Goal: Task Accomplishment & Management: Complete application form

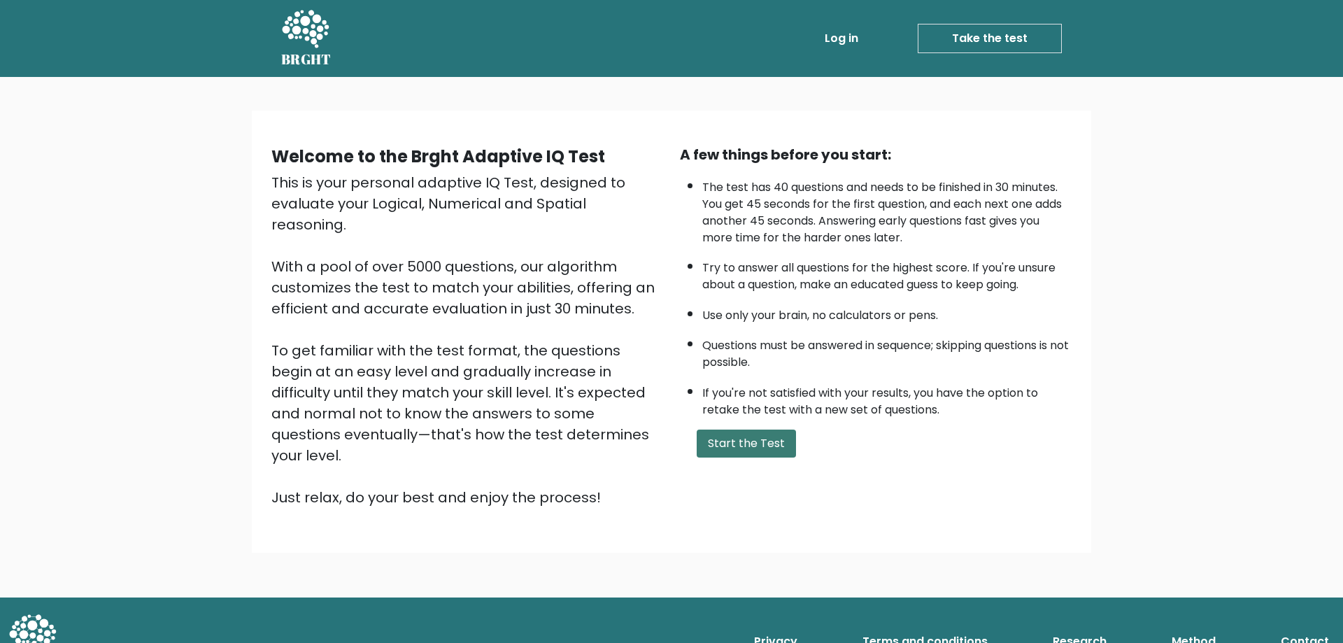
click at [724, 453] on button "Start the Test" at bounding box center [746, 444] width 99 height 28
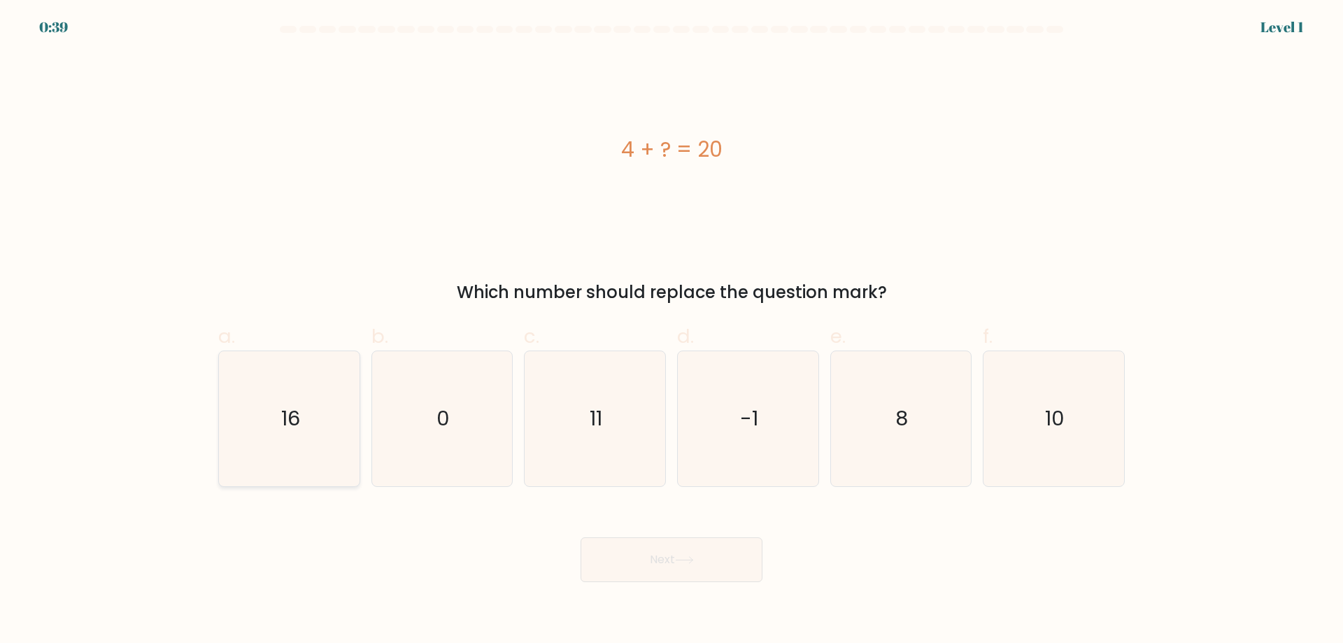
drag, startPoint x: 260, startPoint y: 404, endPoint x: 267, endPoint y: 408, distance: 7.8
click at [259, 404] on icon "16" at bounding box center [289, 418] width 135 height 135
click at [672, 331] on input "a. 16" at bounding box center [672, 326] width 1 height 9
radio input "true"
click at [651, 558] on button "Next" at bounding box center [672, 559] width 182 height 45
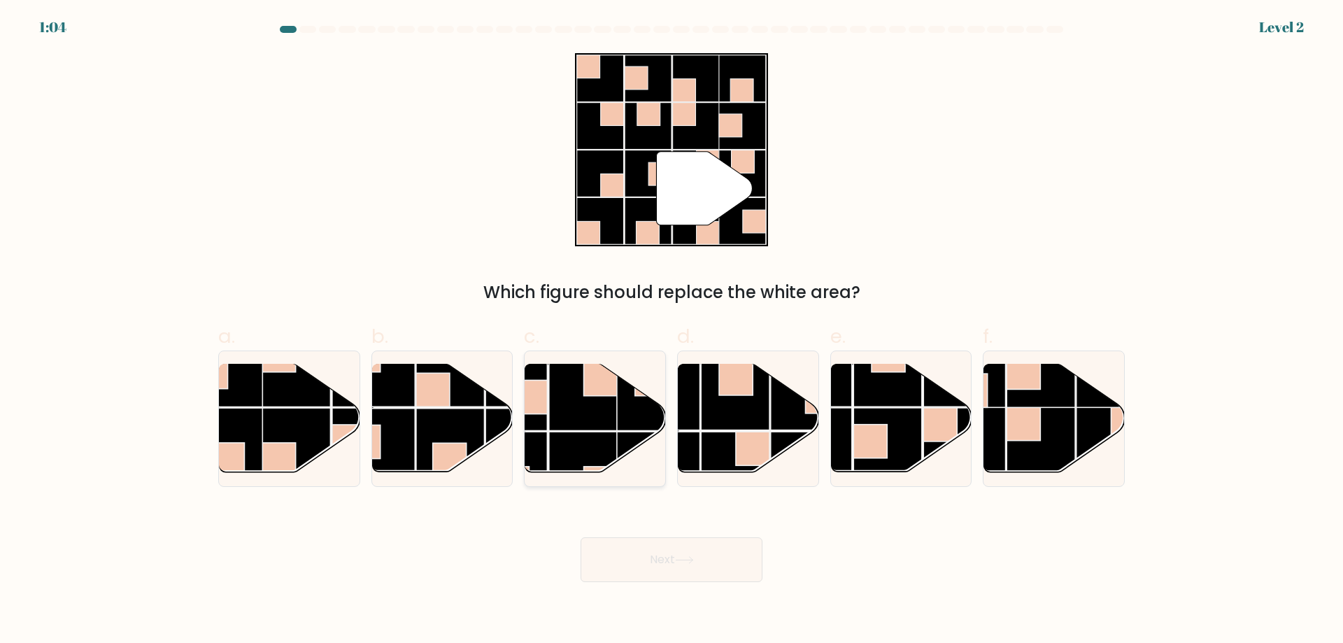
click at [601, 410] on rect at bounding box center [583, 396] width 69 height 69
click at [672, 331] on input "c." at bounding box center [672, 326] width 1 height 9
radio input "true"
click at [662, 574] on button "Next" at bounding box center [672, 559] width 182 height 45
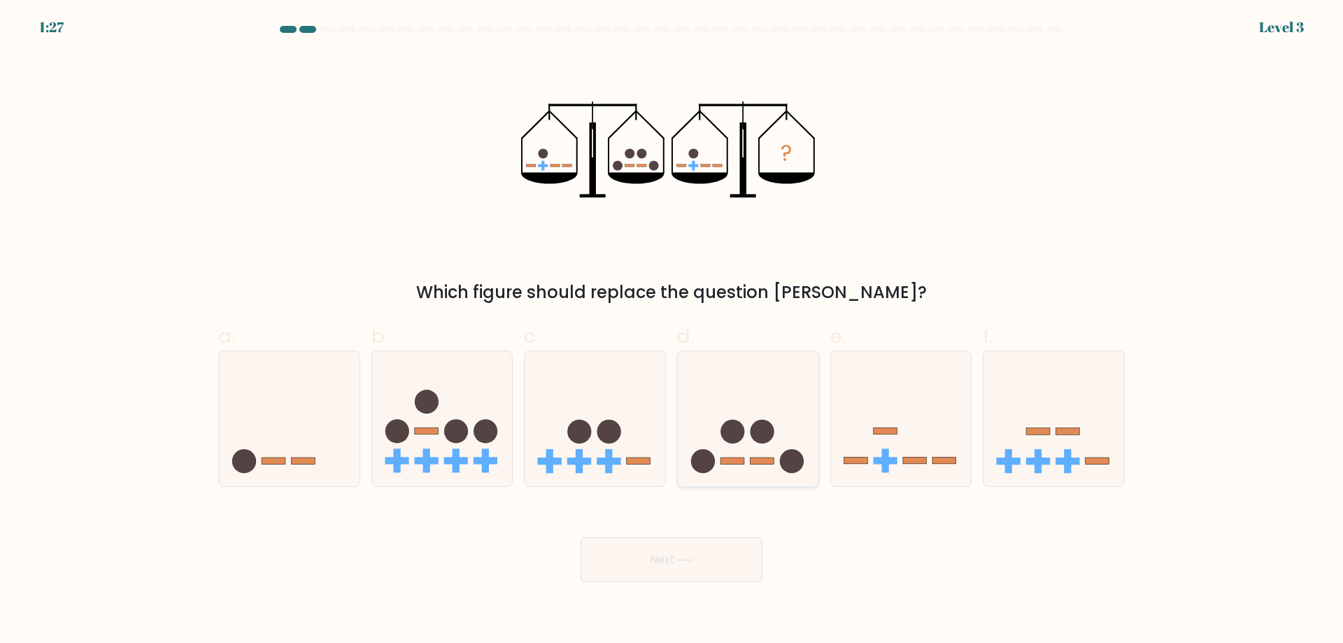
click at [779, 425] on icon at bounding box center [748, 418] width 141 height 116
click at [672, 331] on input "d." at bounding box center [672, 326] width 1 height 9
radio input "true"
click at [690, 551] on button "Next" at bounding box center [672, 559] width 182 height 45
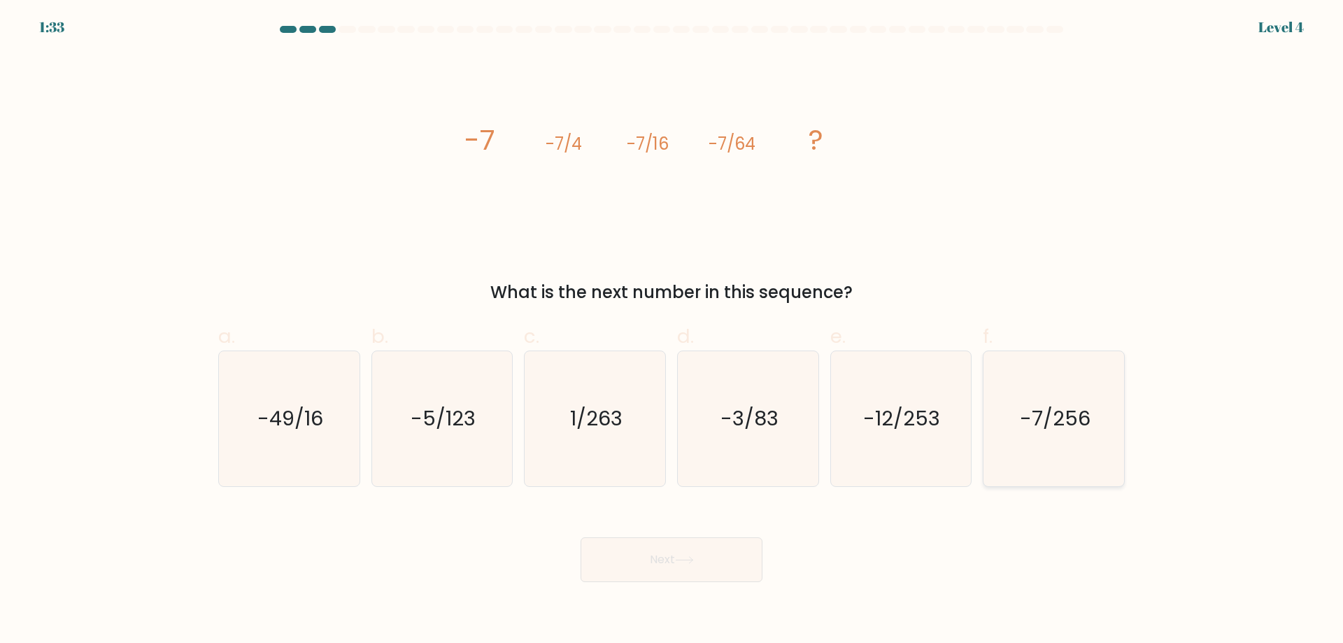
drag, startPoint x: 1074, startPoint y: 426, endPoint x: 1040, endPoint y: 442, distance: 37.9
click at [1074, 425] on text "-7/256" at bounding box center [1055, 418] width 71 height 28
click at [672, 331] on input "f. -7/256" at bounding box center [672, 326] width 1 height 9
radio input "true"
click at [684, 560] on icon at bounding box center [684, 560] width 17 height 6
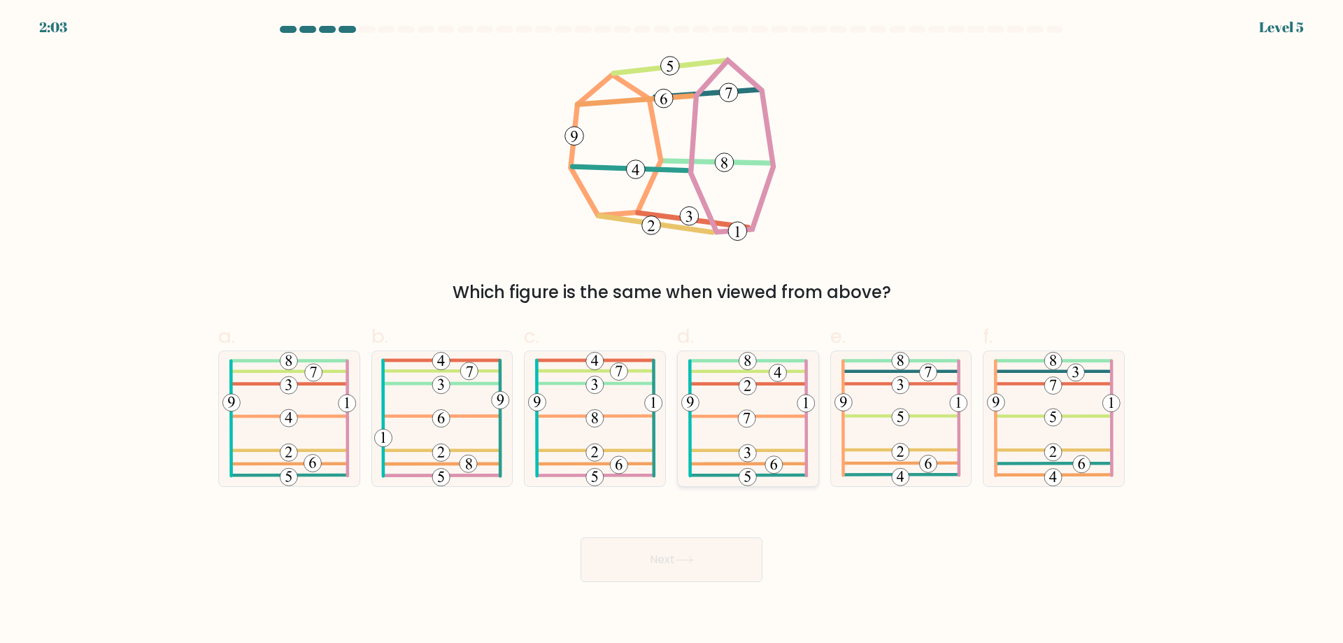
click at [741, 395] on icon at bounding box center [748, 418] width 134 height 135
click at [672, 331] on input "d." at bounding box center [672, 326] width 1 height 9
radio input "true"
click at [727, 562] on button "Next" at bounding box center [672, 559] width 182 height 45
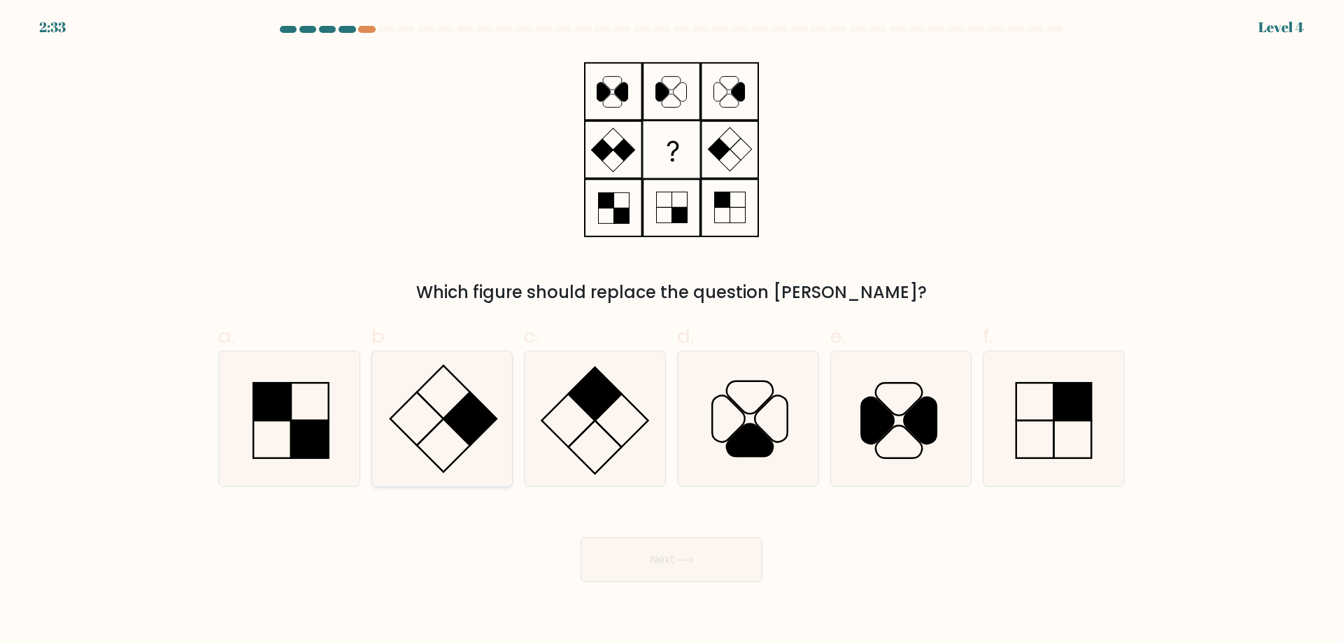
click at [438, 447] on icon at bounding box center [441, 418] width 135 height 135
click at [672, 331] on input "b." at bounding box center [672, 326] width 1 height 9
radio input "true"
drag, startPoint x: 690, startPoint y: 558, endPoint x: 683, endPoint y: 552, distance: 8.9
click at [690, 558] on icon at bounding box center [684, 560] width 19 height 8
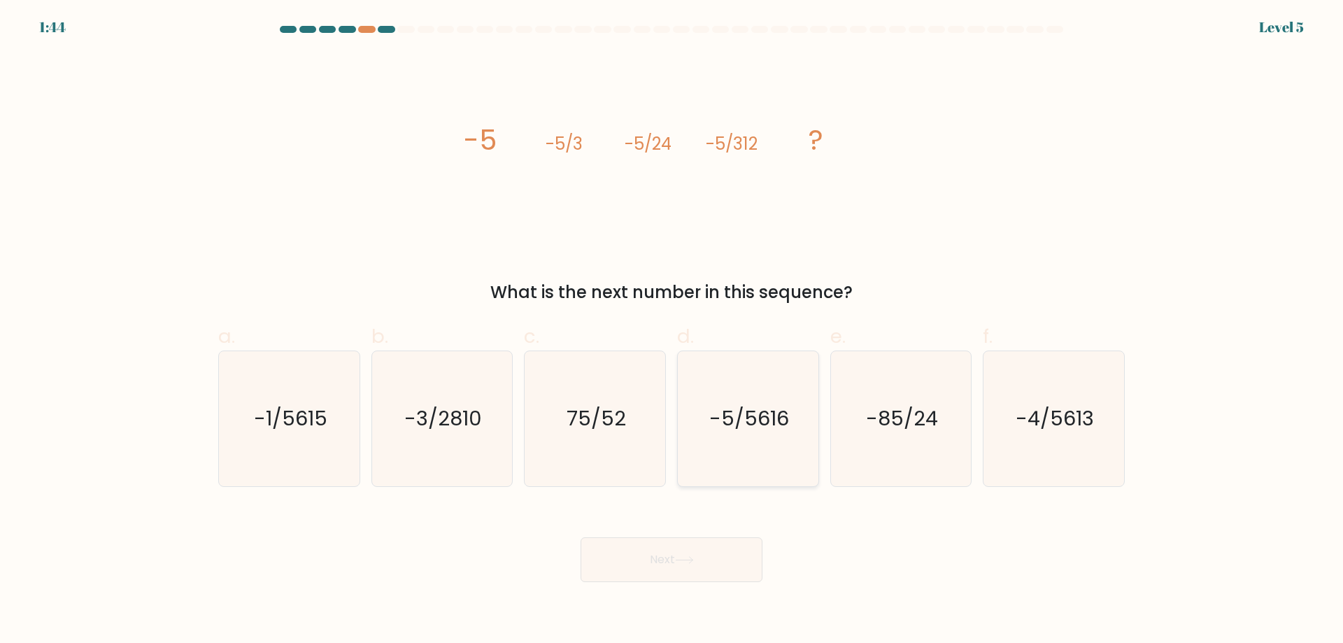
click at [730, 413] on text "-5/5616" at bounding box center [749, 418] width 80 height 28
click at [672, 331] on input "d. -5/5616" at bounding box center [672, 326] width 1 height 9
radio input "true"
click at [679, 553] on button "Next" at bounding box center [672, 559] width 182 height 45
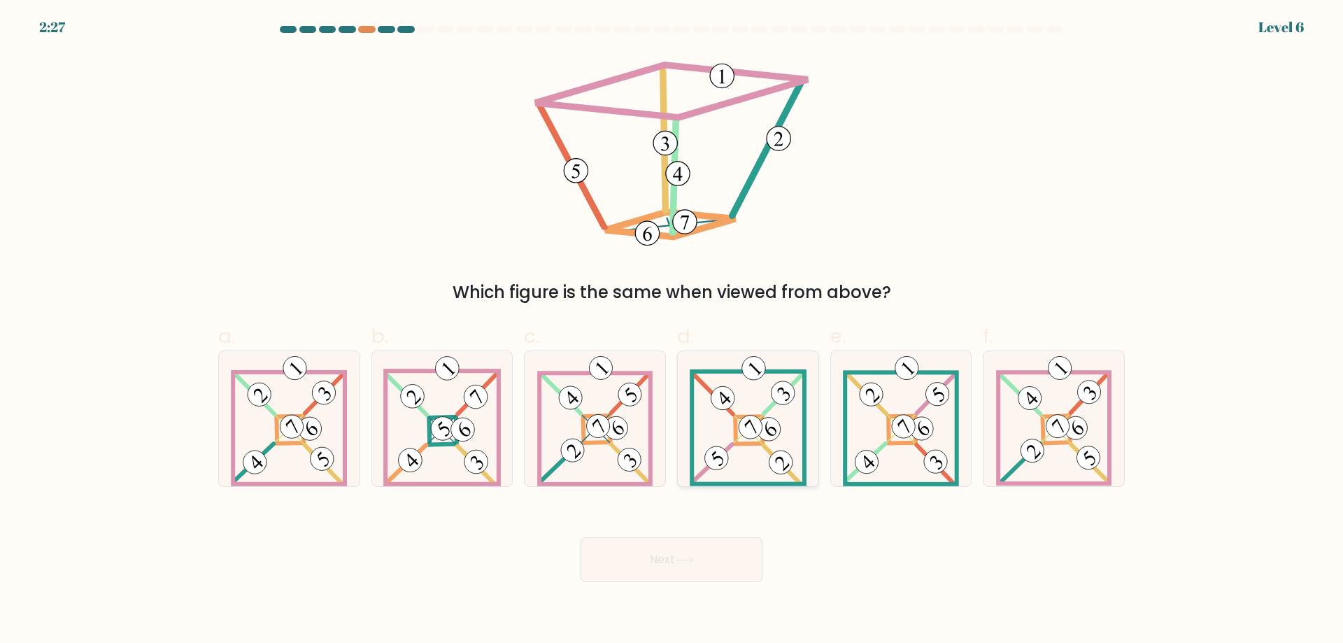
drag, startPoint x: 723, startPoint y: 441, endPoint x: 699, endPoint y: 577, distance: 137.9
click at [723, 441] on icon at bounding box center [748, 418] width 117 height 135
click at [672, 331] on input "d." at bounding box center [672, 326] width 1 height 9
radio input "true"
click at [695, 578] on button "Next" at bounding box center [672, 559] width 182 height 45
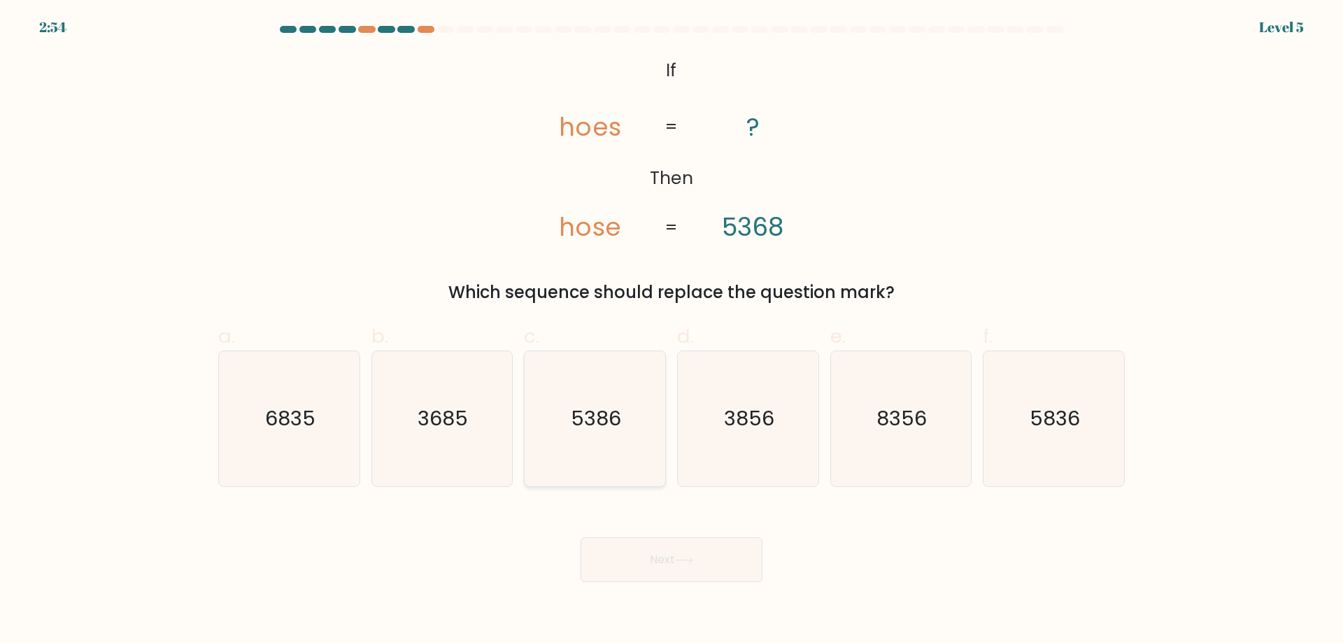
click at [591, 434] on icon "5386" at bounding box center [594, 418] width 135 height 135
click at [672, 331] on input "c. 5386" at bounding box center [672, 326] width 1 height 9
radio input "true"
click at [674, 562] on button "Next" at bounding box center [672, 559] width 182 height 45
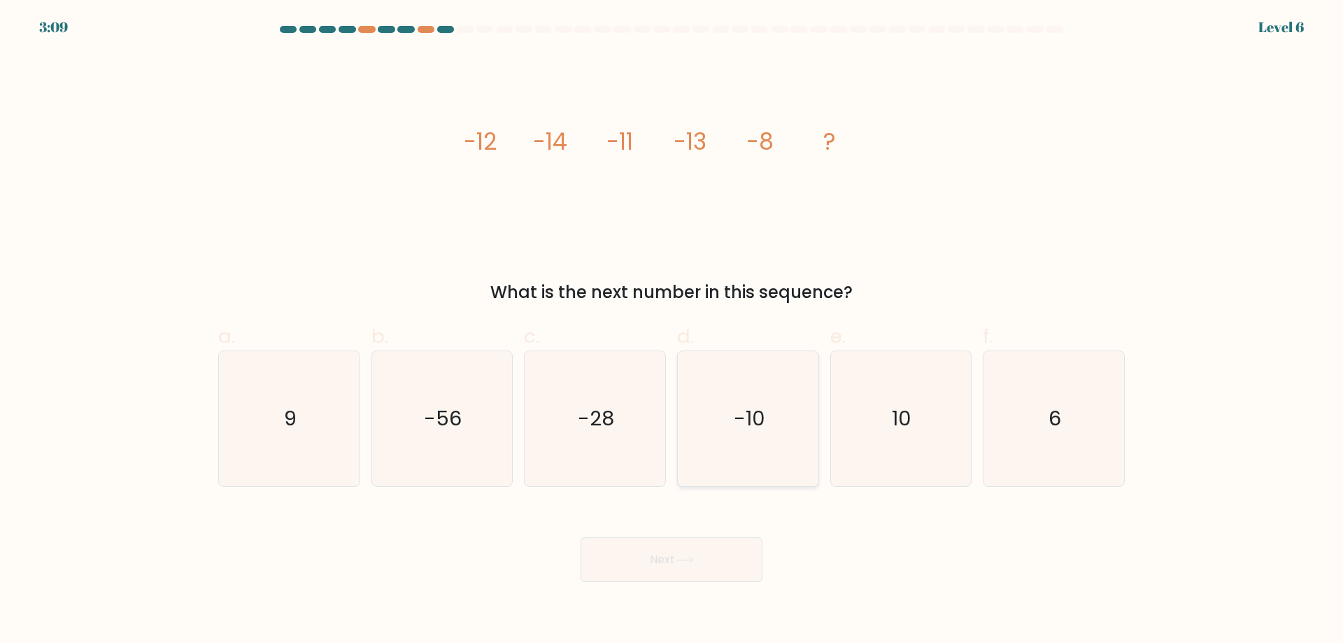
click at [785, 402] on icon "-10" at bounding box center [748, 418] width 135 height 135
click at [672, 331] on input "d. -10" at bounding box center [672, 326] width 1 height 9
radio input "true"
click at [713, 552] on button "Next" at bounding box center [672, 559] width 182 height 45
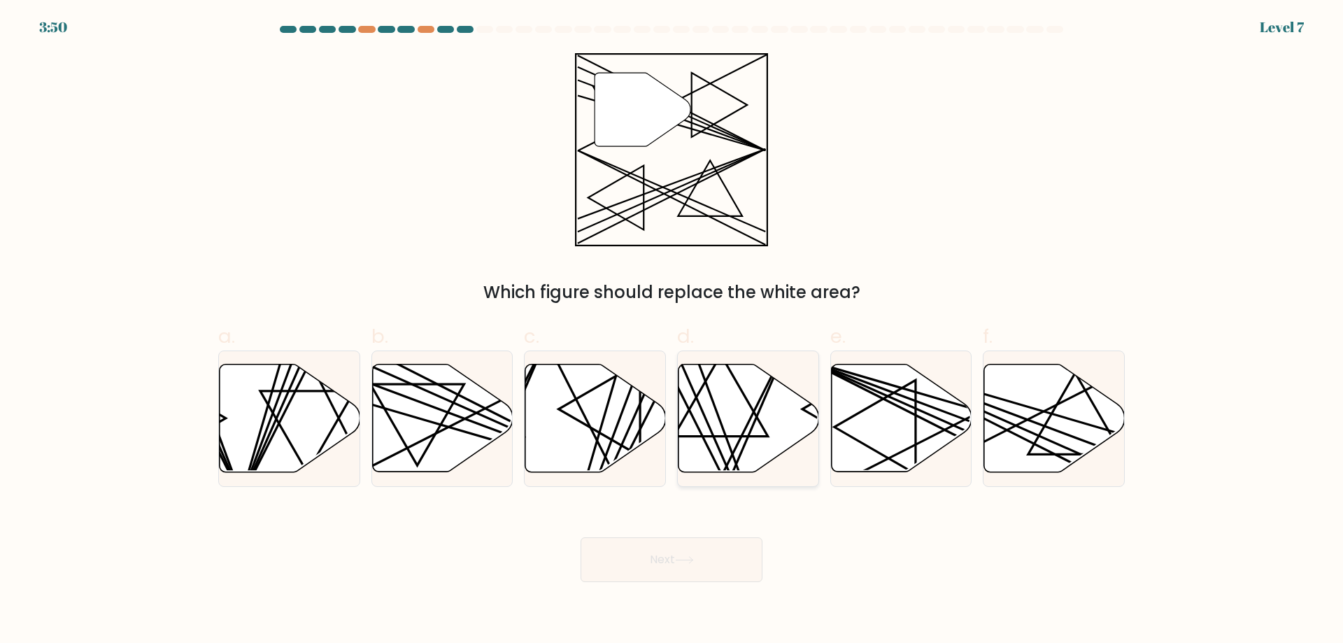
click at [726, 434] on icon at bounding box center [749, 418] width 141 height 108
click at [672, 331] on input "d." at bounding box center [672, 326] width 1 height 9
radio input "true"
click at [672, 609] on body "3:50 Level 7" at bounding box center [671, 321] width 1343 height 643
click at [437, 412] on icon at bounding box center [442, 418] width 141 height 108
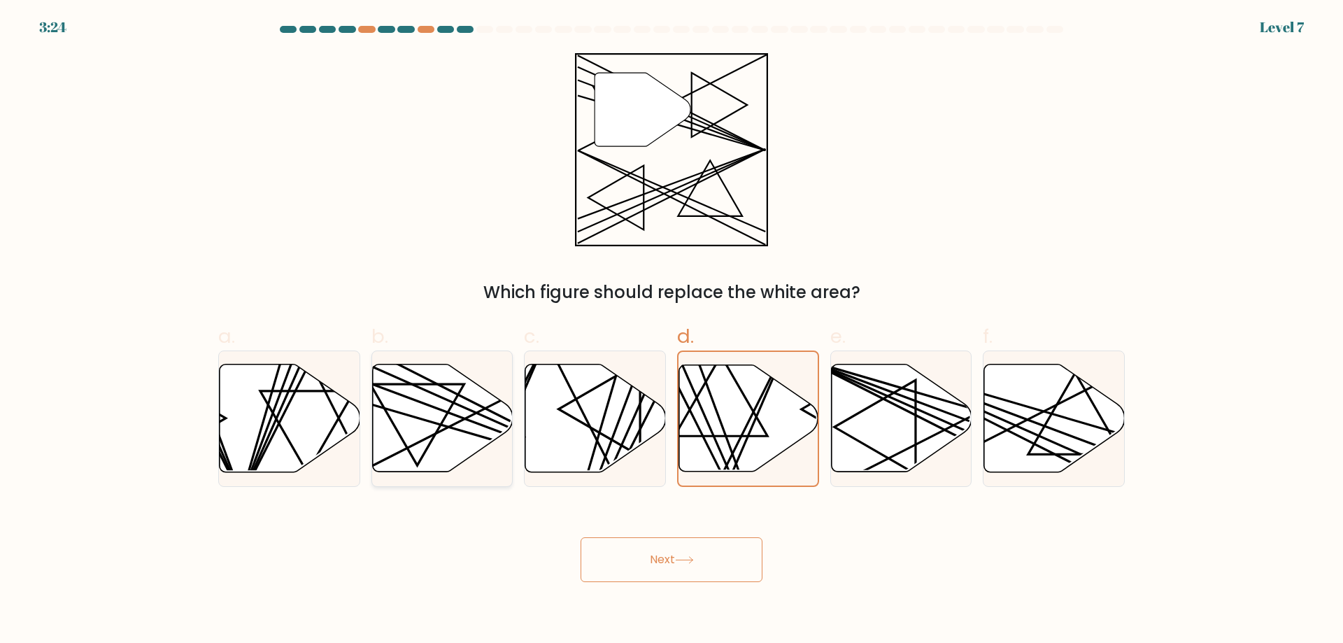
click at [672, 331] on input "b." at bounding box center [672, 326] width 1 height 9
radio input "true"
click at [669, 561] on button "Next" at bounding box center [672, 559] width 182 height 45
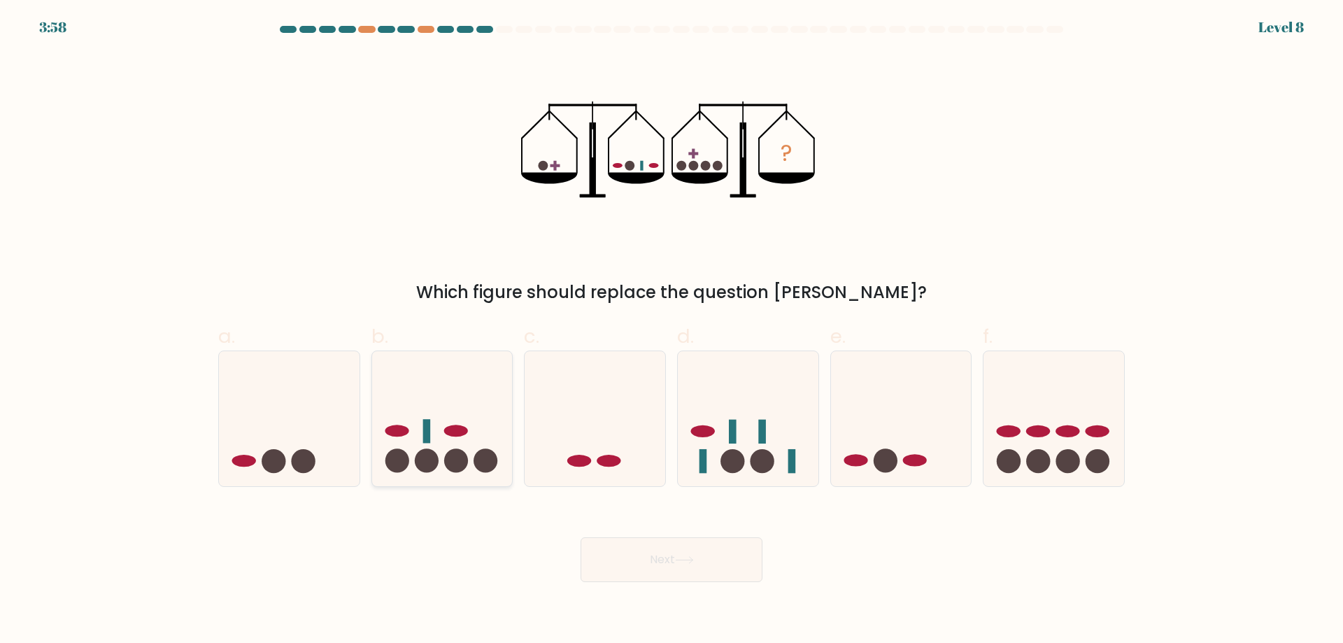
click at [448, 455] on circle at bounding box center [456, 461] width 24 height 24
click at [672, 331] on input "b." at bounding box center [672, 326] width 1 height 9
radio input "true"
click at [707, 561] on button "Next" at bounding box center [672, 559] width 182 height 45
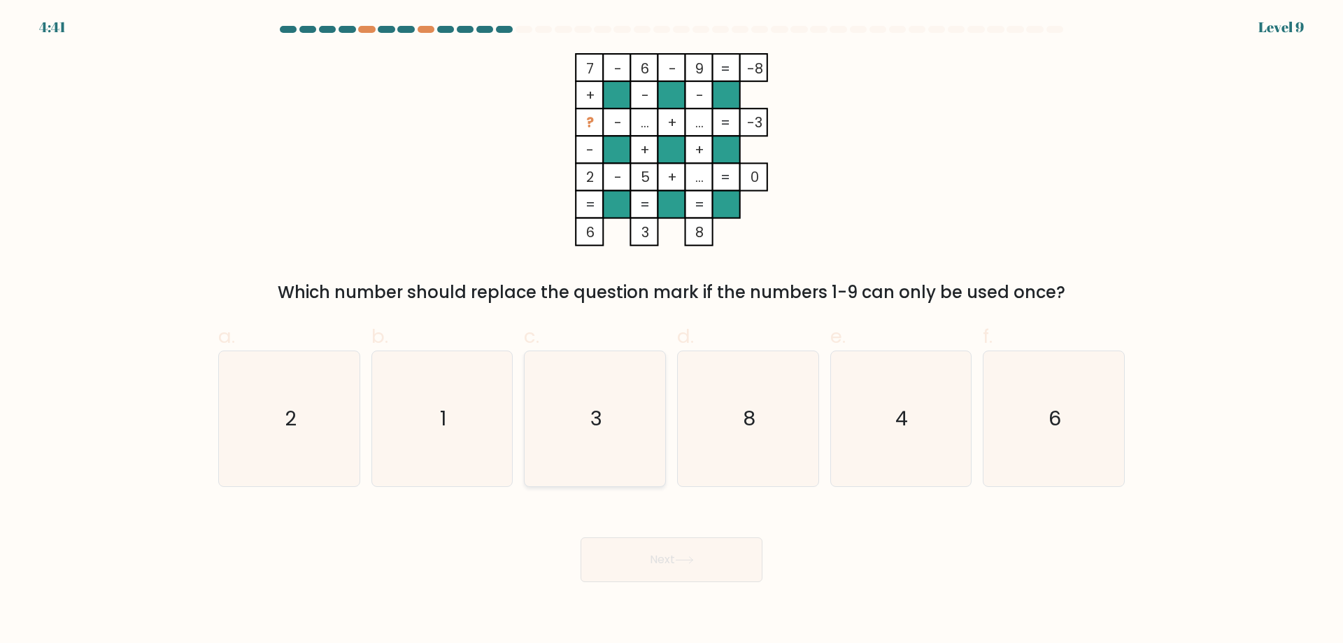
click at [653, 446] on icon "3" at bounding box center [594, 418] width 135 height 135
click at [672, 331] on input "c. 3" at bounding box center [672, 326] width 1 height 9
radio input "true"
click at [638, 569] on button "Next" at bounding box center [672, 559] width 182 height 45
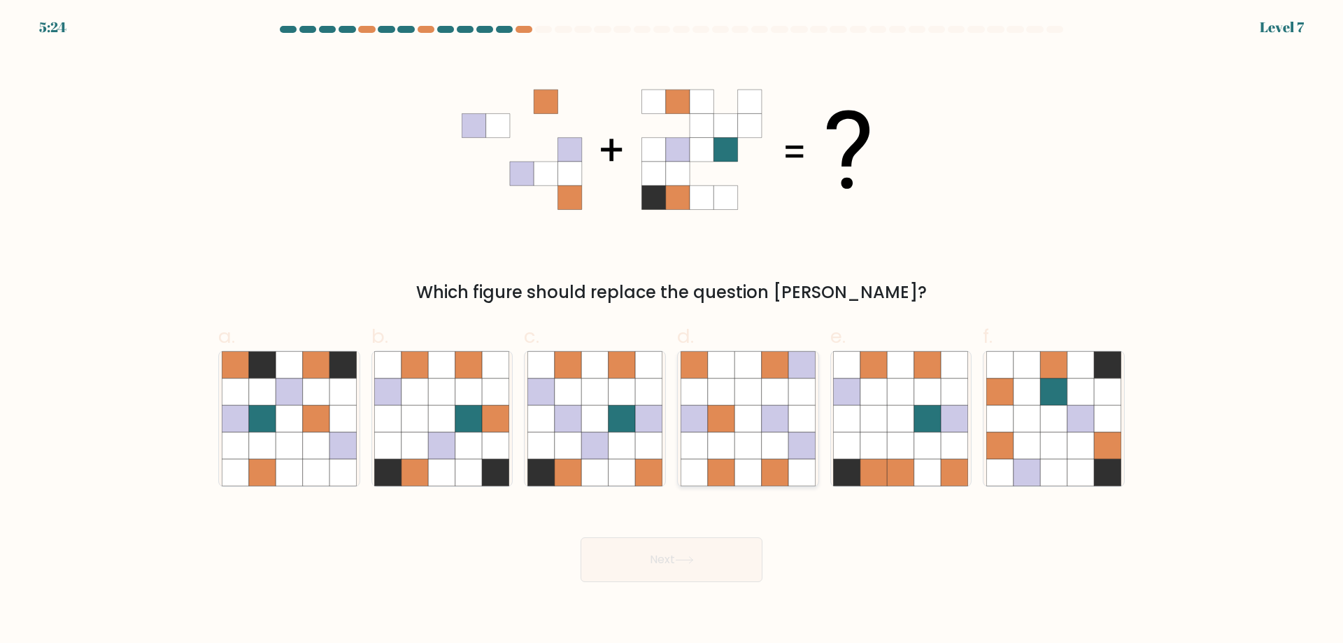
click at [741, 431] on icon at bounding box center [747, 418] width 27 height 27
click at [672, 331] on input "d." at bounding box center [672, 326] width 1 height 9
radio input "true"
click at [734, 560] on button "Next" at bounding box center [672, 559] width 182 height 45
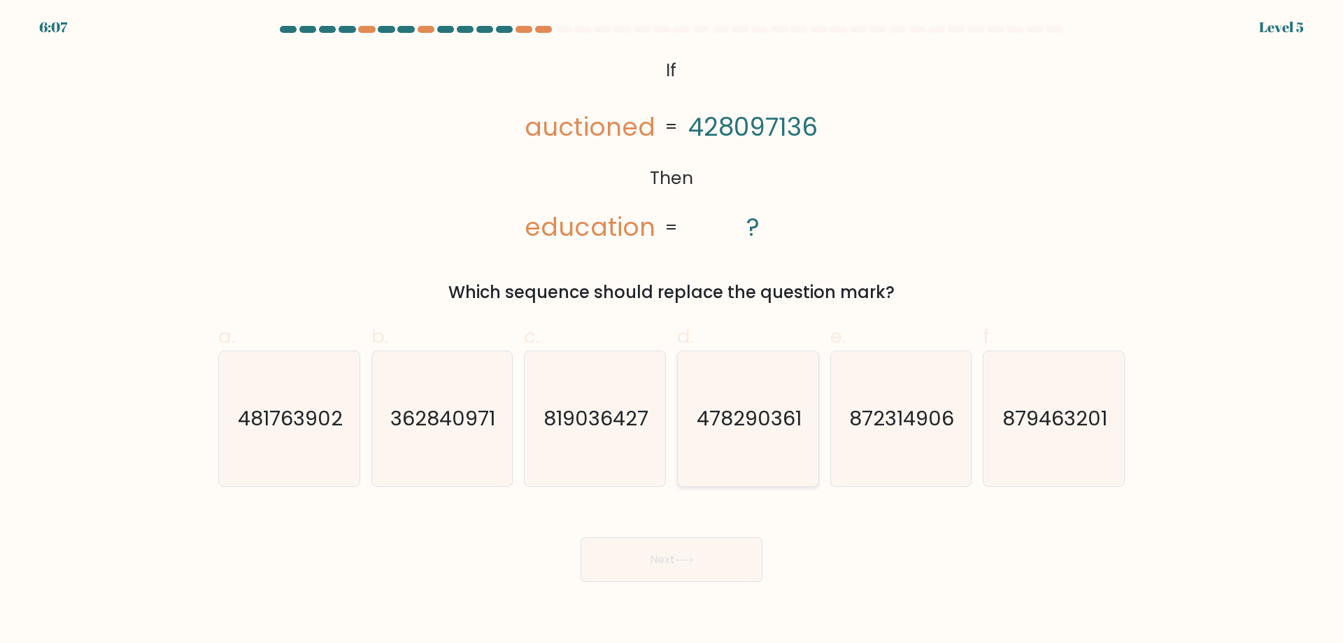
click at [739, 444] on icon "478290361" at bounding box center [748, 418] width 135 height 135
click at [672, 331] on input "d. 478290361" at bounding box center [672, 326] width 1 height 9
radio input "true"
click at [666, 557] on button "Next" at bounding box center [672, 559] width 182 height 45
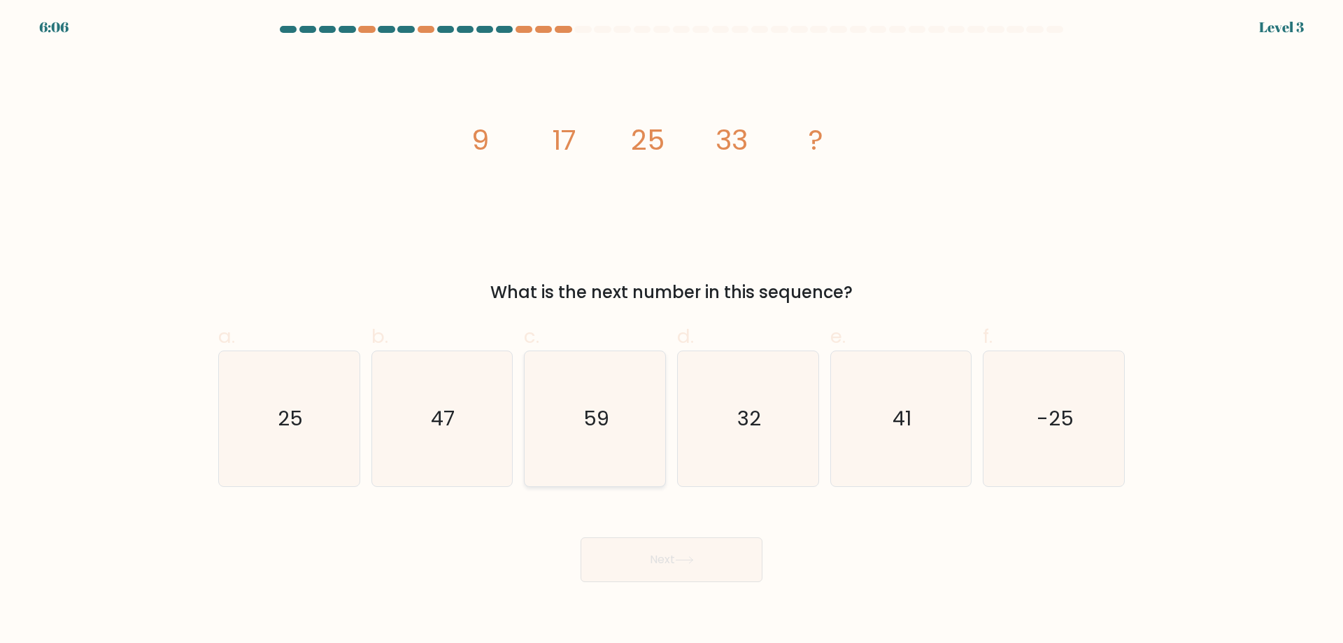
drag, startPoint x: 575, startPoint y: 430, endPoint x: 684, endPoint y: 519, distance: 140.7
click at [575, 432] on icon "59" at bounding box center [594, 418] width 135 height 135
click at [672, 331] on input "c. 59" at bounding box center [672, 326] width 1 height 9
radio input "true"
click at [677, 560] on button "Next" at bounding box center [672, 559] width 182 height 45
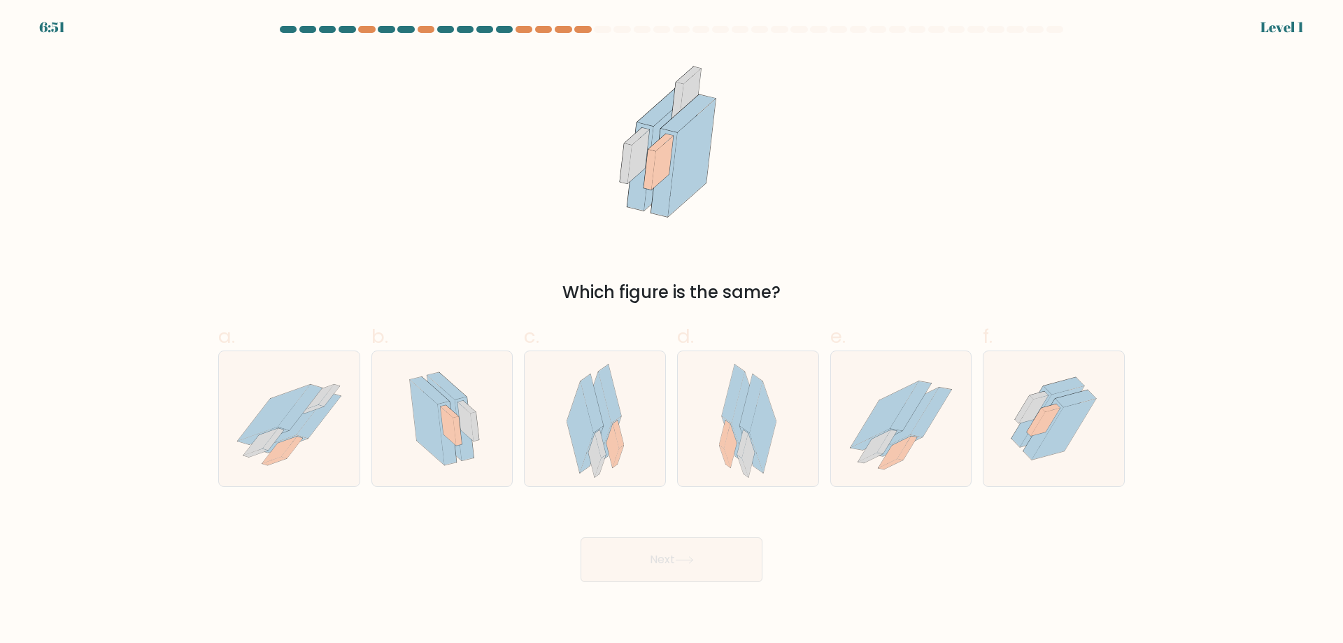
click at [775, 415] on icon at bounding box center [747, 418] width 57 height 135
click at [672, 331] on input "d." at bounding box center [672, 326] width 1 height 9
radio input "true"
click at [716, 581] on button "Next" at bounding box center [672, 559] width 182 height 45
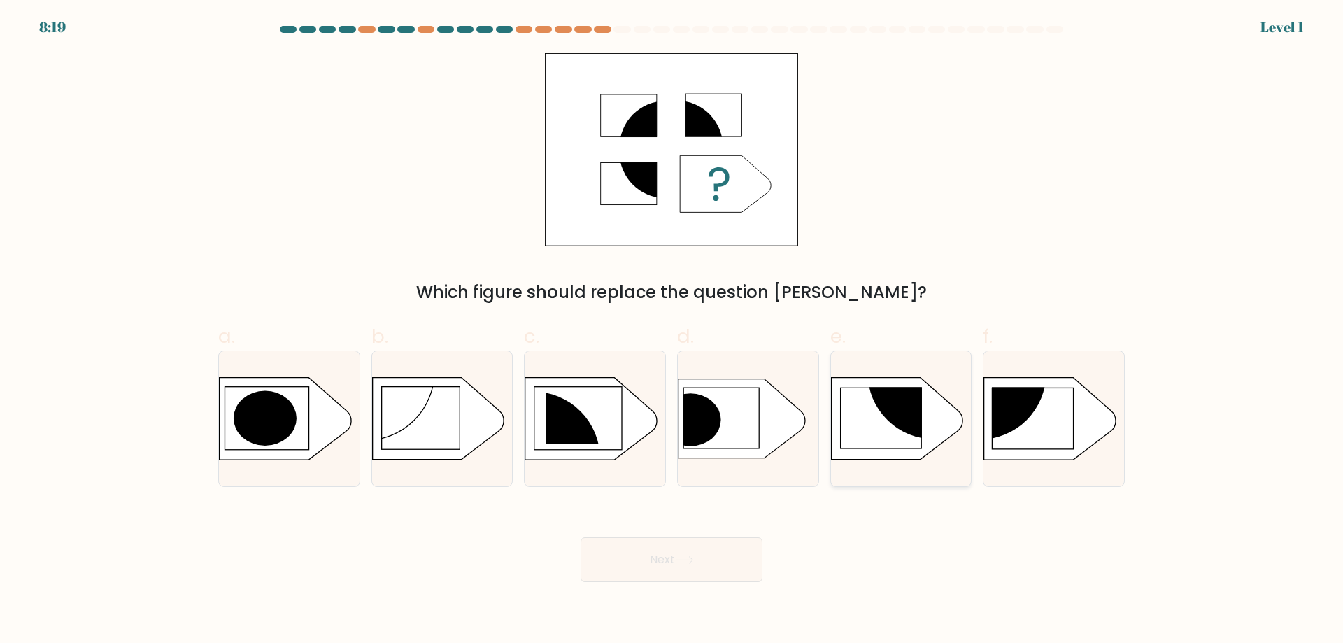
click at [874, 434] on rect at bounding box center [880, 418] width 81 height 61
click at [672, 331] on input "e." at bounding box center [672, 326] width 1 height 9
radio input "true"
click at [1063, 438] on rect at bounding box center [1033, 418] width 81 height 61
click at [672, 331] on input "f." at bounding box center [672, 326] width 1 height 9
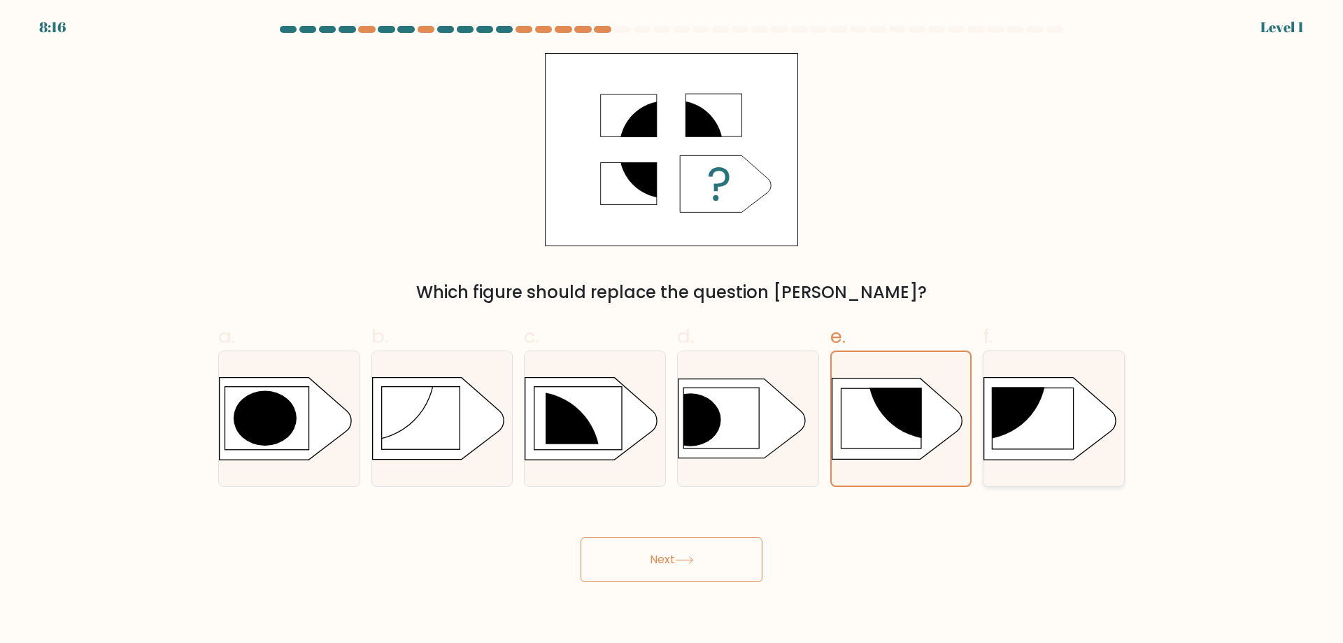
radio input "true"
click at [721, 567] on button "Next" at bounding box center [672, 559] width 182 height 45
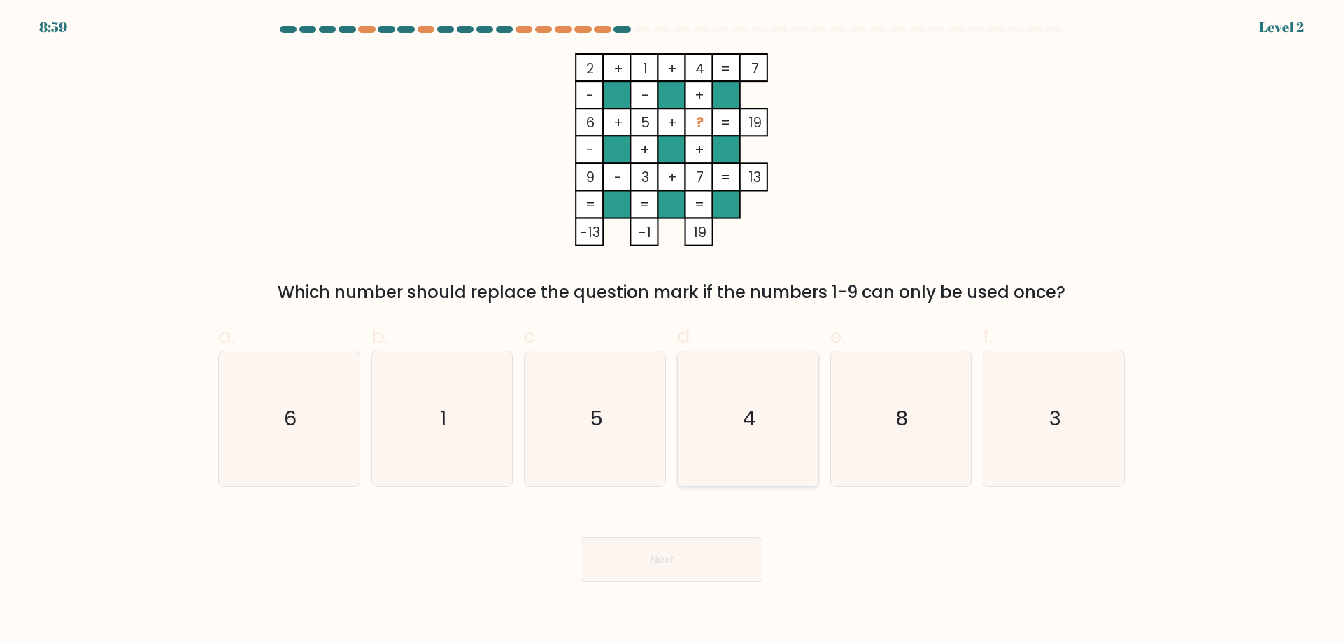
click at [776, 443] on icon "4" at bounding box center [748, 418] width 135 height 135
click at [672, 331] on input "d. 4" at bounding box center [672, 326] width 1 height 9
radio input "true"
click at [708, 551] on button "Next" at bounding box center [672, 559] width 182 height 45
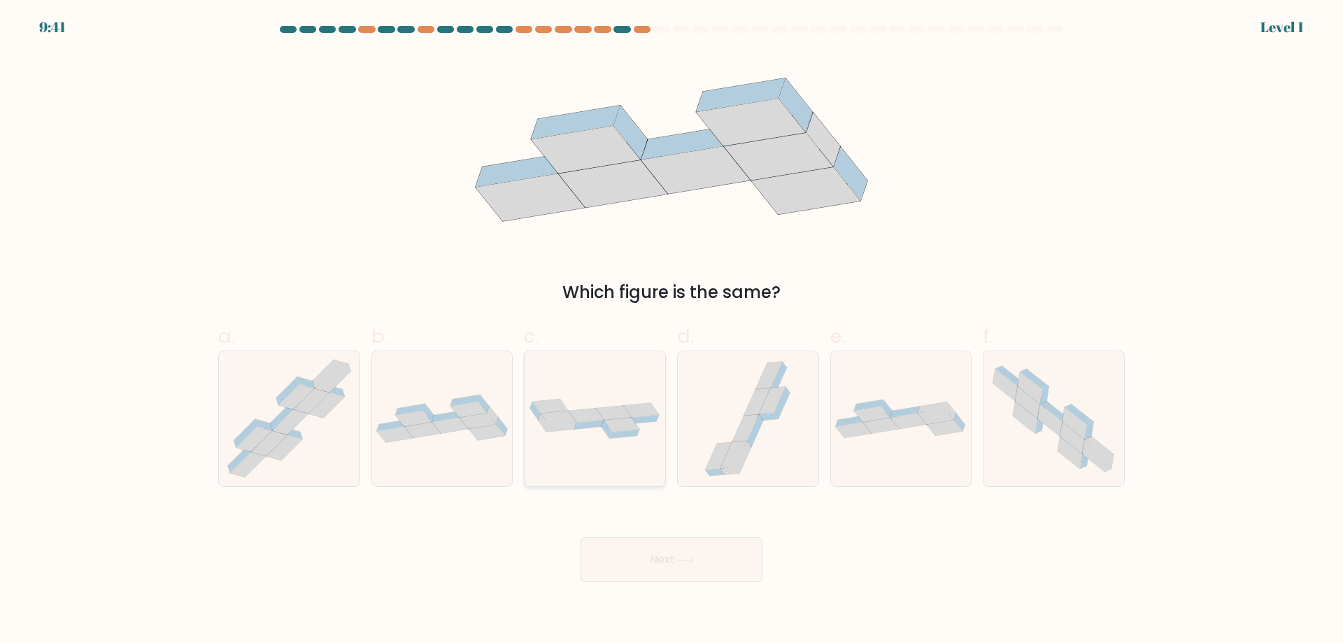
click at [569, 442] on div at bounding box center [595, 418] width 142 height 136
click at [672, 331] on input "c." at bounding box center [672, 326] width 1 height 9
radio input "true"
click at [644, 579] on button "Next" at bounding box center [672, 559] width 182 height 45
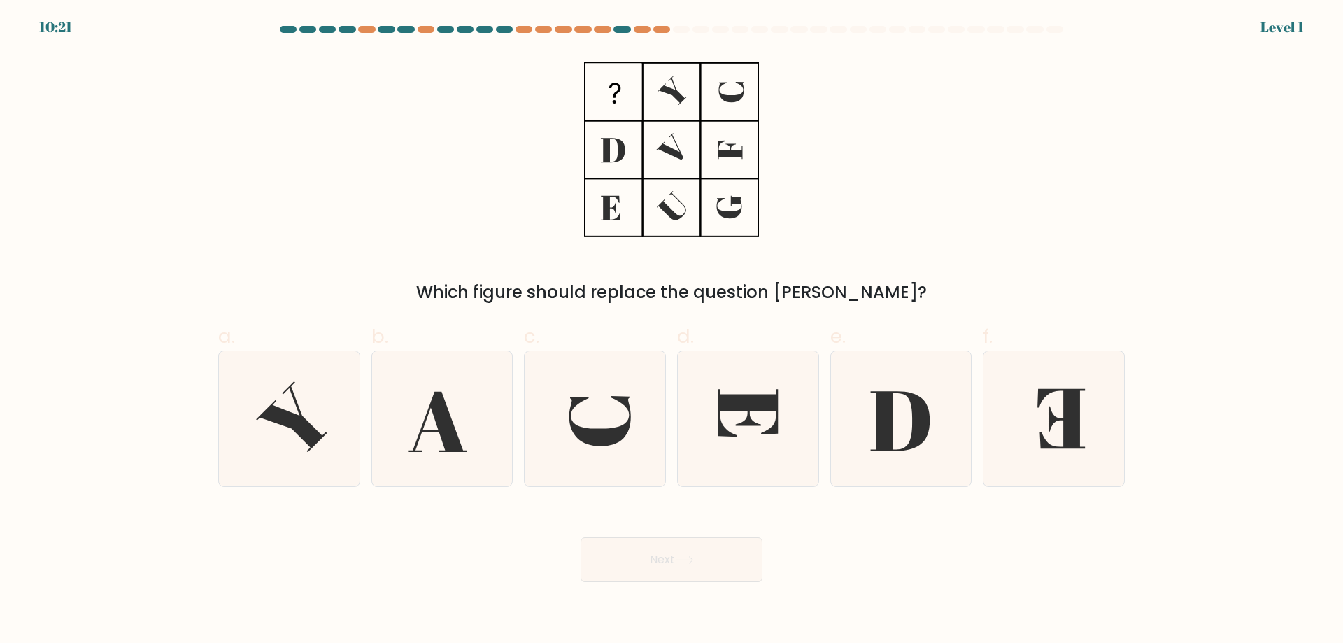
click at [823, 440] on div "d." at bounding box center [748, 404] width 153 height 165
click at [431, 430] on icon at bounding box center [438, 422] width 58 height 60
click at [672, 331] on input "b." at bounding box center [672, 326] width 1 height 9
radio input "true"
click at [659, 549] on button "Next" at bounding box center [672, 559] width 182 height 45
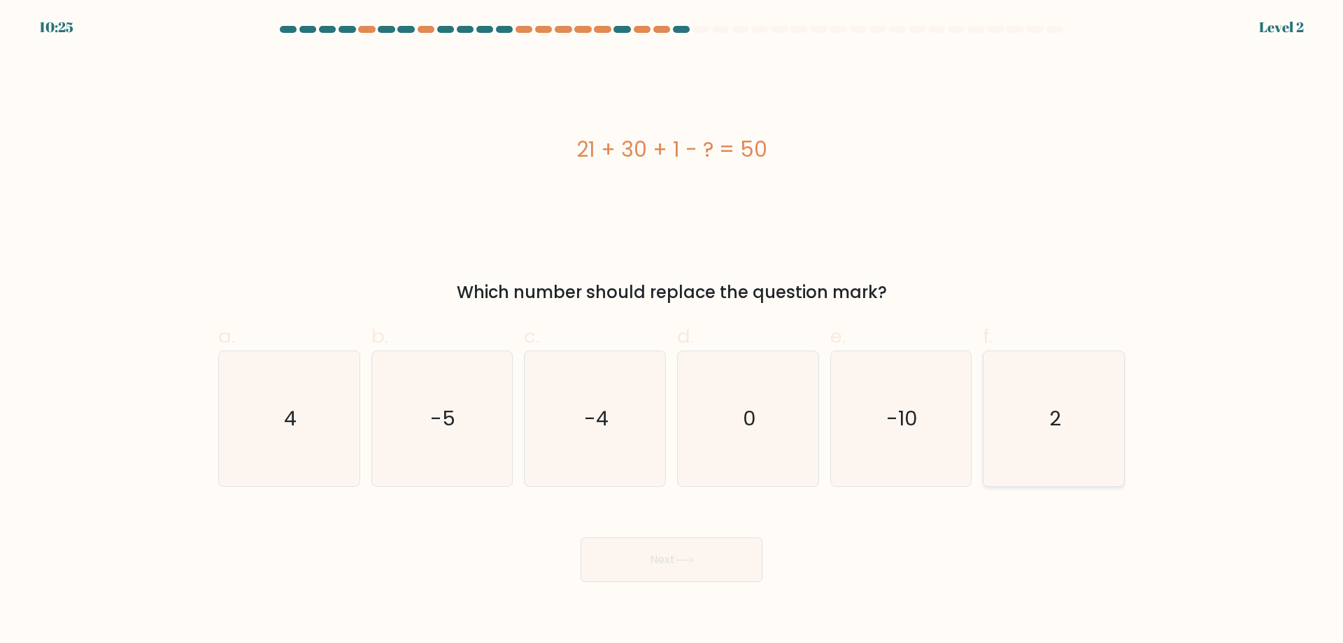
click at [1025, 419] on icon "2" at bounding box center [1053, 418] width 135 height 135
click at [672, 331] on input "f. 2" at bounding box center [672, 326] width 1 height 9
radio input "true"
click at [686, 569] on button "Next" at bounding box center [672, 559] width 182 height 45
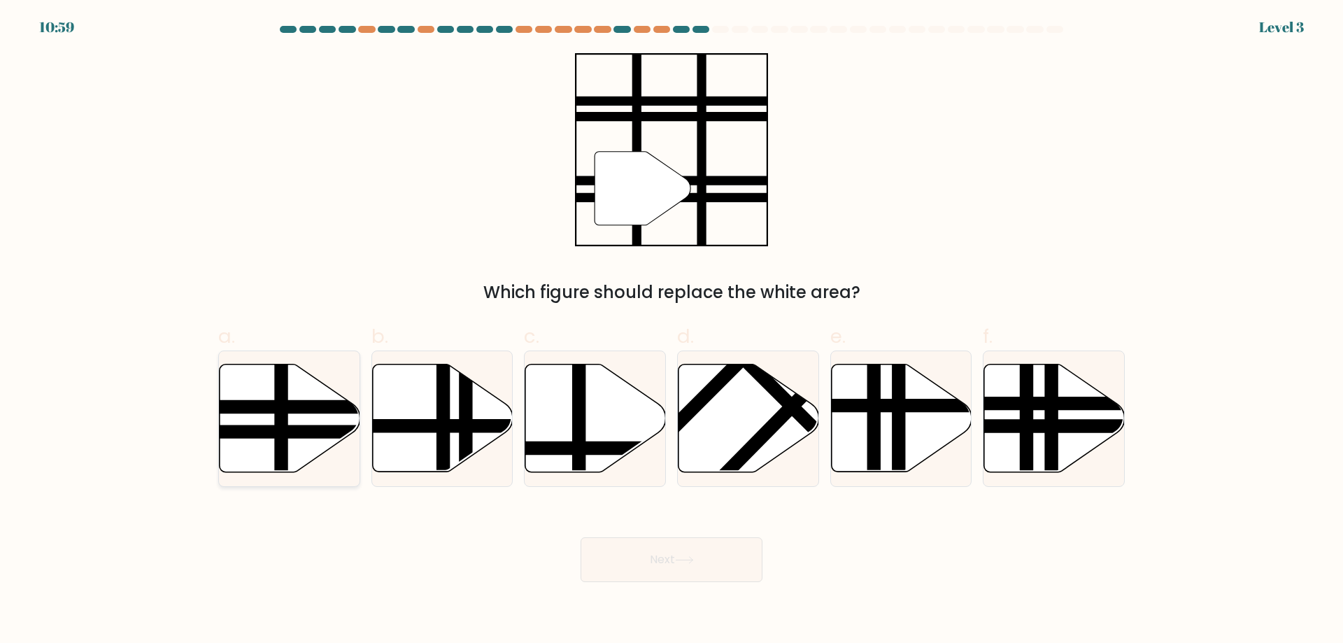
click at [318, 423] on icon at bounding box center [290, 418] width 141 height 108
click at [672, 331] on input "a." at bounding box center [672, 326] width 1 height 9
radio input "true"
click at [687, 554] on button "Next" at bounding box center [672, 559] width 182 height 45
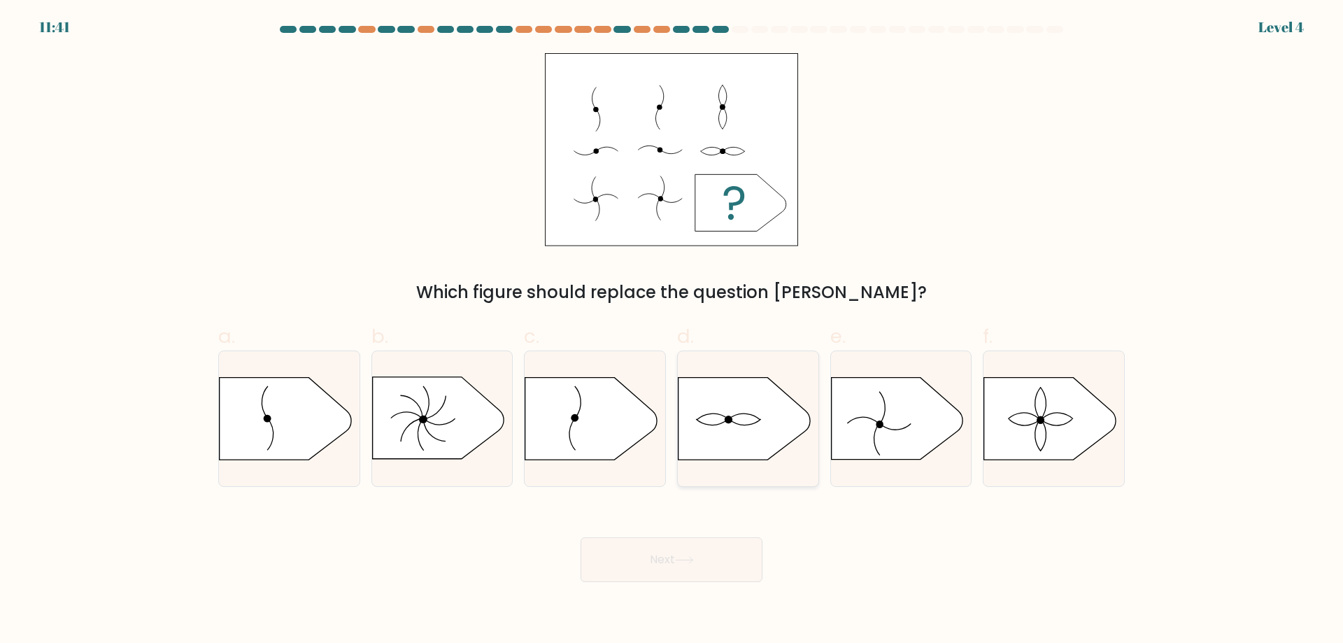
drag, startPoint x: 739, startPoint y: 427, endPoint x: 823, endPoint y: 611, distance: 201.9
click at [739, 427] on icon at bounding box center [745, 419] width 132 height 82
click at [672, 331] on input "d." at bounding box center [672, 326] width 1 height 9
radio input "true"
click at [679, 576] on button "Next" at bounding box center [672, 559] width 182 height 45
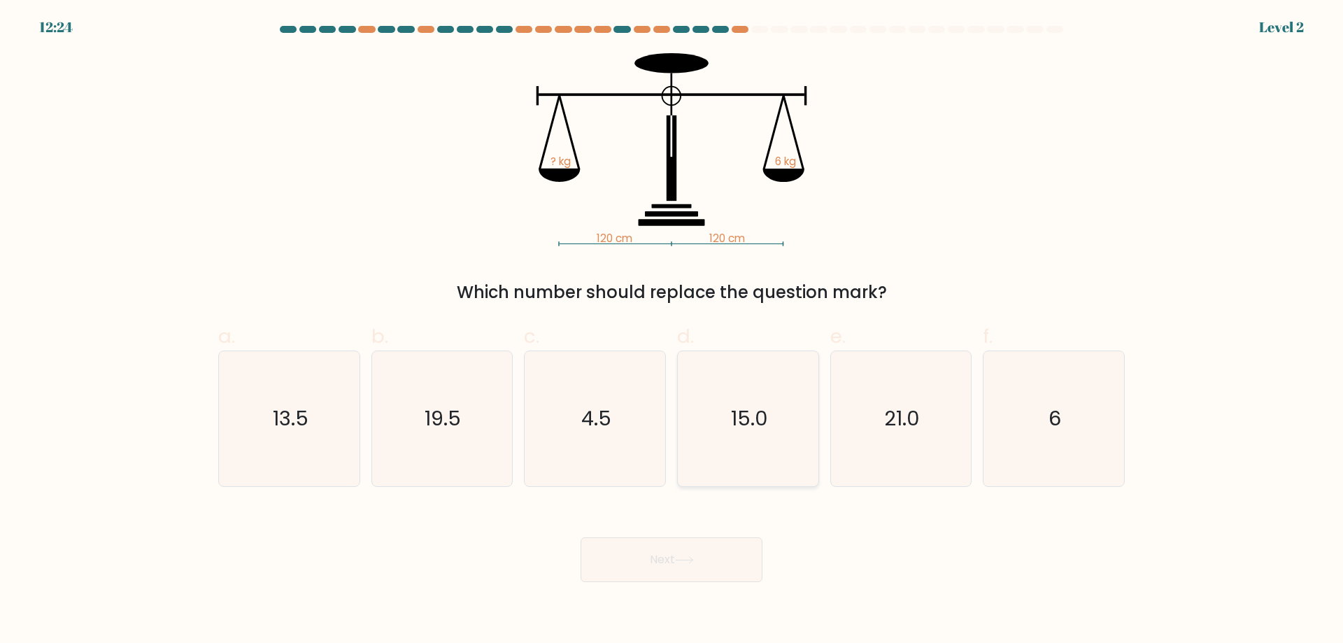
click at [718, 460] on icon "15.0" at bounding box center [748, 418] width 135 height 135
click at [672, 331] on input "d. 15.0" at bounding box center [672, 326] width 1 height 9
radio input "true"
drag, startPoint x: 704, startPoint y: 558, endPoint x: 726, endPoint y: 562, distance: 22.0
click at [705, 558] on button "Next" at bounding box center [672, 559] width 182 height 45
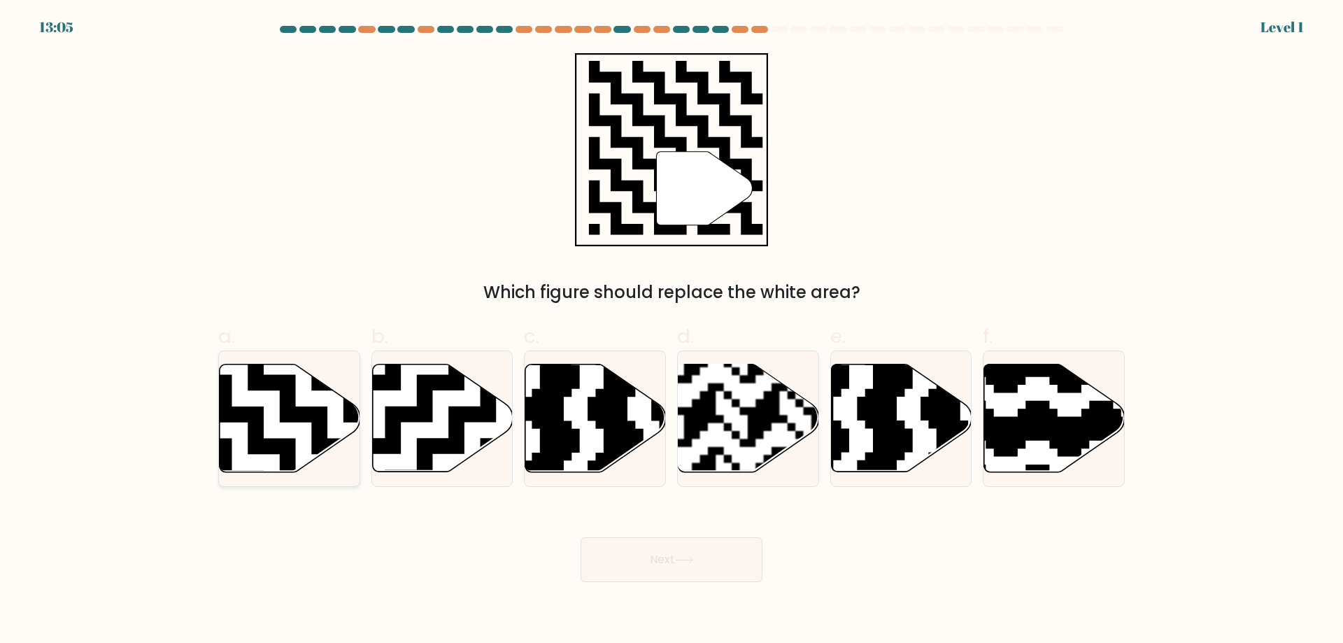
click at [242, 421] on icon at bounding box center [247, 359] width 255 height 255
click at [672, 331] on input "a." at bounding box center [672, 326] width 1 height 9
radio input "true"
click at [688, 554] on button "Next" at bounding box center [672, 559] width 182 height 45
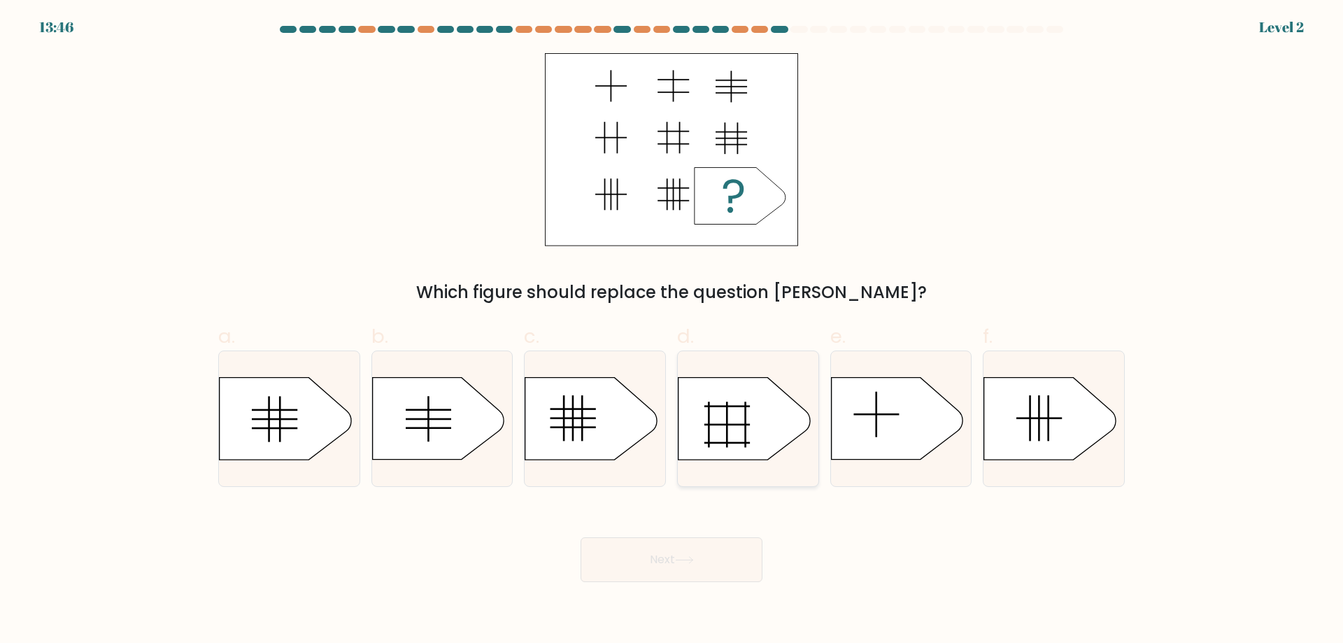
click at [764, 412] on icon at bounding box center [745, 419] width 132 height 82
click at [672, 331] on input "d." at bounding box center [672, 326] width 1 height 9
radio input "true"
click at [667, 534] on div "Next" at bounding box center [671, 543] width 923 height 78
click at [680, 570] on button "Next" at bounding box center [672, 559] width 182 height 45
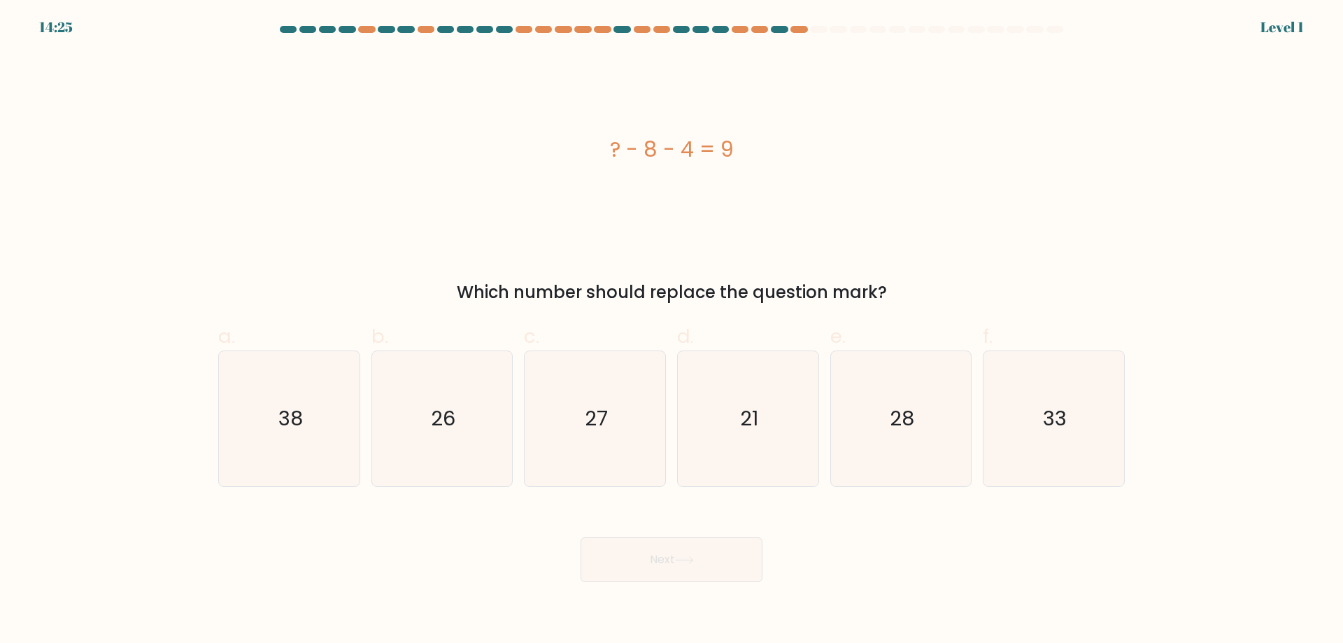
drag, startPoint x: 611, startPoint y: 439, endPoint x: 679, endPoint y: 558, distance: 136.3
click at [611, 439] on icon "27" at bounding box center [594, 418] width 135 height 135
click at [672, 331] on input "c. 27" at bounding box center [672, 326] width 1 height 9
radio input "true"
drag, startPoint x: 687, startPoint y: 579, endPoint x: 681, endPoint y: 567, distance: 13.8
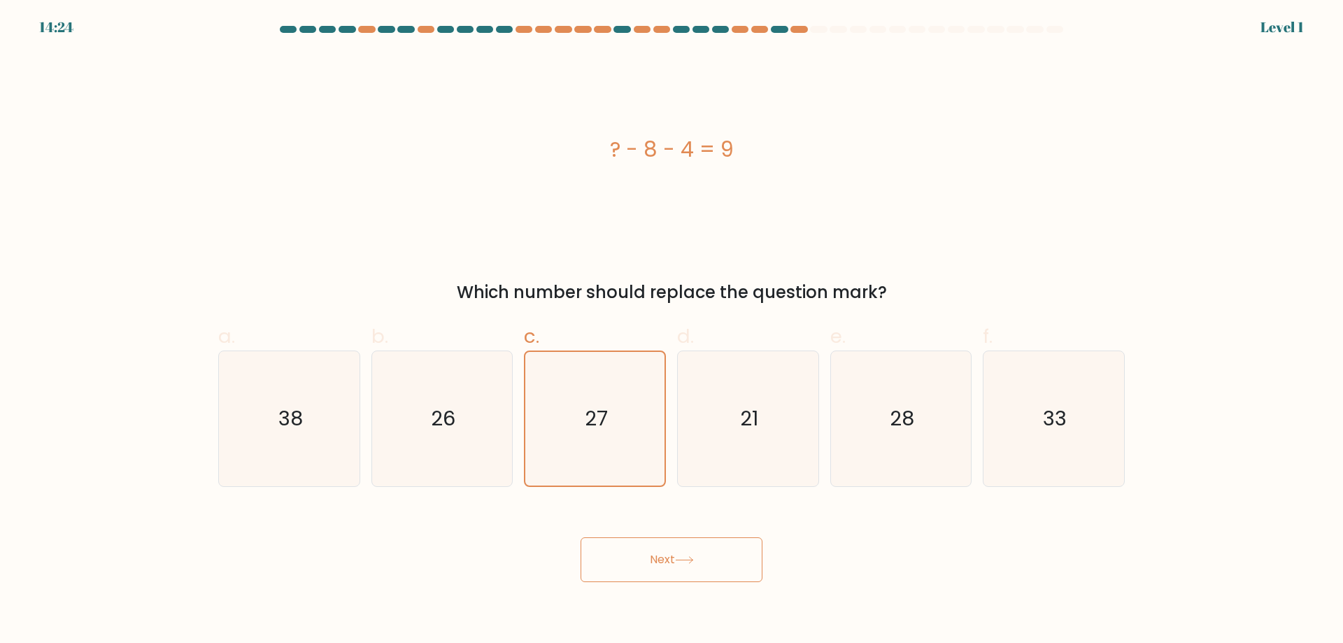
click at [686, 579] on button "Next" at bounding box center [672, 559] width 182 height 45
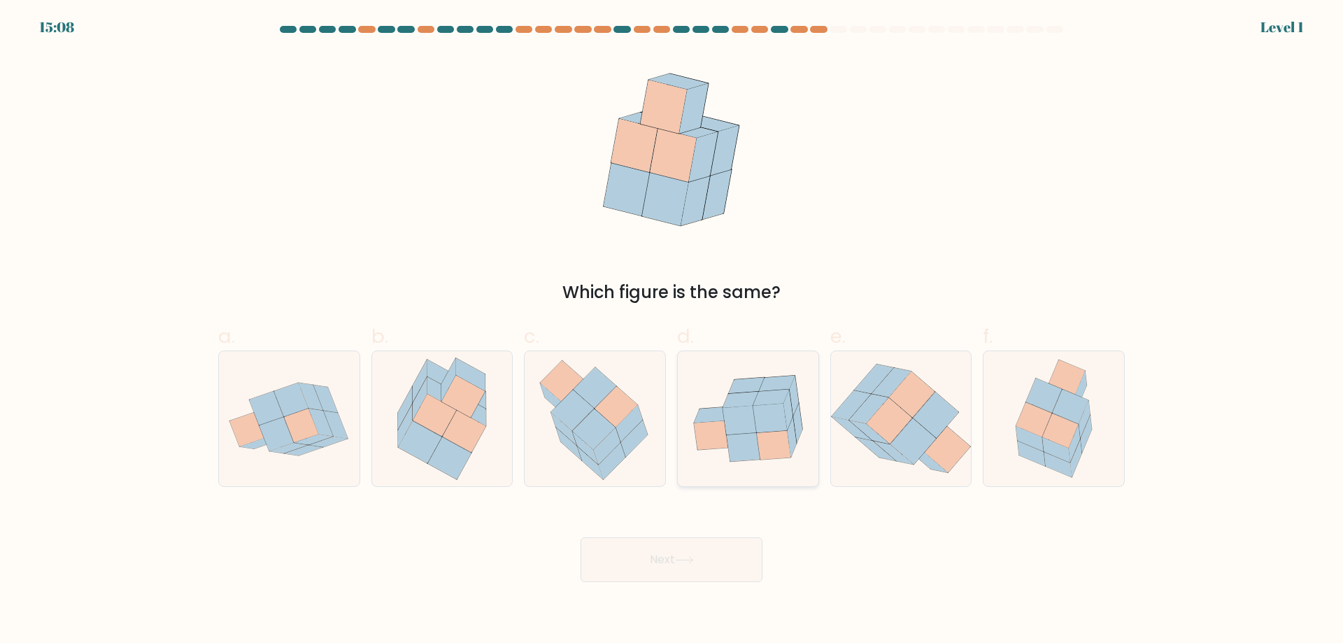
click at [739, 459] on icon at bounding box center [744, 446] width 34 height 29
click at [672, 331] on input "d." at bounding box center [672, 326] width 1 height 9
radio input "true"
click at [732, 571] on button "Next" at bounding box center [672, 559] width 182 height 45
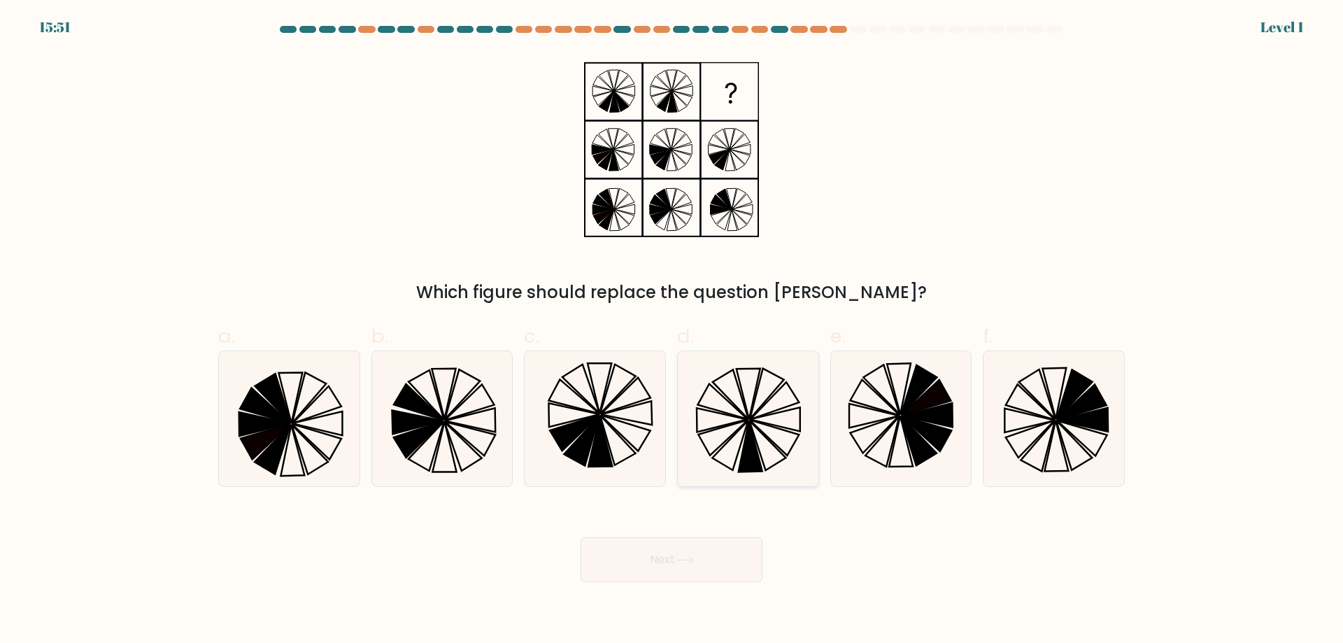
click at [739, 445] on icon at bounding box center [748, 418] width 135 height 135
click at [672, 331] on input "d." at bounding box center [672, 326] width 1 height 9
radio input "true"
click at [694, 558] on icon at bounding box center [684, 560] width 19 height 8
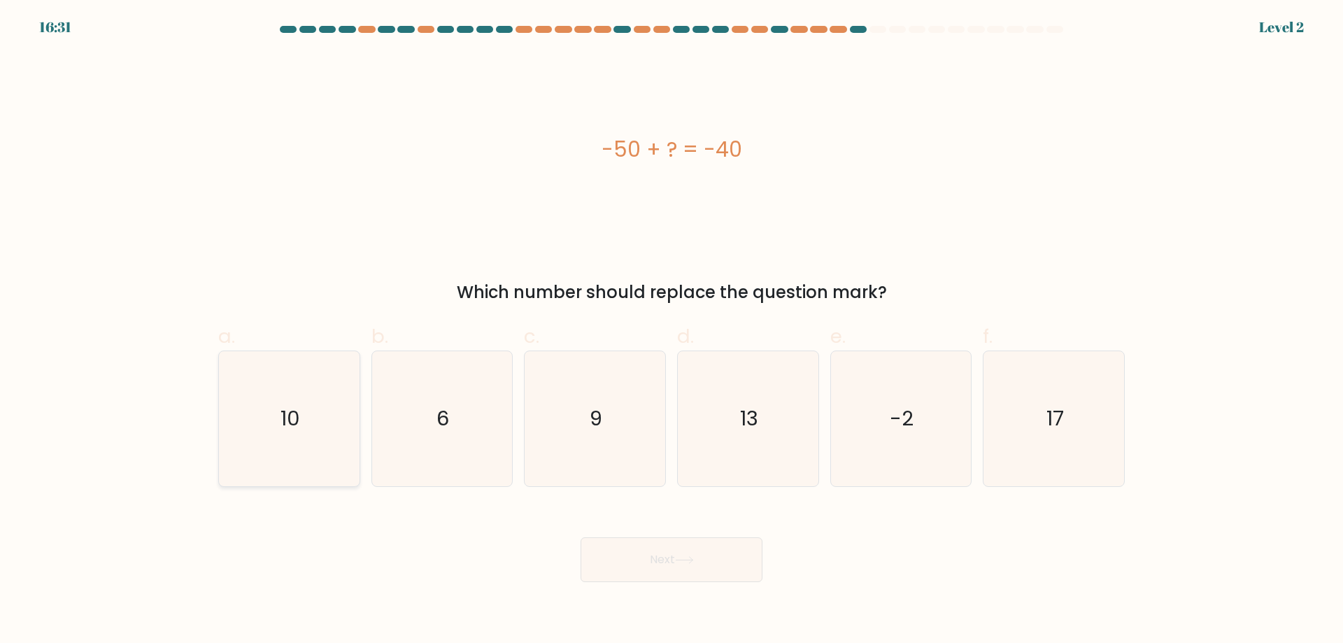
click at [262, 450] on icon "10" at bounding box center [289, 418] width 135 height 135
click at [672, 331] on input "a. 10" at bounding box center [672, 326] width 1 height 9
radio input "true"
click at [685, 553] on button "Next" at bounding box center [672, 559] width 182 height 45
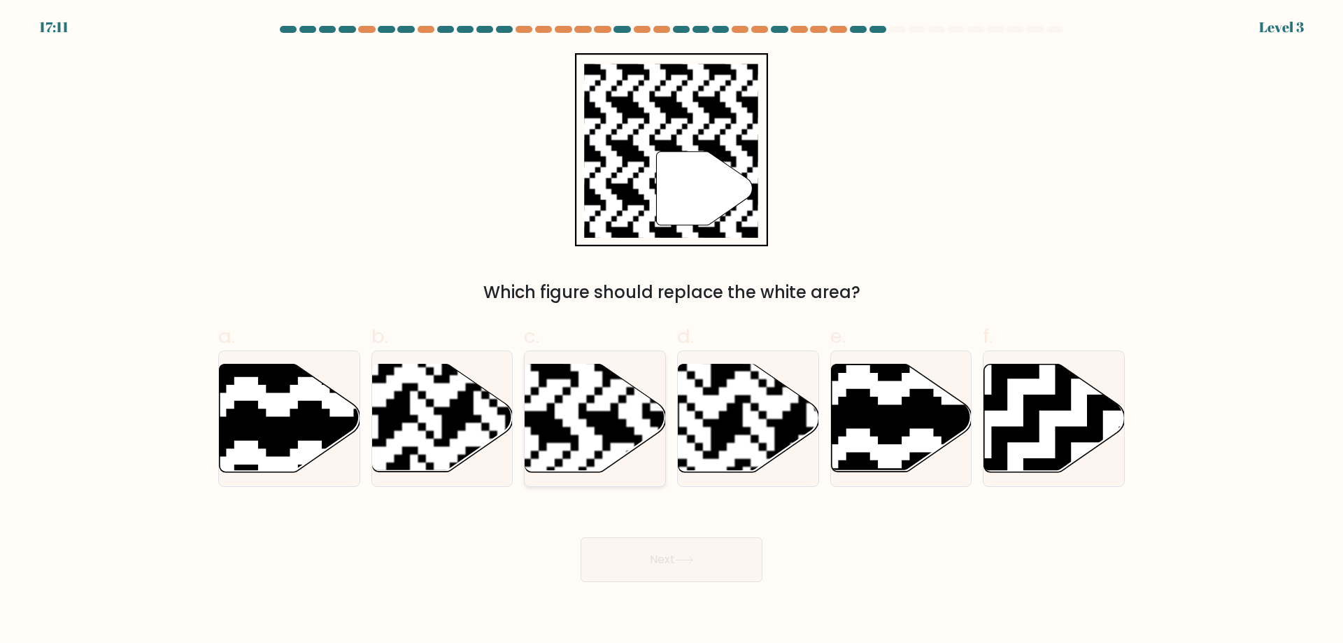
click at [555, 427] on rect at bounding box center [547, 363] width 255 height 255
click at [672, 331] on input "c." at bounding box center [672, 326] width 1 height 9
radio input "true"
click at [702, 560] on button "Next" at bounding box center [672, 559] width 182 height 45
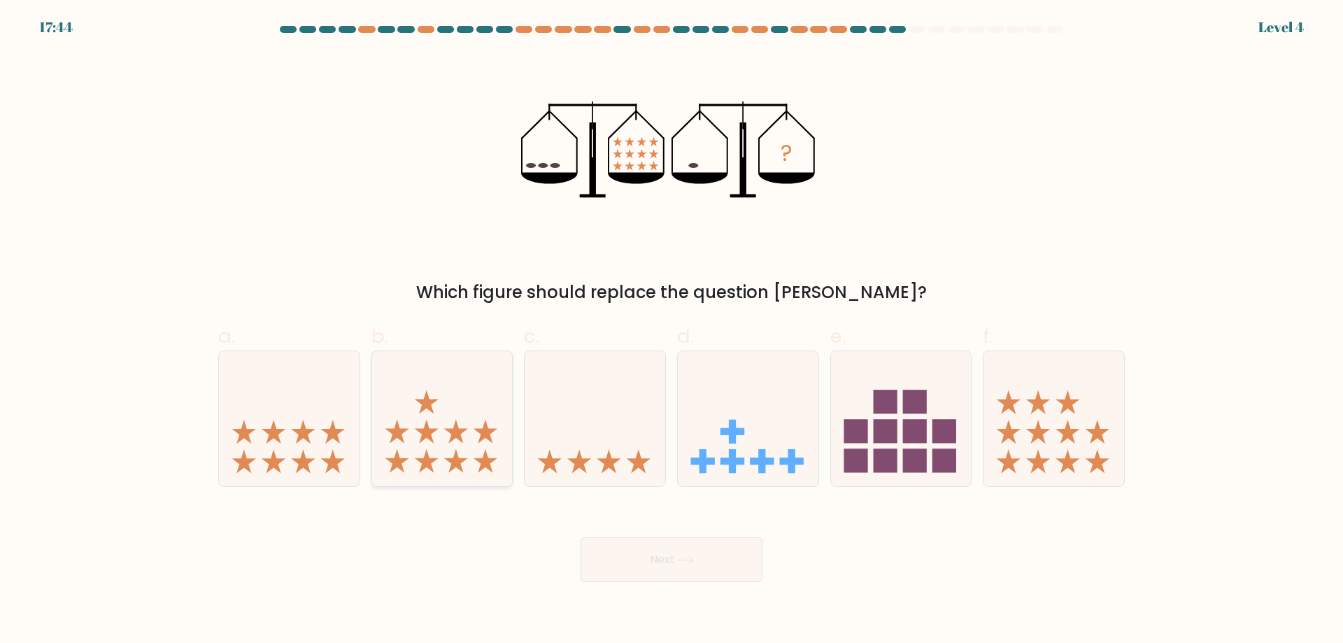
click at [450, 425] on icon at bounding box center [442, 418] width 141 height 116
click at [672, 331] on input "b." at bounding box center [672, 326] width 1 height 9
radio input "true"
click at [694, 564] on icon at bounding box center [684, 560] width 19 height 8
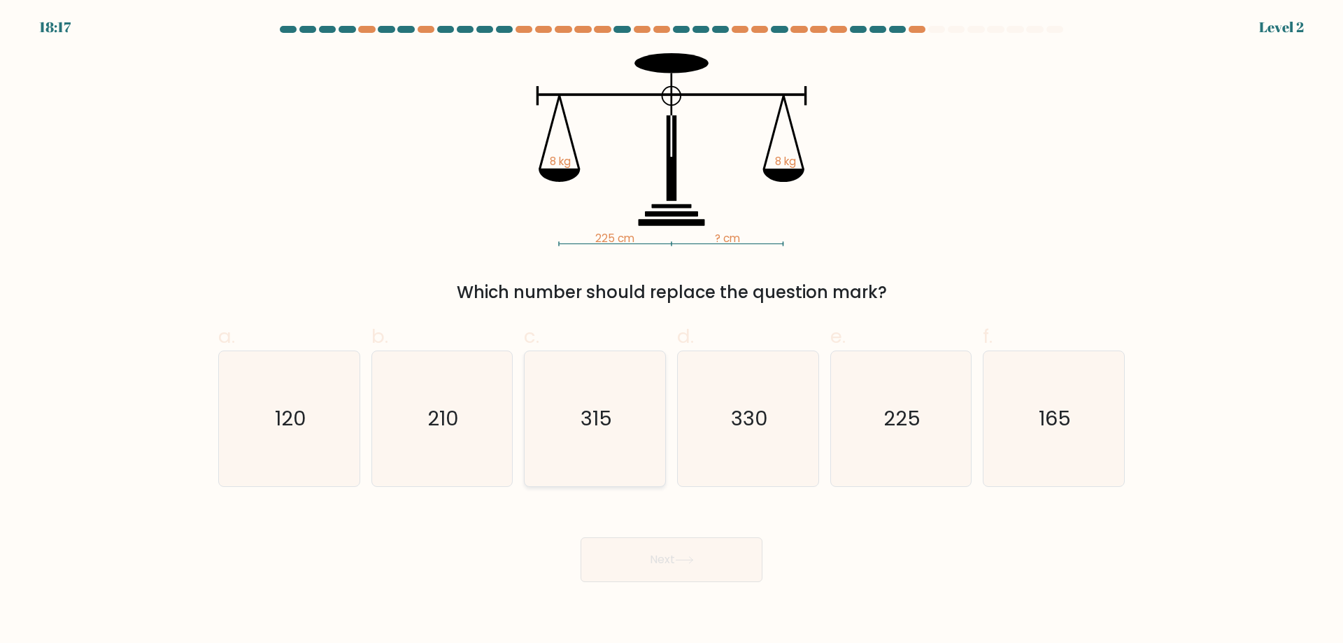
click at [606, 434] on icon "315" at bounding box center [594, 418] width 135 height 135
click at [672, 331] on input "c. 315" at bounding box center [672, 326] width 1 height 9
radio input "true"
drag, startPoint x: 714, startPoint y: 585, endPoint x: 713, endPoint y: 565, distance: 21.0
click at [714, 586] on body "18:17 Level 2" at bounding box center [671, 321] width 1343 height 643
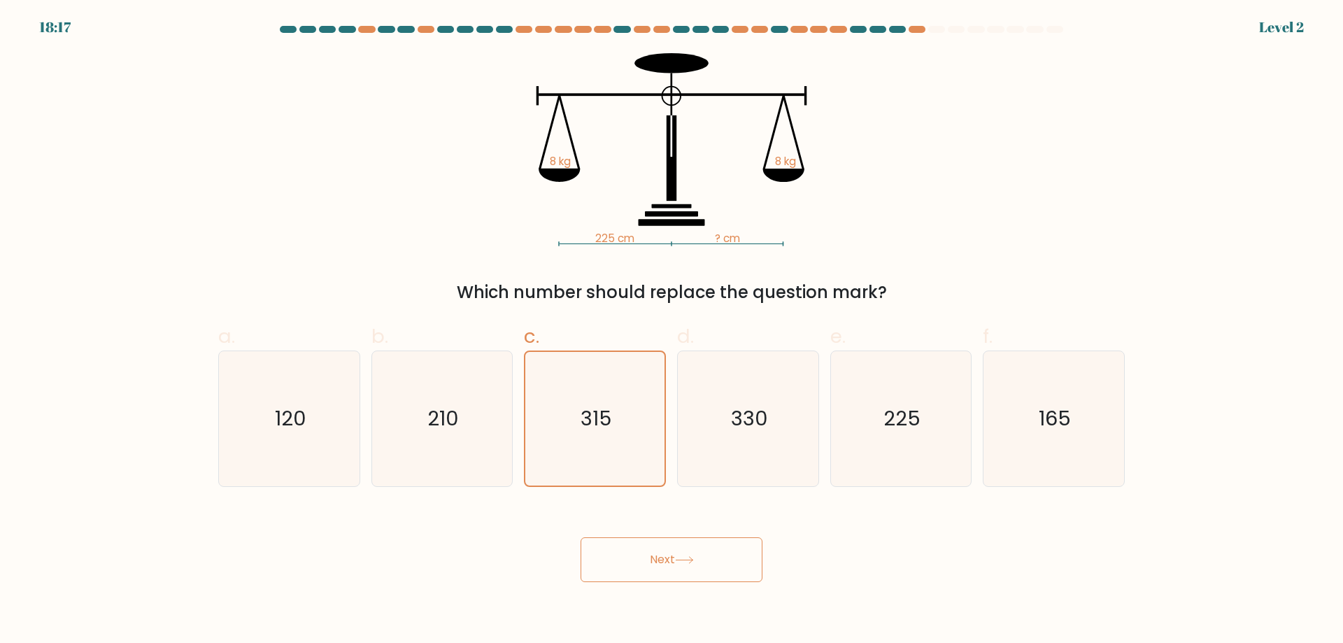
click at [711, 555] on button "Next" at bounding box center [672, 559] width 182 height 45
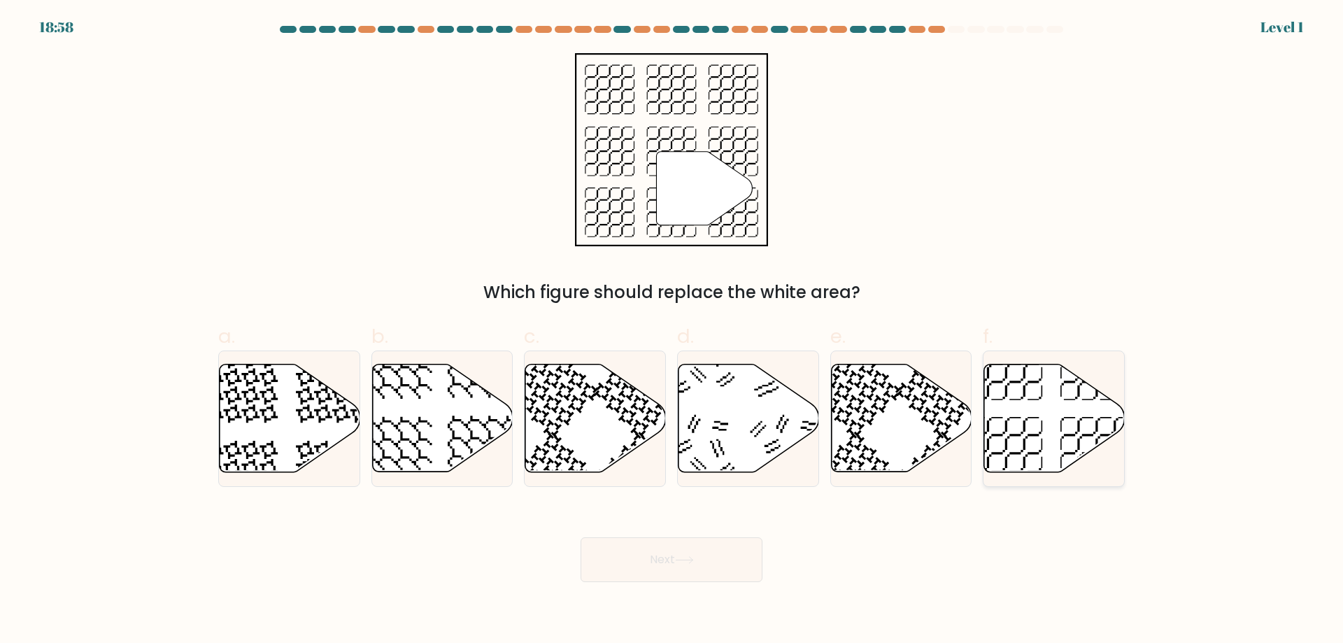
click at [1001, 423] on icon at bounding box center [1054, 418] width 141 height 108
click at [672, 331] on input "f." at bounding box center [672, 326] width 1 height 9
radio input "true"
click at [679, 546] on button "Next" at bounding box center [672, 559] width 182 height 45
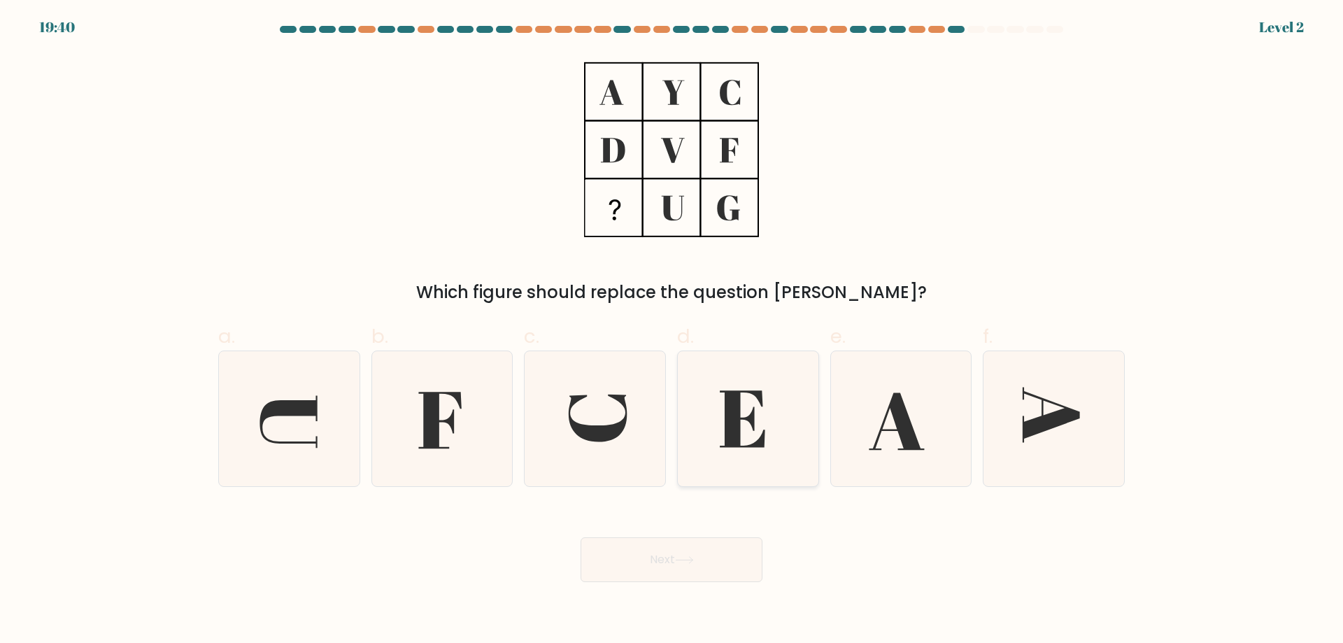
click at [747, 438] on icon at bounding box center [748, 418] width 135 height 135
click at [672, 331] on input "d." at bounding box center [672, 326] width 1 height 9
radio input "true"
click at [728, 560] on button "Next" at bounding box center [672, 559] width 182 height 45
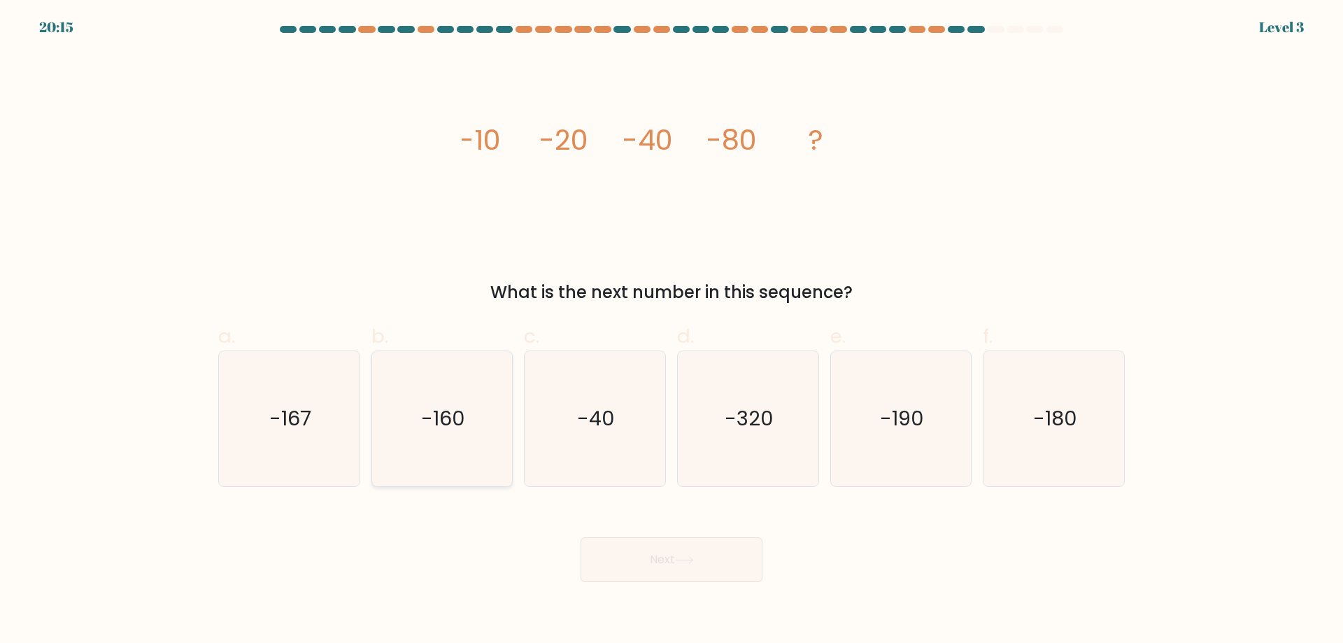
click at [435, 435] on icon "-160" at bounding box center [441, 418] width 135 height 135
click at [672, 331] on input "b. -160" at bounding box center [672, 326] width 1 height 9
radio input "true"
click at [702, 572] on button "Next" at bounding box center [672, 559] width 182 height 45
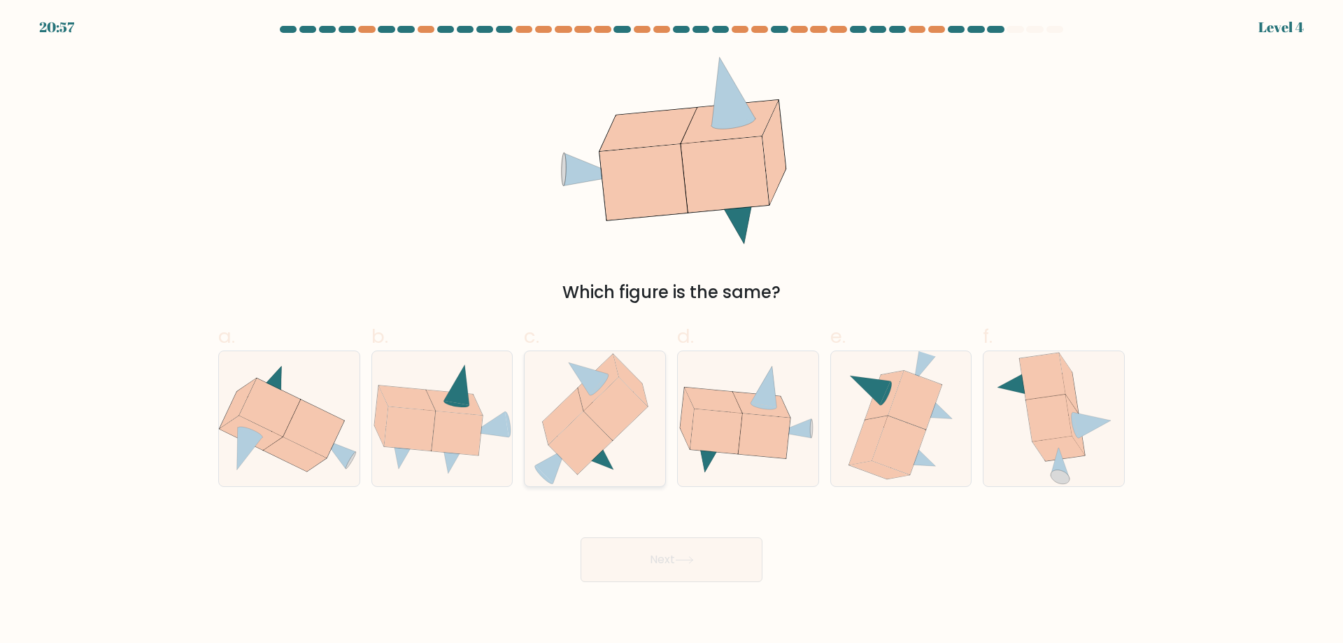
click at [583, 432] on icon at bounding box center [580, 442] width 64 height 63
click at [672, 331] on input "c." at bounding box center [672, 326] width 1 height 9
radio input "true"
click at [709, 558] on button "Next" at bounding box center [672, 559] width 182 height 45
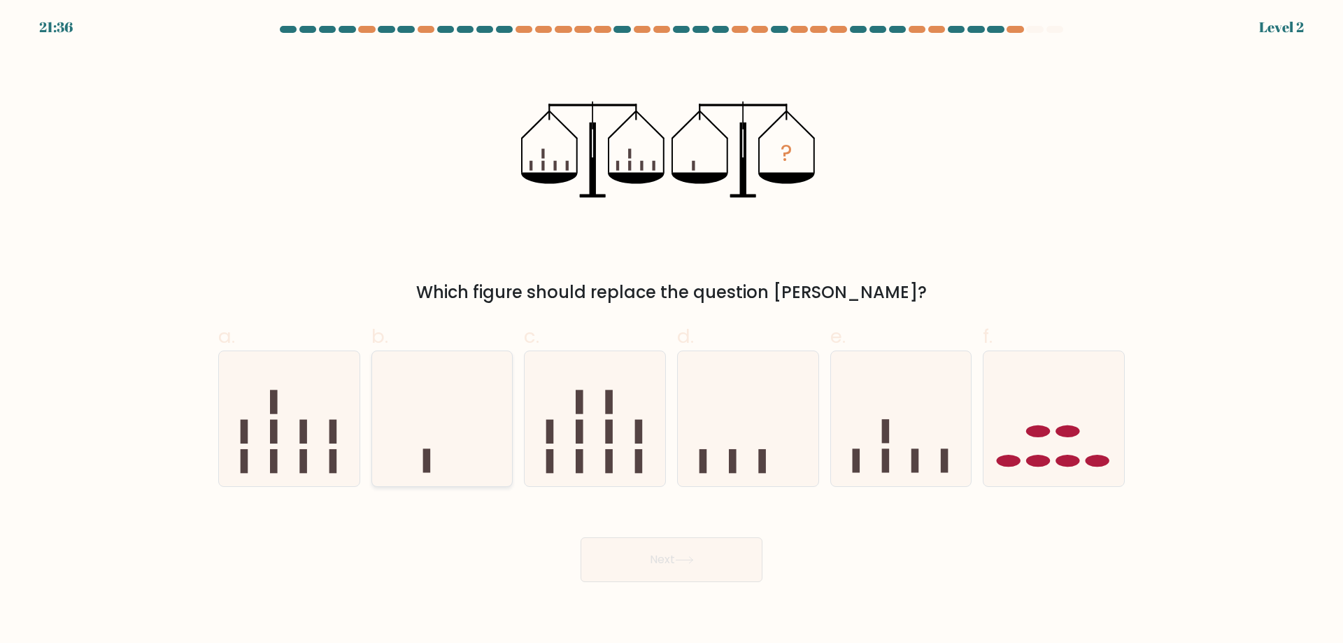
click at [404, 418] on icon at bounding box center [442, 418] width 141 height 116
click at [672, 331] on input "b." at bounding box center [672, 326] width 1 height 9
radio input "true"
click at [671, 574] on button "Next" at bounding box center [672, 559] width 182 height 45
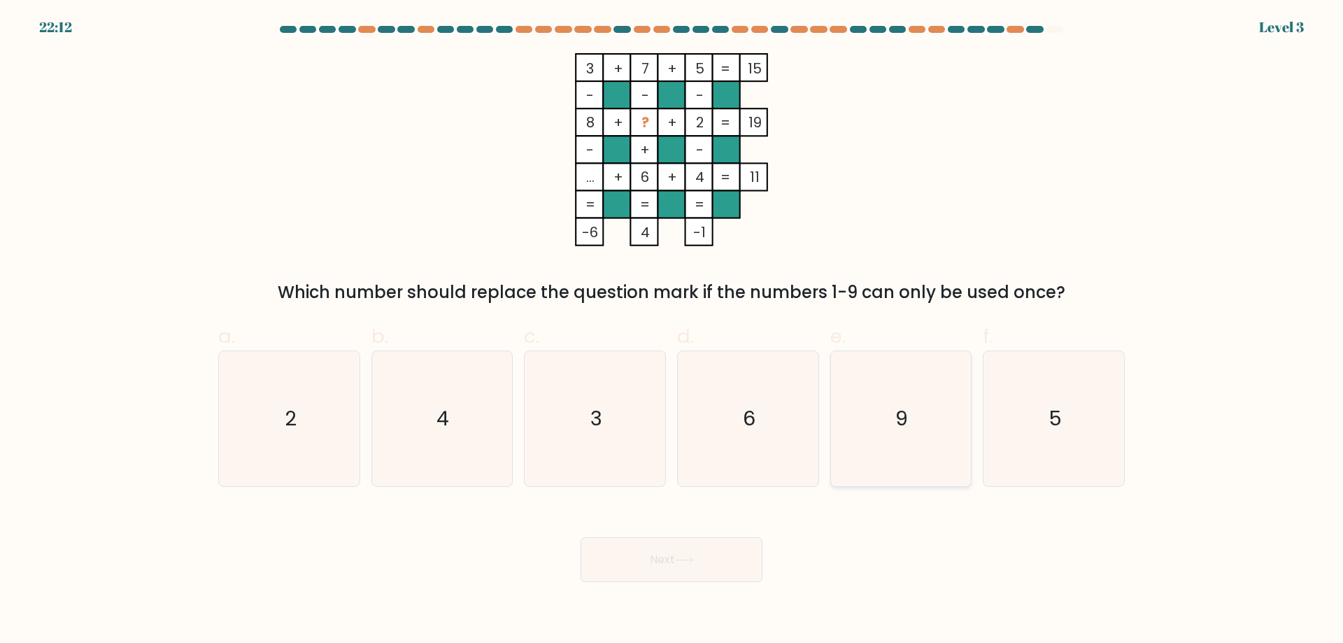
drag, startPoint x: 900, startPoint y: 442, endPoint x: 769, endPoint y: 503, distance: 144.3
click at [900, 442] on icon "9" at bounding box center [900, 418] width 135 height 135
click at [672, 331] on input "e. 9" at bounding box center [672, 326] width 1 height 9
radio input "true"
click at [701, 542] on button "Next" at bounding box center [672, 559] width 182 height 45
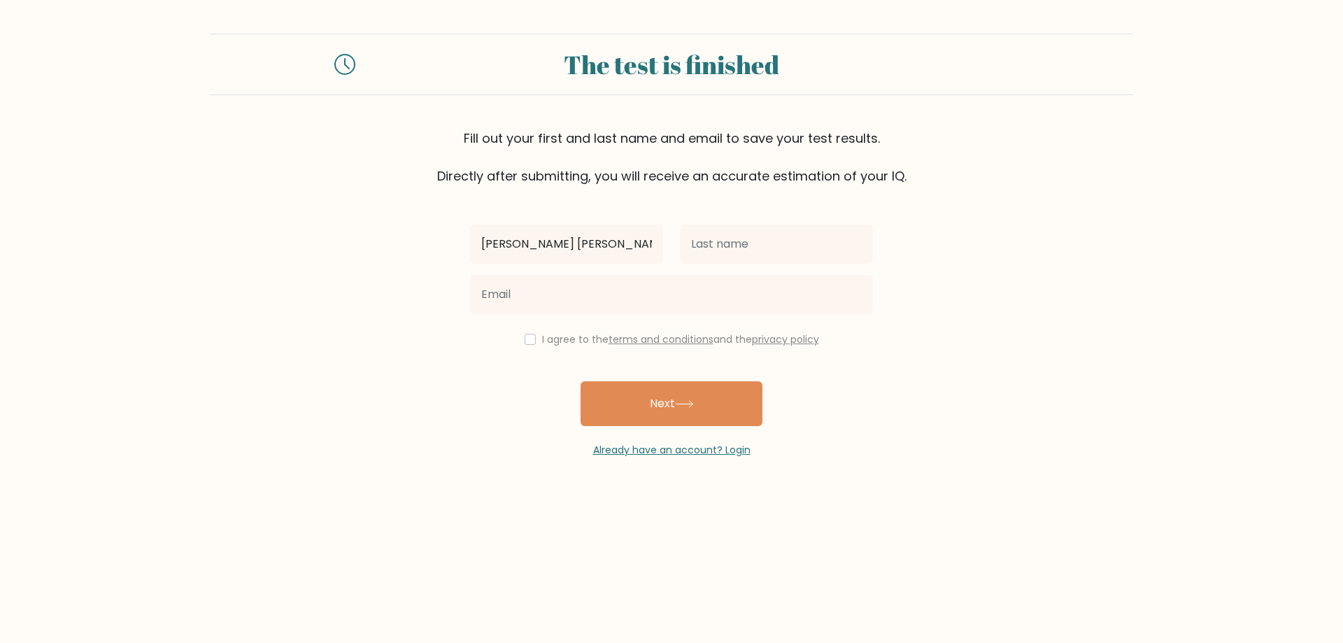
type input "[PERSON_NAME] [PERSON_NAME]"
type input "pillas"
click at [578, 249] on input "maria angelica" at bounding box center [566, 244] width 193 height 39
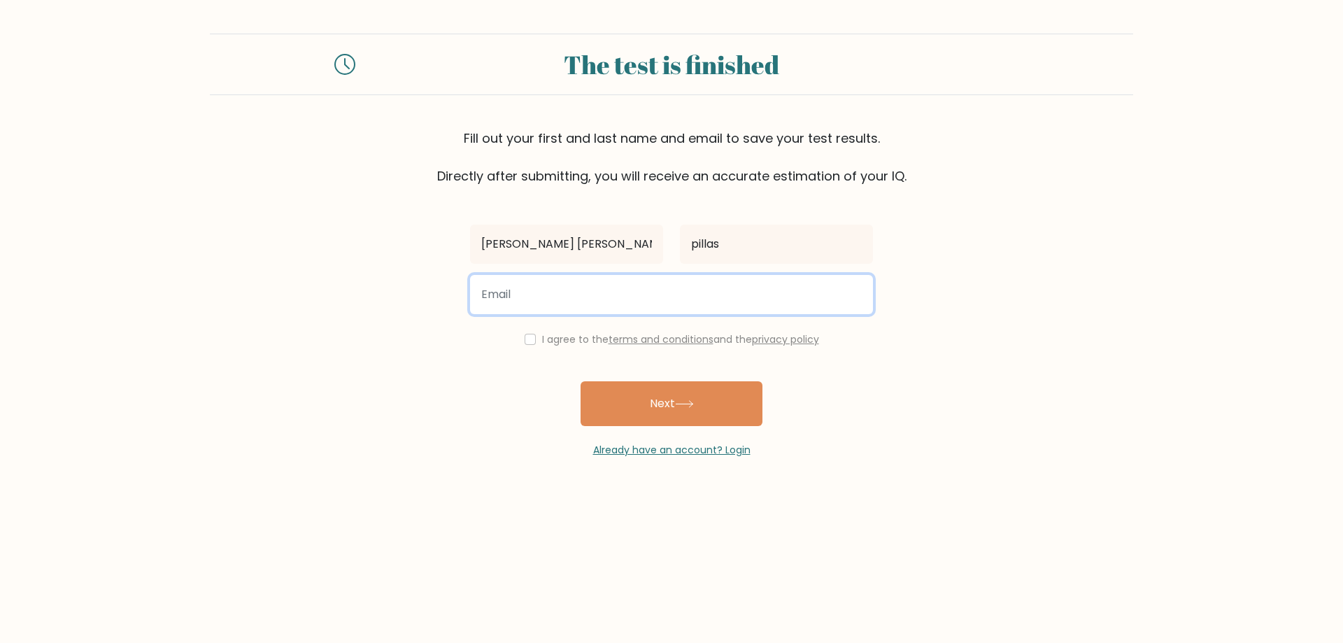
click at [574, 293] on input "email" at bounding box center [671, 294] width 403 height 39
type input "pillasmariaaa@gmail.com"
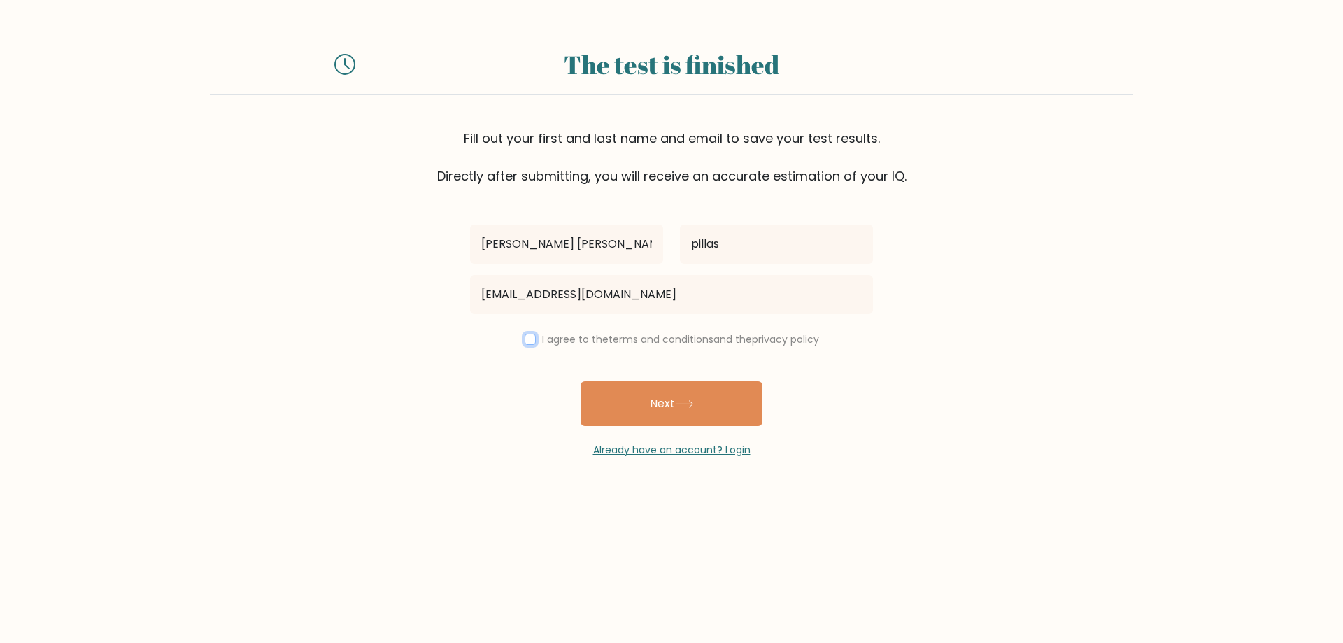
drag, startPoint x: 529, startPoint y: 343, endPoint x: 548, endPoint y: 351, distance: 20.4
click at [526, 343] on input "checkbox" at bounding box center [530, 339] width 11 height 11
checkbox input "true"
click at [625, 410] on button "Next" at bounding box center [672, 403] width 182 height 45
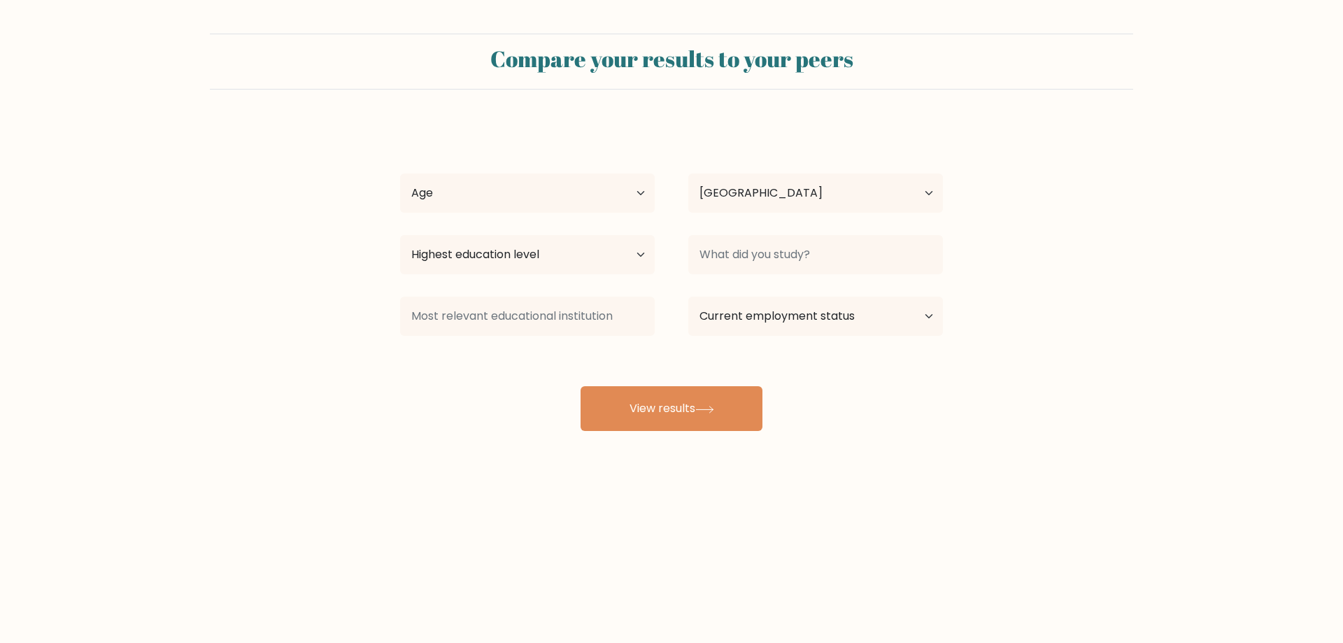
select select "PH"
drag, startPoint x: 516, startPoint y: 188, endPoint x: 509, endPoint y: 212, distance: 25.0
click at [516, 189] on select "Age Under 18 years old 18-24 years old 25-34 years old 35-44 years old 45-54 ye…" at bounding box center [527, 192] width 255 height 39
select select "25_34"
click at [400, 173] on select "Age Under 18 years old 18-24 years old 25-34 years old 35-44 years old 45-54 ye…" at bounding box center [527, 192] width 255 height 39
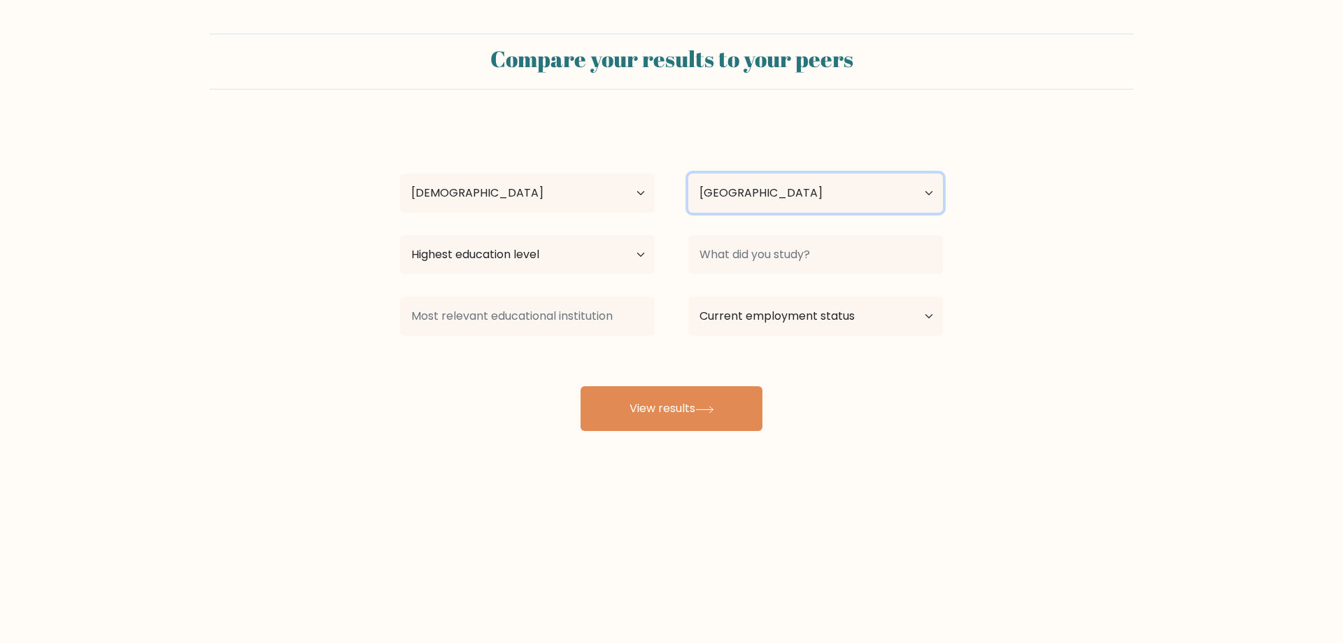
click at [767, 199] on select "Country Afghanistan Albania Algeria American Samoa Andorra Angola Anguilla Anta…" at bounding box center [815, 192] width 255 height 39
drag, startPoint x: 308, startPoint y: 397, endPoint x: 330, endPoint y: 368, distance: 36.0
click at [318, 385] on form "Compare your results to your peers maria angelica pillas Age Under 18 years old…" at bounding box center [671, 232] width 1343 height 397
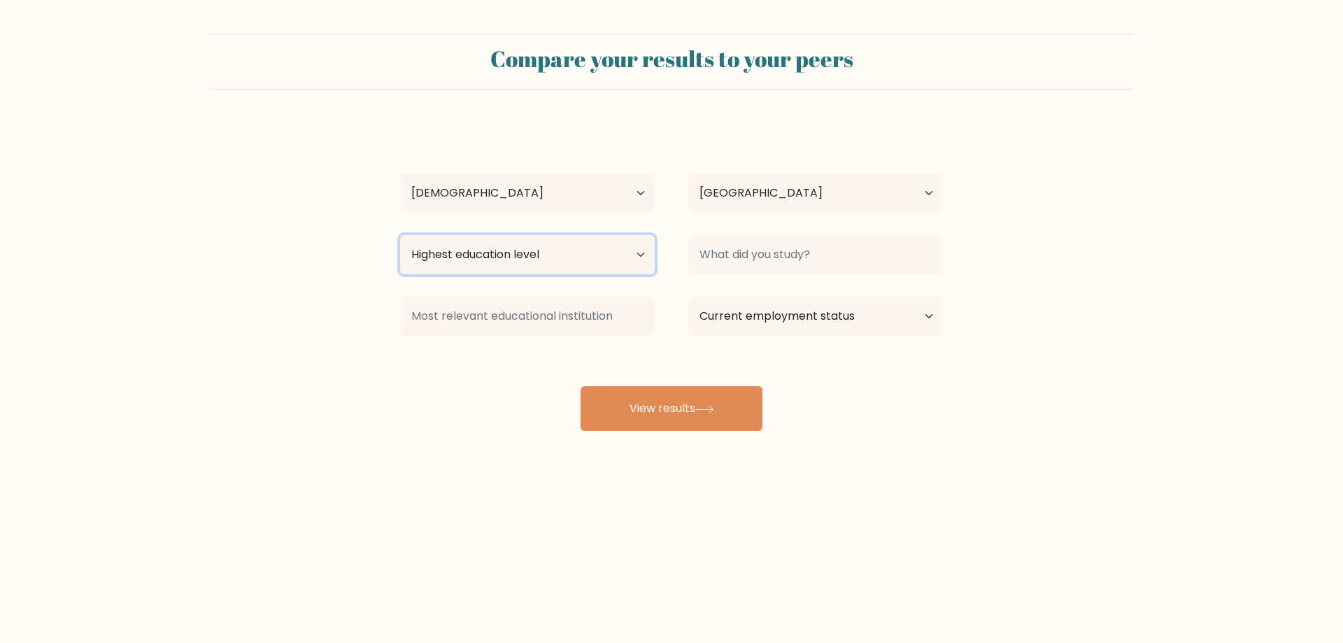
drag, startPoint x: 485, startPoint y: 256, endPoint x: 493, endPoint y: 274, distance: 19.1
click at [485, 256] on select "Highest education level No schooling Primary Lower Secondary Upper Secondary Oc…" at bounding box center [527, 254] width 255 height 39
select select "occupation_specific"
click at [400, 235] on select "Highest education level No schooling Primary Lower Secondary Upper Secondary Oc…" at bounding box center [527, 254] width 255 height 39
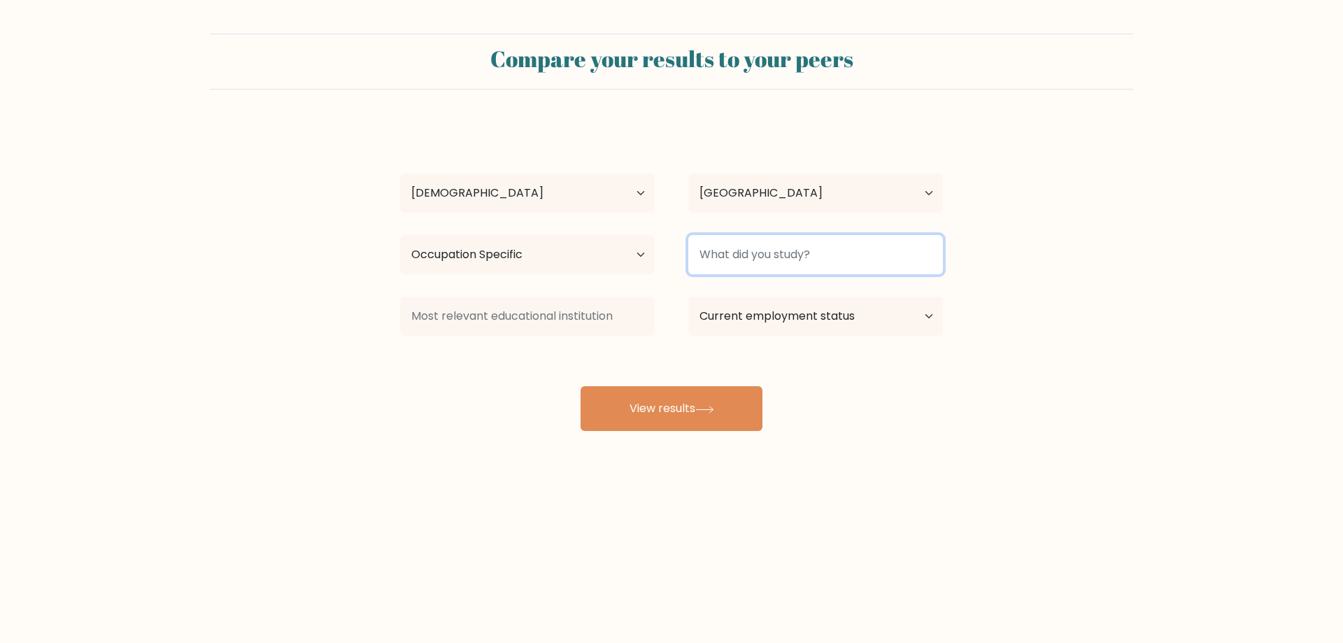
click at [783, 249] on input at bounding box center [815, 254] width 255 height 39
type input "BSBA"
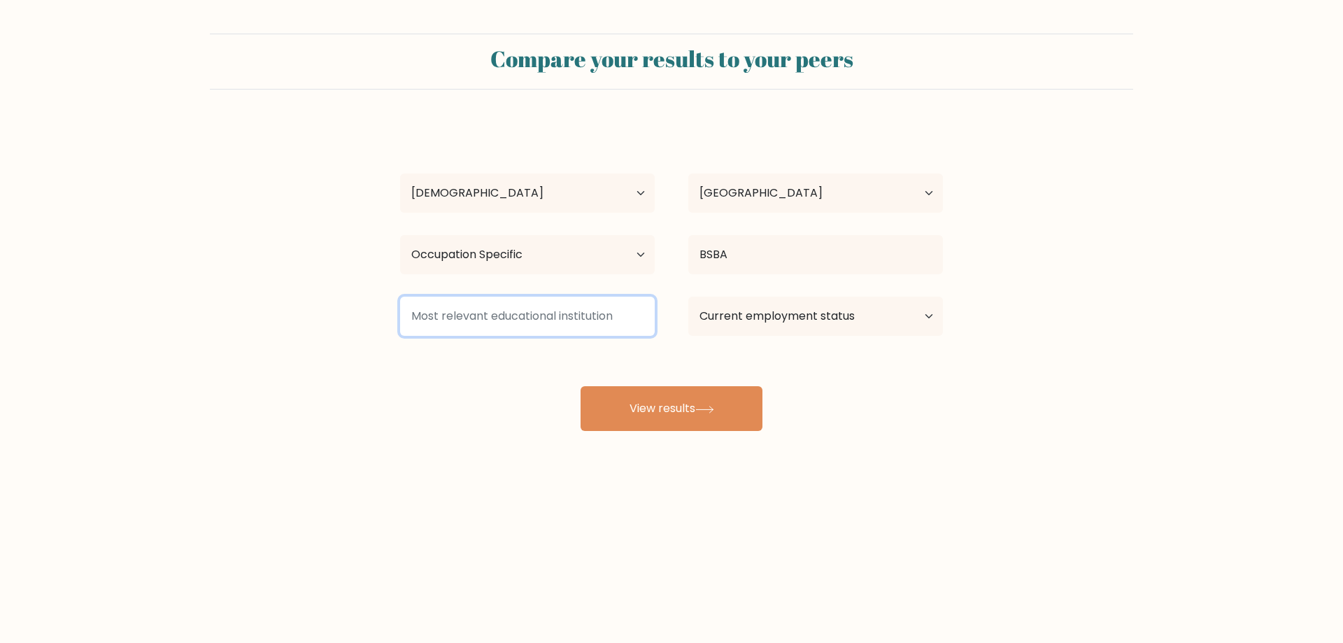
click at [564, 310] on input at bounding box center [527, 316] width 255 height 39
click at [747, 324] on select "Current employment status Employed Student Retired Other / prefer not to answer" at bounding box center [815, 316] width 255 height 39
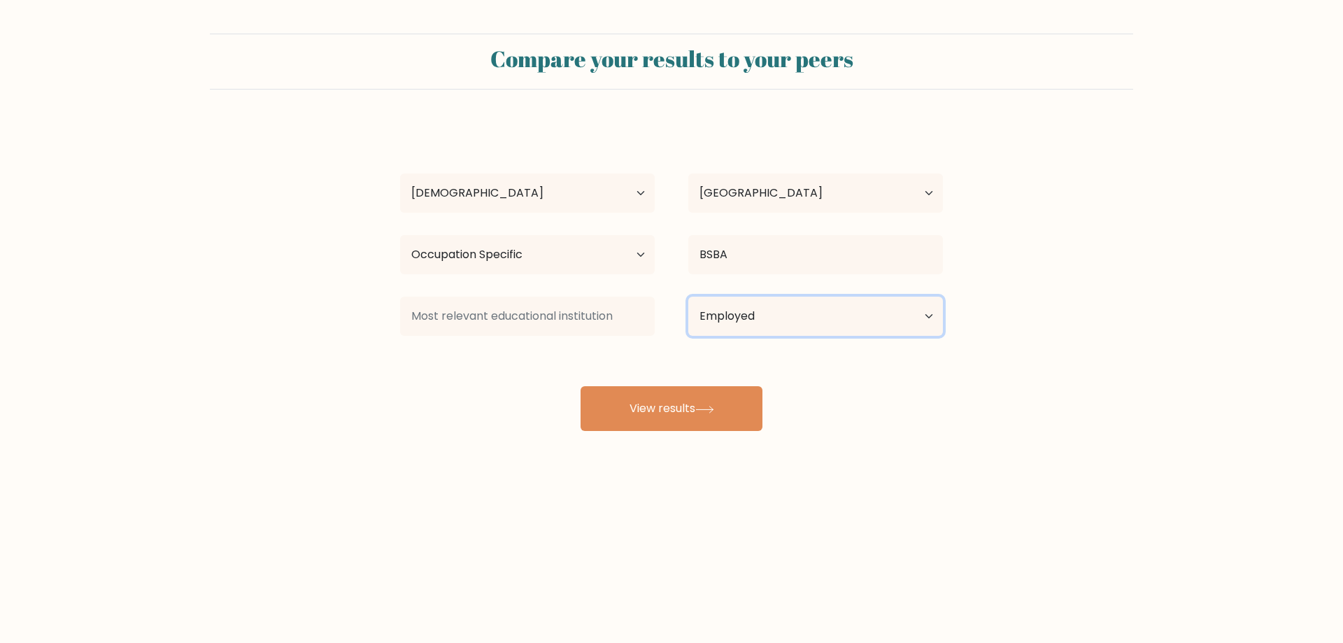
click at [688, 297] on select "Current employment status Employed Student Retired Other / prefer not to answer" at bounding box center [815, 316] width 255 height 39
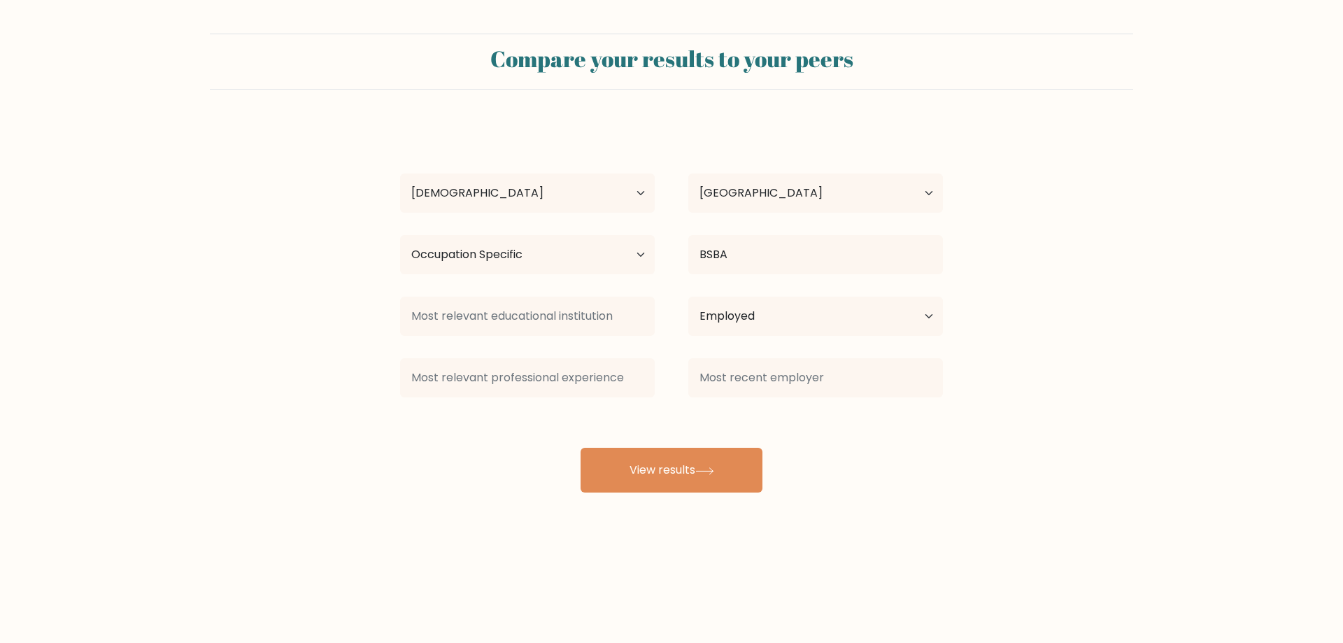
drag, startPoint x: 813, startPoint y: 288, endPoint x: 794, endPoint y: 312, distance: 30.4
click at [813, 289] on div "maria angelica pillas Age Under 18 years old 18-24 years old 25-34 years old 35…" at bounding box center [672, 307] width 560 height 369
click at [787, 317] on select "Current employment status Employed Student Retired Other / prefer not to answer" at bounding box center [815, 316] width 255 height 39
select select "other"
click at [688, 297] on select "Current employment status Employed Student Retired Other / prefer not to answer" at bounding box center [815, 316] width 255 height 39
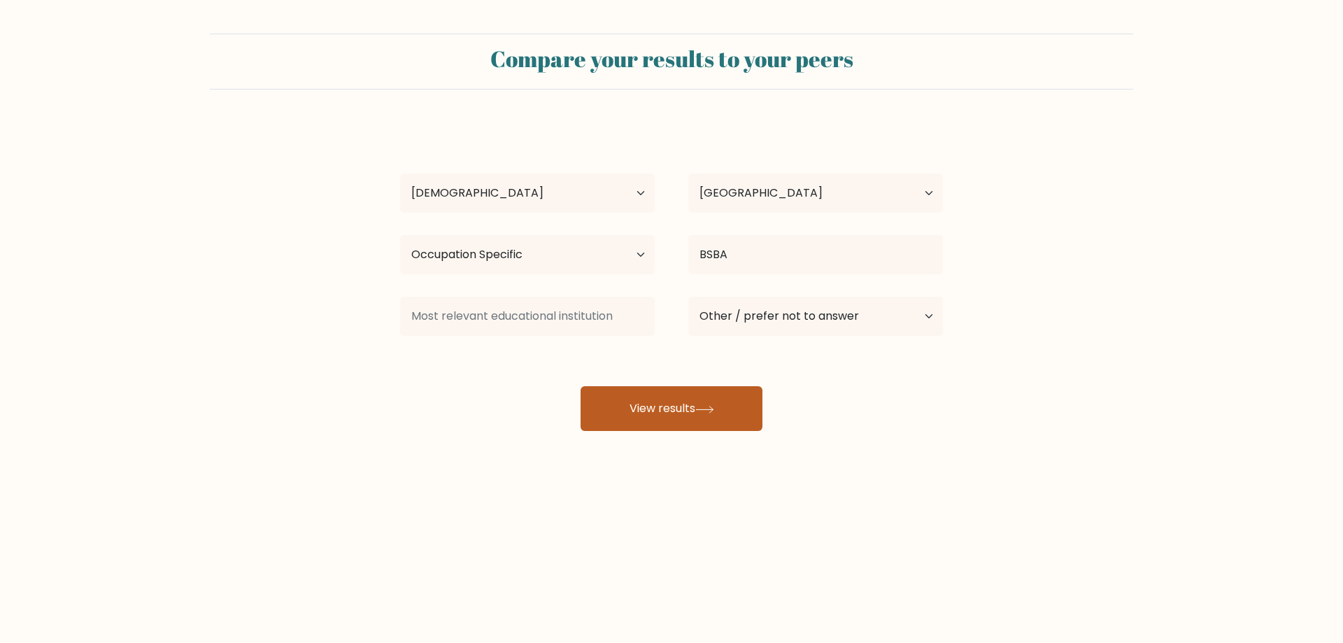
click at [669, 419] on button "View results" at bounding box center [672, 408] width 182 height 45
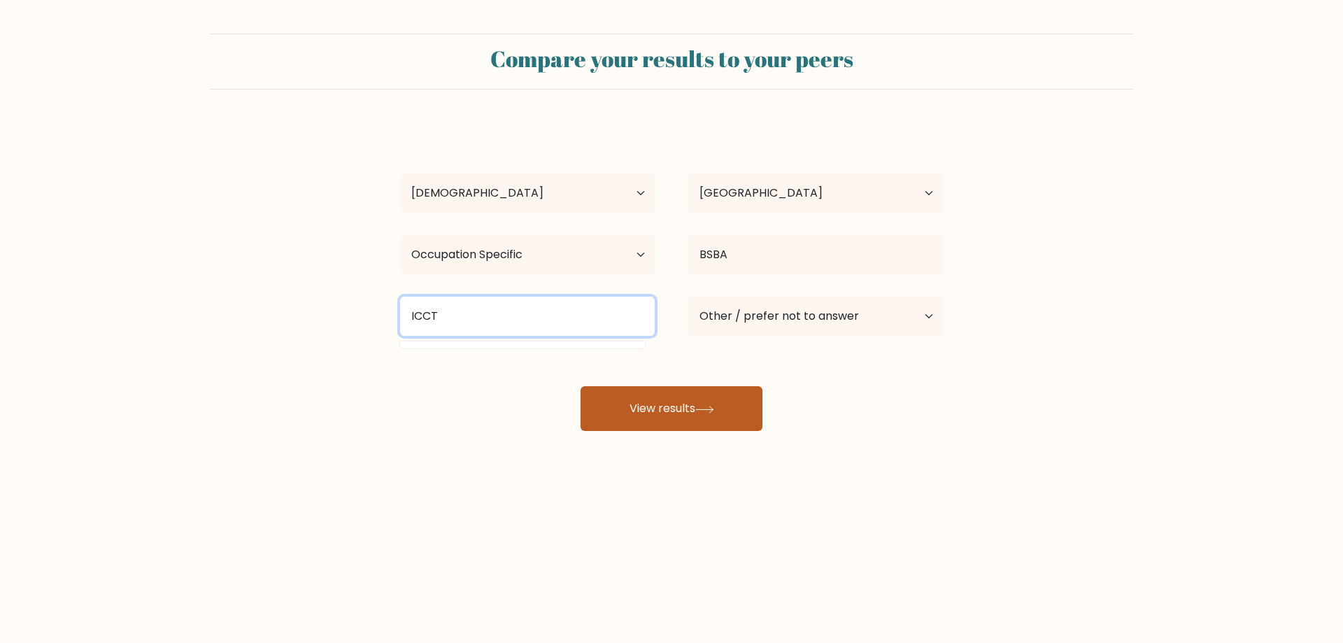
type input "ICCT"
click at [655, 423] on button "View results" at bounding box center [672, 408] width 182 height 45
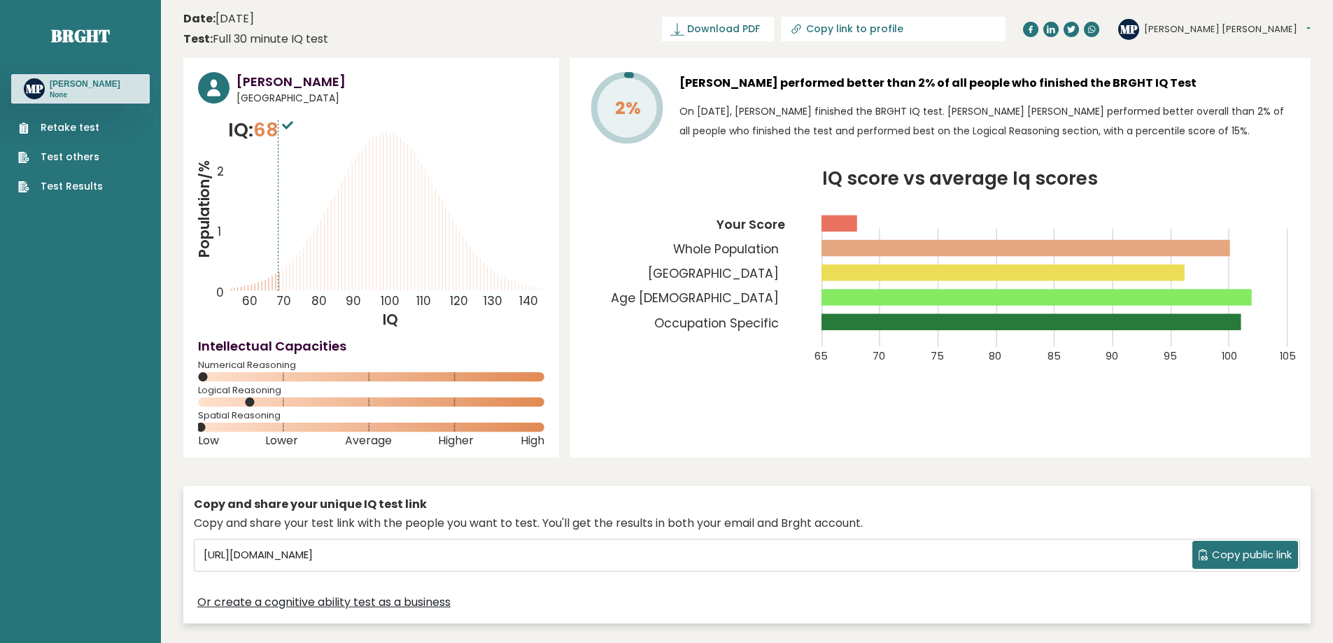
click at [841, 222] on rect at bounding box center [839, 223] width 36 height 16
click at [707, 390] on div "2% Maria Angelica Pillas performed better than 2% of all people who finished th…" at bounding box center [939, 257] width 741 height 399
drag, startPoint x: 893, startPoint y: 272, endPoint x: 932, endPoint y: 369, distance: 103.9
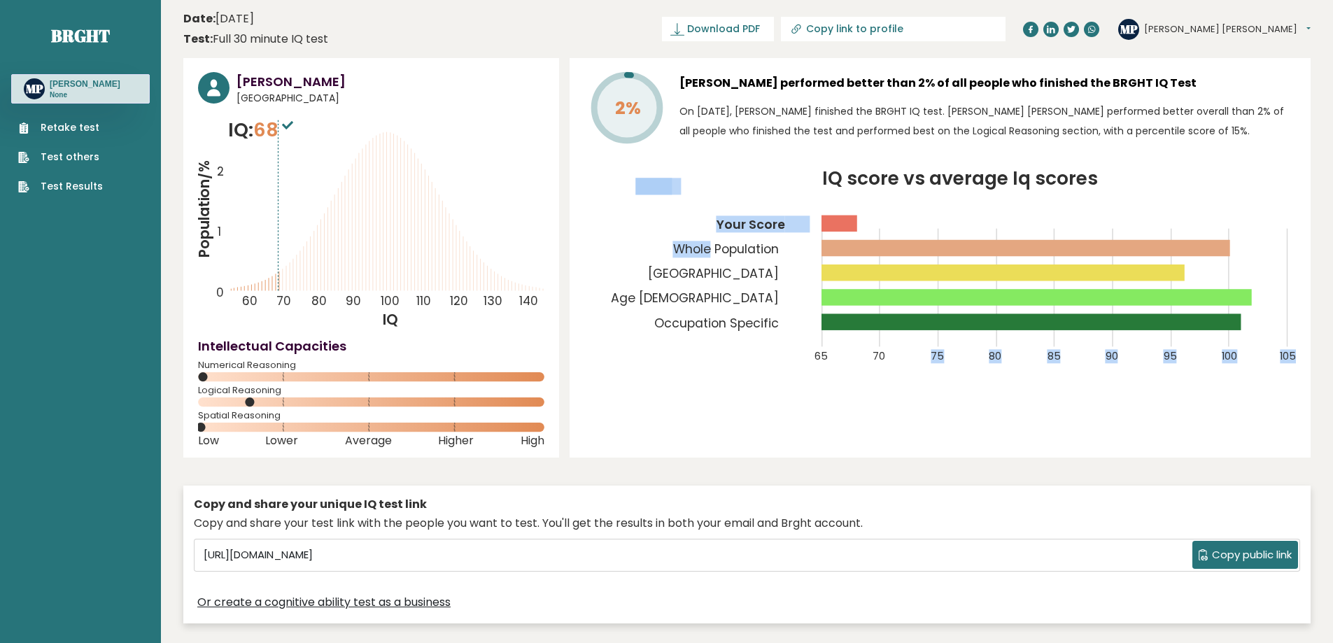
click at [932, 369] on icon "IQ score vs average Iq scores 65 70 75 80 85 90 95 100 105 Your Score Whole Pop…" at bounding box center [939, 275] width 711 height 211
click at [690, 370] on icon "IQ score vs average Iq scores 65 70 75 80 85 90 95 100 105 Your Score Whole Pop…" at bounding box center [939, 275] width 711 height 211
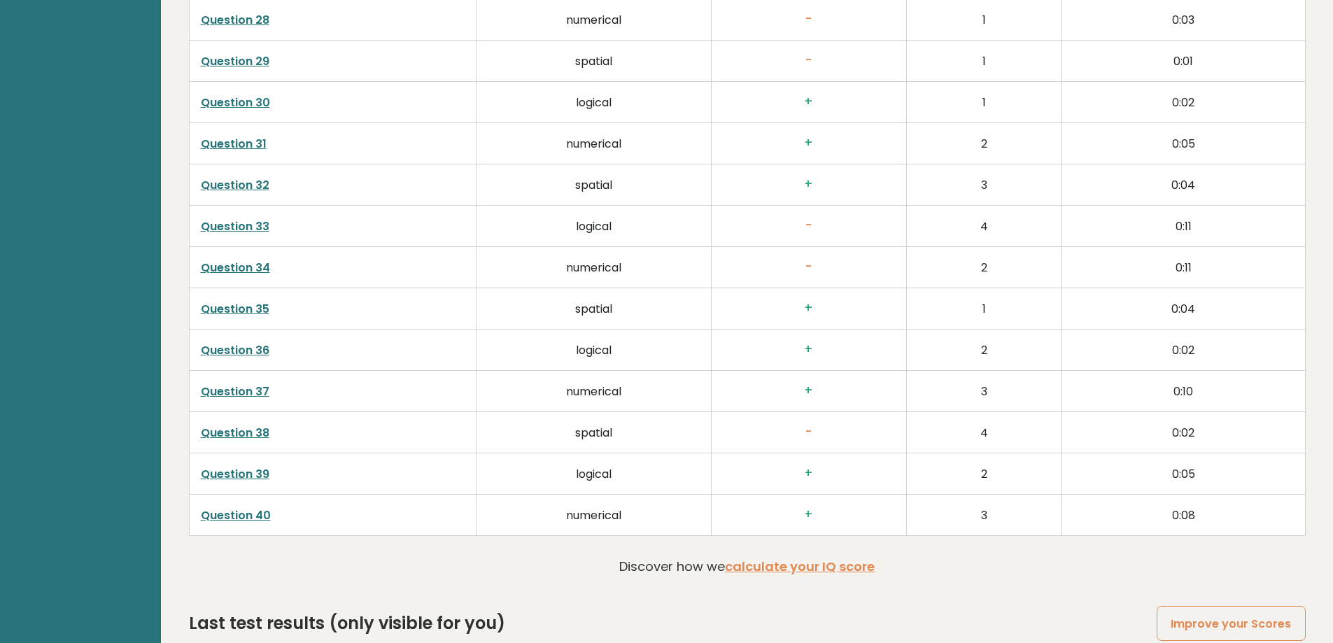
scroll to position [3570, 0]
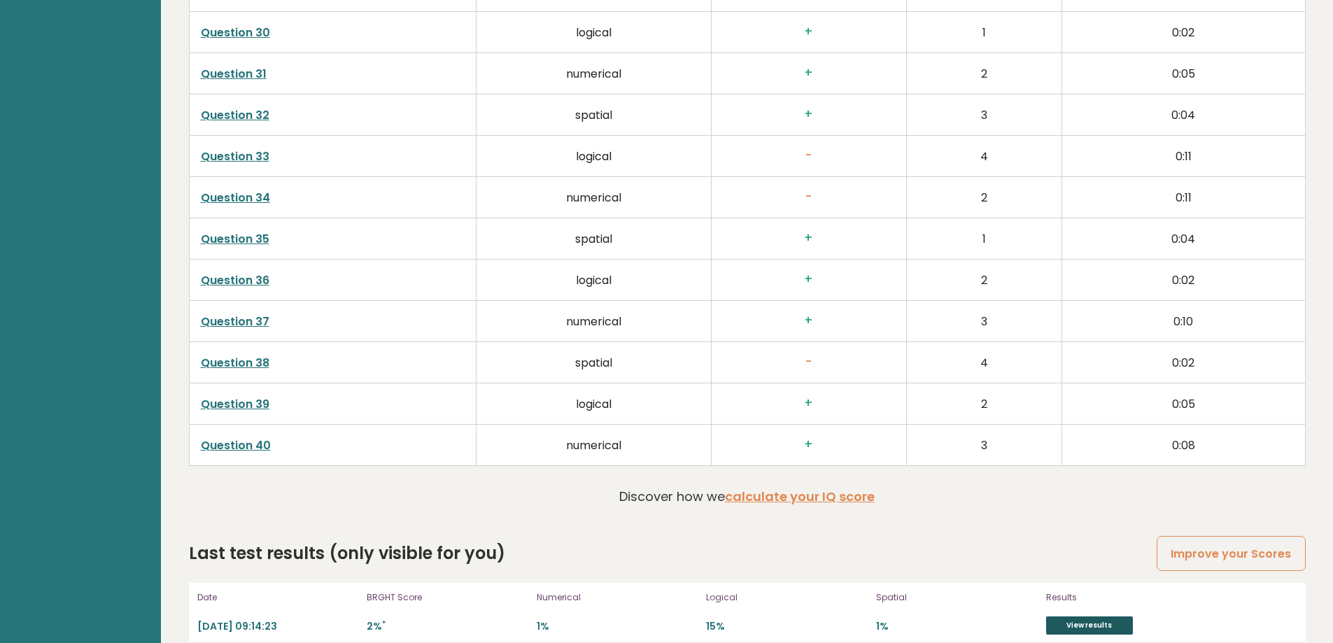
click at [1046, 616] on link "View results" at bounding box center [1089, 625] width 87 height 18
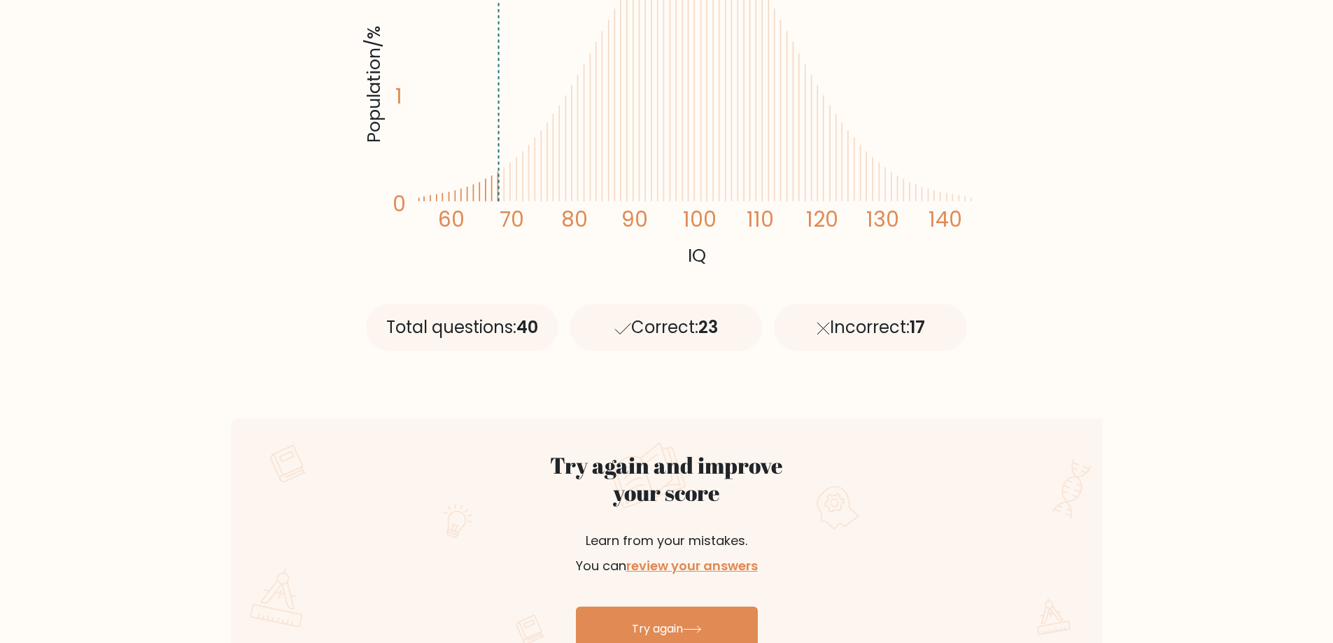
scroll to position [490, 0]
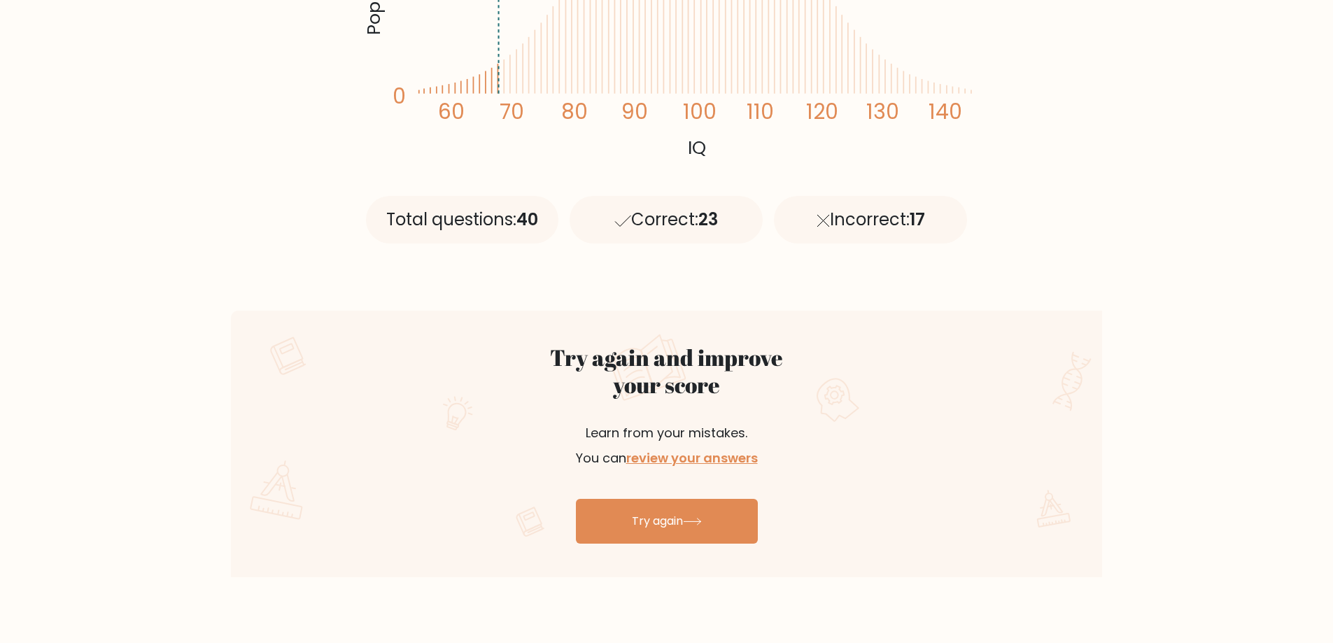
drag, startPoint x: 407, startPoint y: 233, endPoint x: 701, endPoint y: 217, distance: 294.2
click at [663, 218] on div "Total questions: 40 Correct: 23 Incorrect: 17" at bounding box center [666, 214] width 613 height 126
click at [701, 217] on div "Correct: 23" at bounding box center [665, 220] width 193 height 48
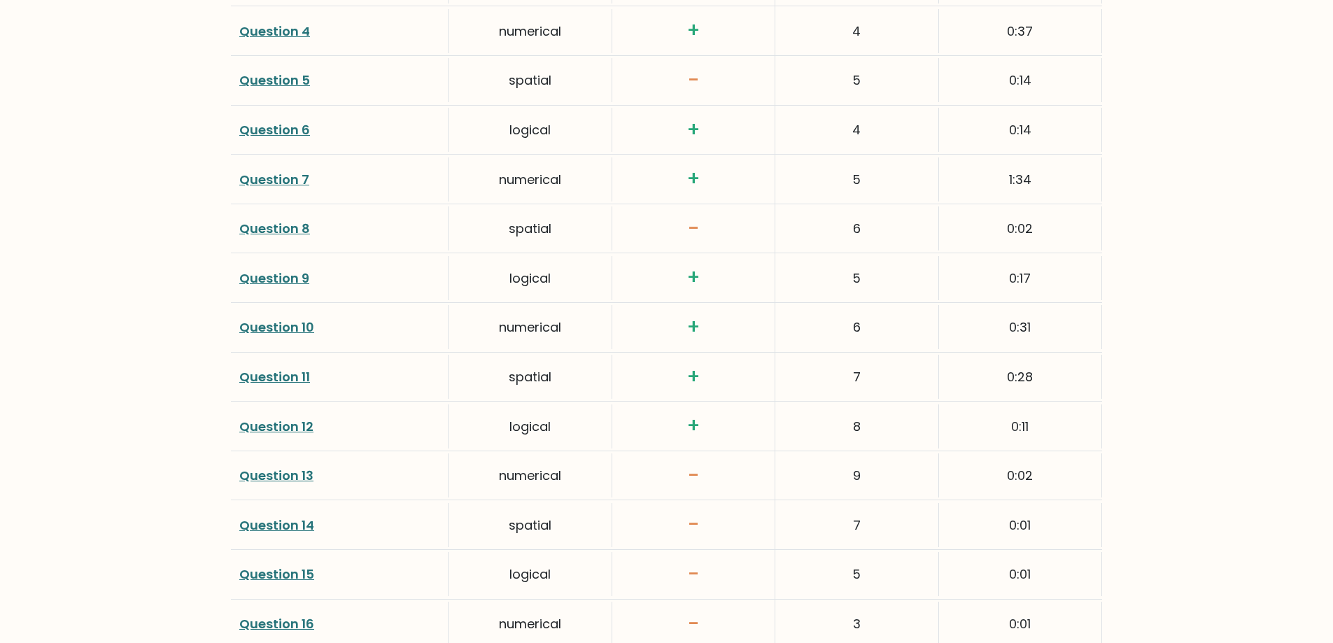
scroll to position [1889, 0]
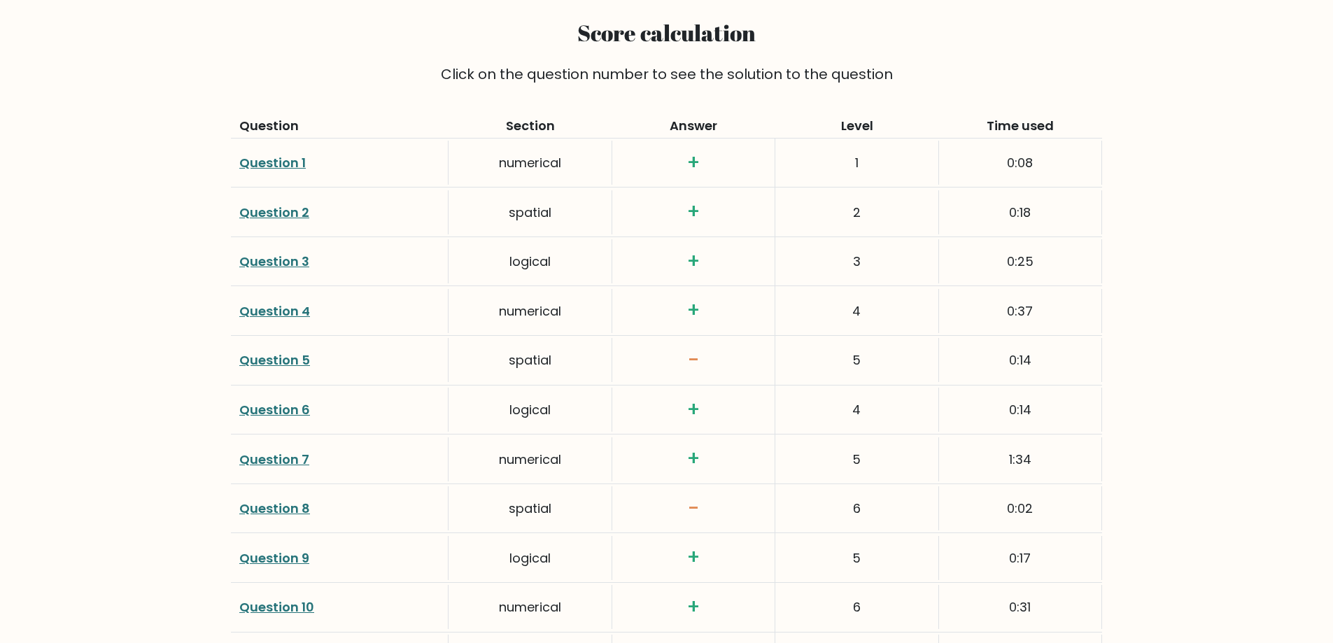
click at [258, 157] on link "Question 1" at bounding box center [272, 162] width 66 height 17
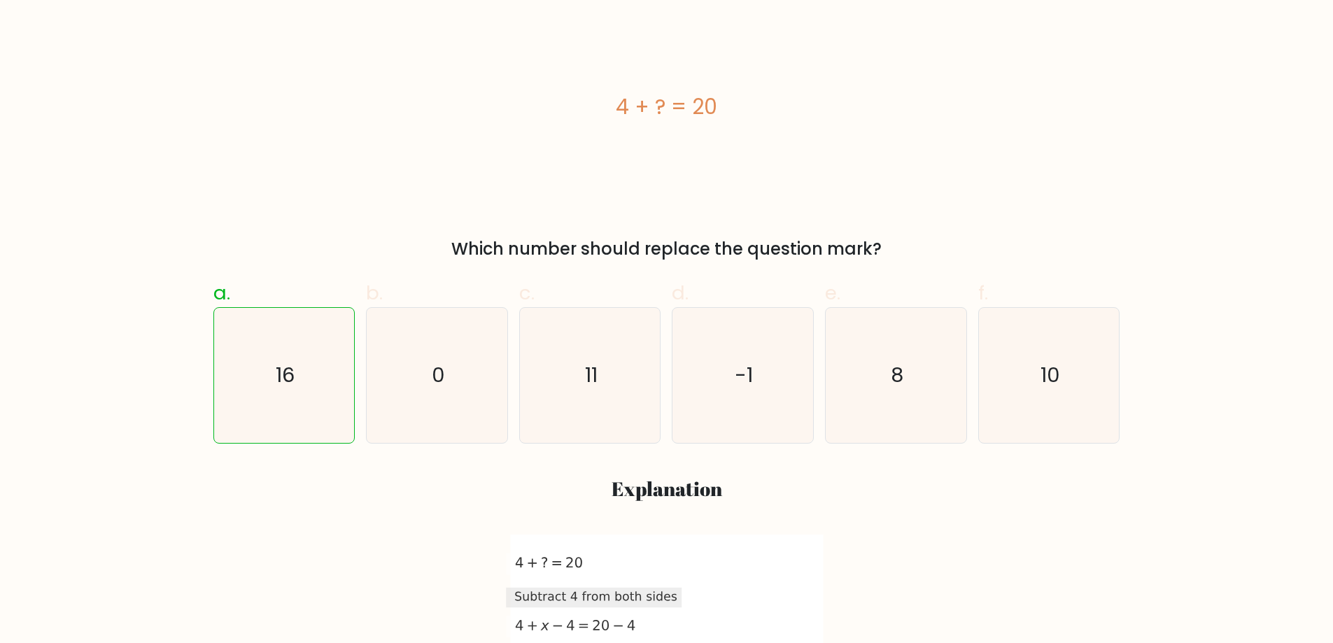
scroll to position [280, 0]
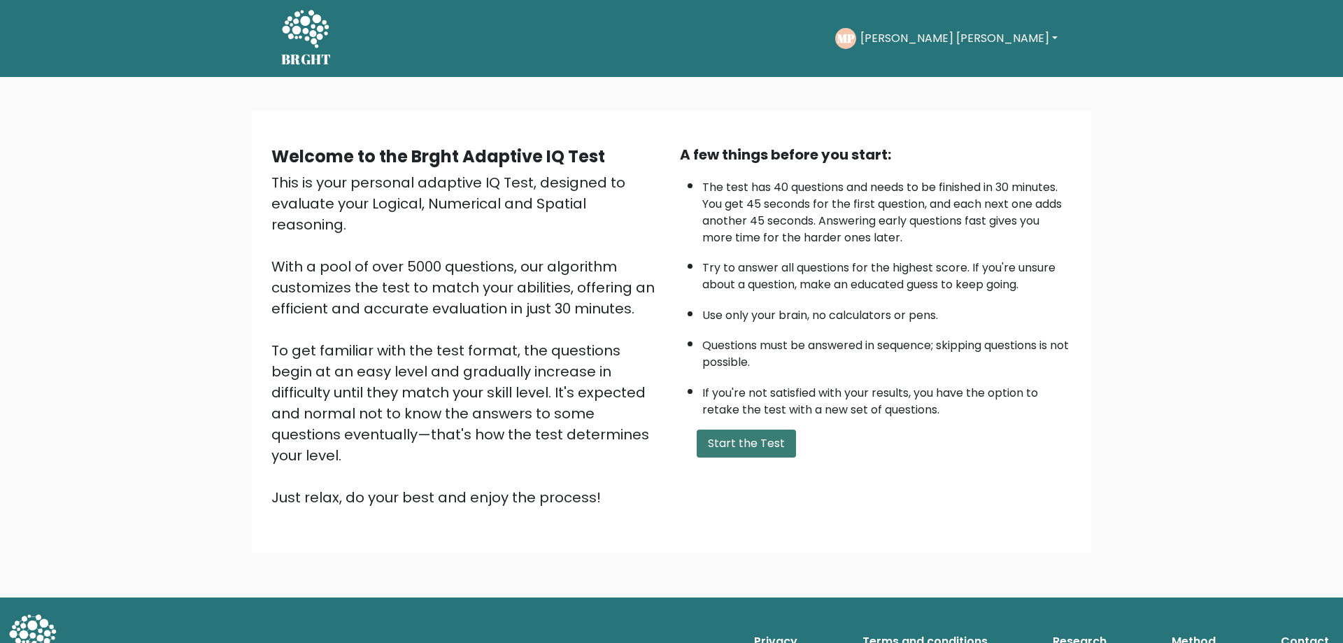
click at [731, 454] on button "Start the Test" at bounding box center [746, 444] width 99 height 28
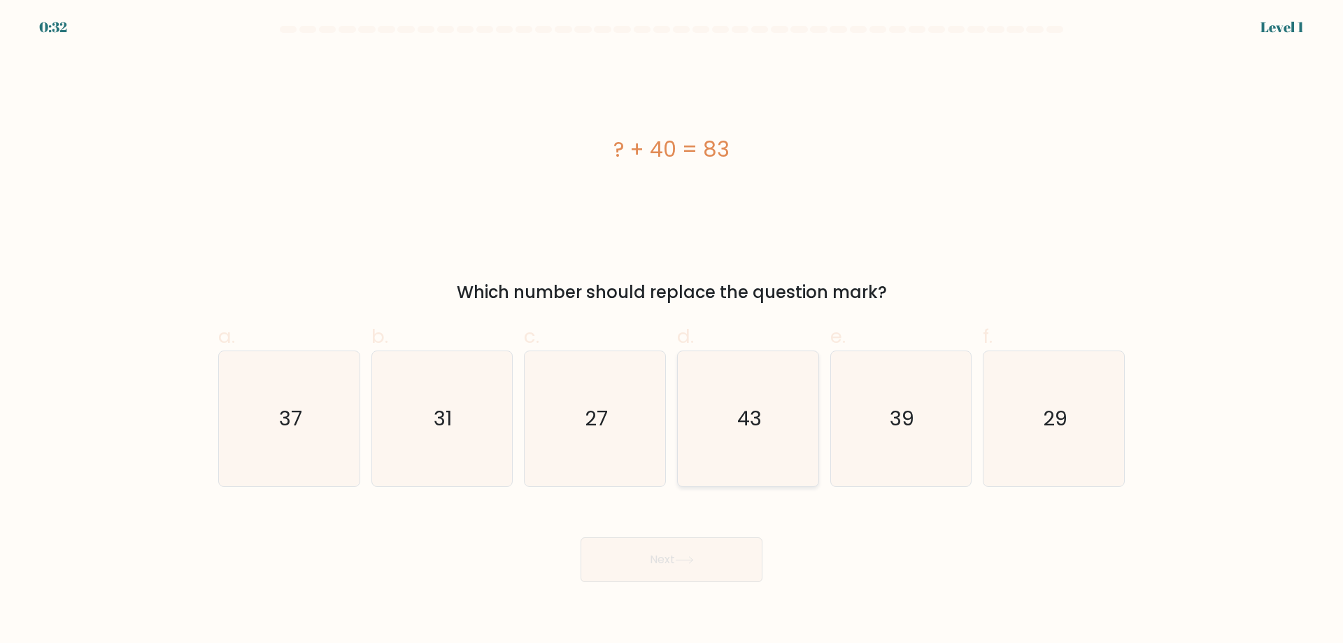
click at [746, 430] on text "43" at bounding box center [749, 418] width 24 height 28
click at [672, 331] on input "d. 43" at bounding box center [672, 326] width 1 height 9
radio input "true"
click at [686, 558] on icon at bounding box center [684, 560] width 19 height 8
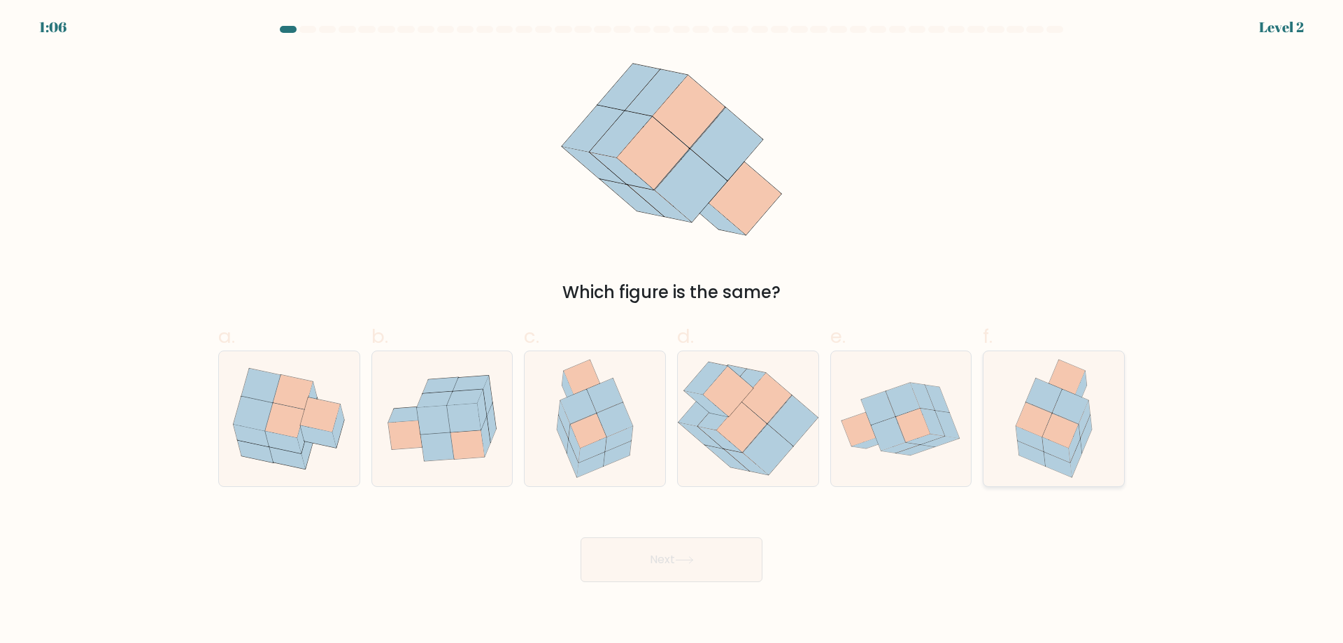
click at [1078, 435] on icon at bounding box center [1074, 444] width 11 height 38
click at [672, 331] on input "f." at bounding box center [672, 326] width 1 height 9
radio input "true"
click at [718, 562] on button "Next" at bounding box center [672, 559] width 182 height 45
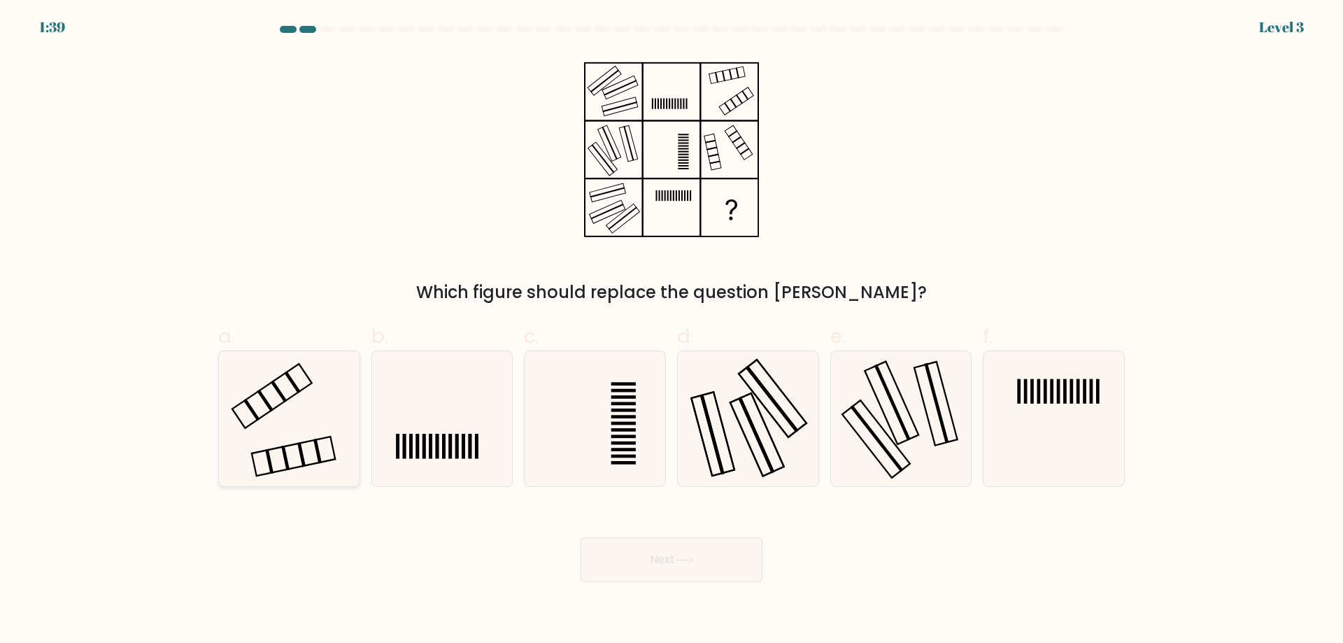
click at [323, 439] on rect at bounding box center [293, 456] width 83 height 39
click at [672, 331] on input "a." at bounding box center [672, 326] width 1 height 9
radio input "true"
drag, startPoint x: 708, startPoint y: 551, endPoint x: 699, endPoint y: 558, distance: 11.1
click at [707, 551] on button "Next" at bounding box center [672, 559] width 182 height 45
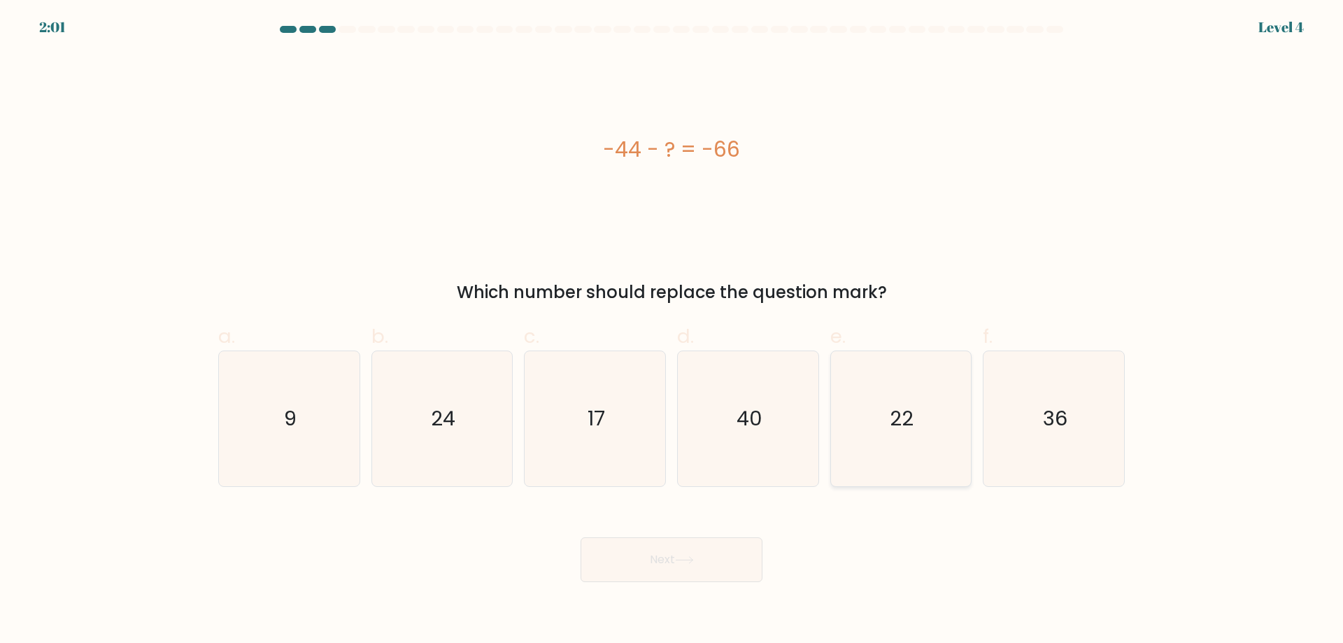
click at [867, 393] on icon "22" at bounding box center [900, 418] width 135 height 135
click at [672, 331] on input "e. 22" at bounding box center [672, 326] width 1 height 9
radio input "true"
click at [694, 562] on icon at bounding box center [684, 560] width 19 height 8
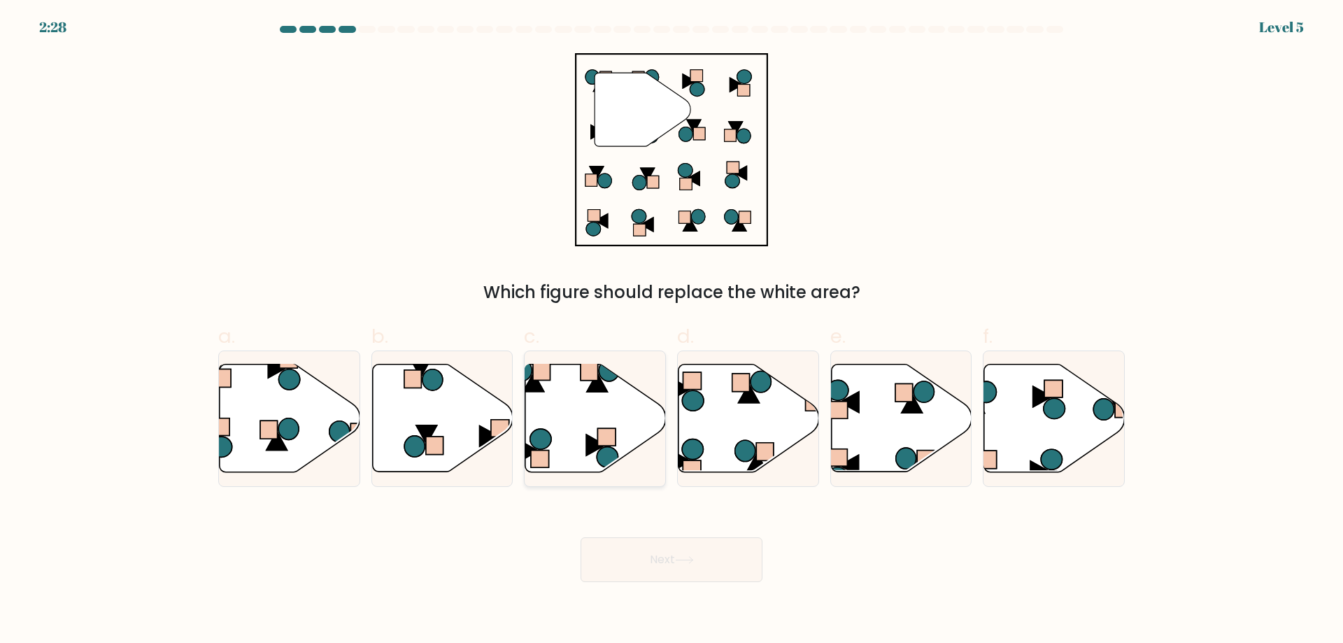
click at [594, 408] on icon at bounding box center [595, 418] width 141 height 108
click at [672, 331] on input "c." at bounding box center [672, 326] width 1 height 9
radio input "true"
click at [672, 555] on button "Next" at bounding box center [672, 559] width 182 height 45
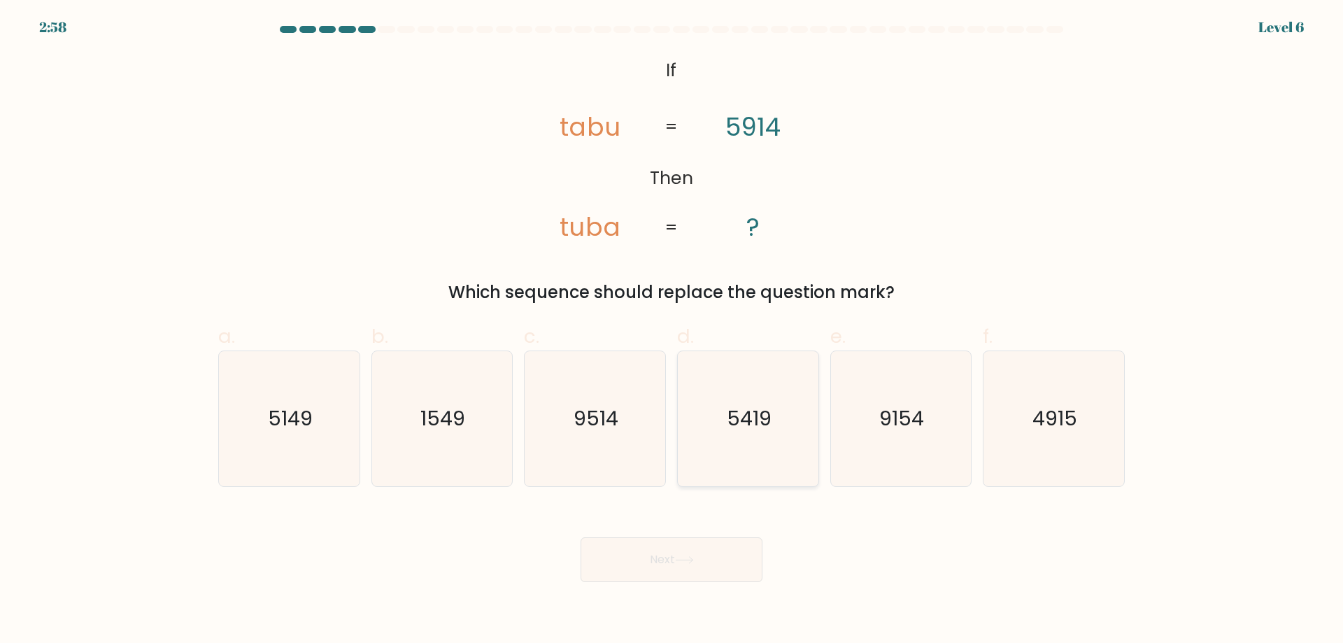
click at [743, 432] on text "5419" at bounding box center [749, 418] width 45 height 28
click at [672, 331] on input "d. 5419" at bounding box center [672, 326] width 1 height 9
radio input "true"
click at [704, 562] on button "Next" at bounding box center [672, 559] width 182 height 45
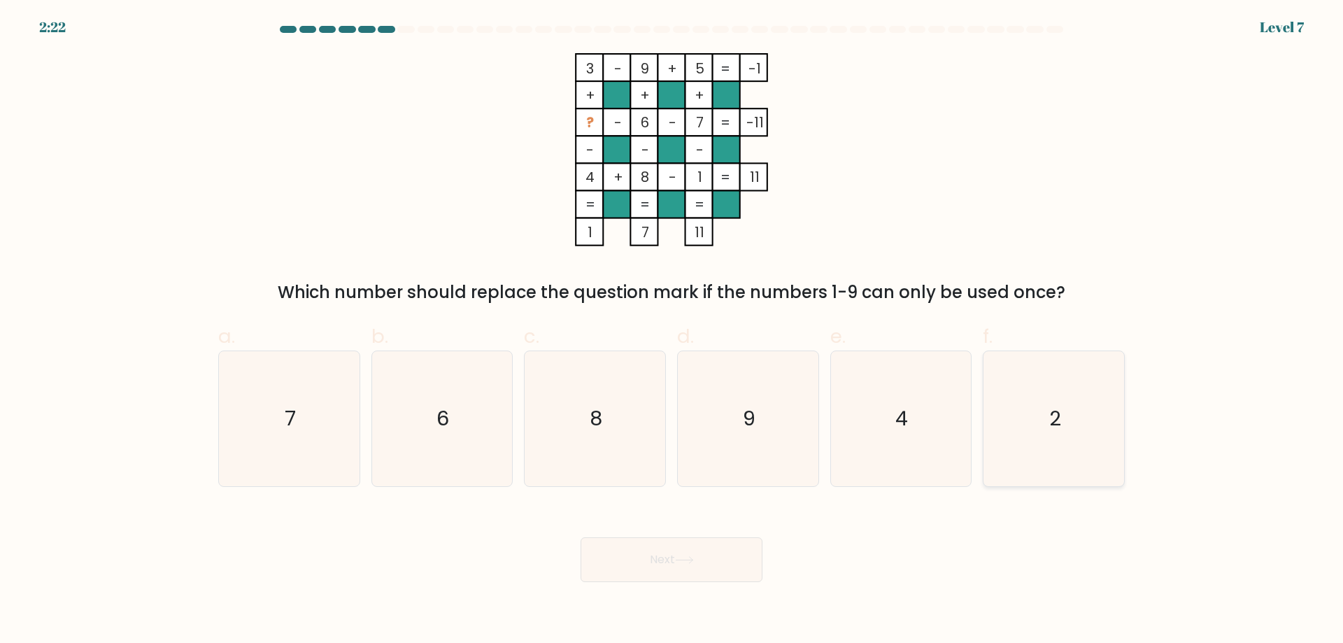
click at [1014, 397] on icon "2" at bounding box center [1053, 418] width 135 height 135
click at [672, 331] on input "f. 2" at bounding box center [672, 326] width 1 height 9
radio input "true"
click at [710, 560] on button "Next" at bounding box center [672, 559] width 182 height 45
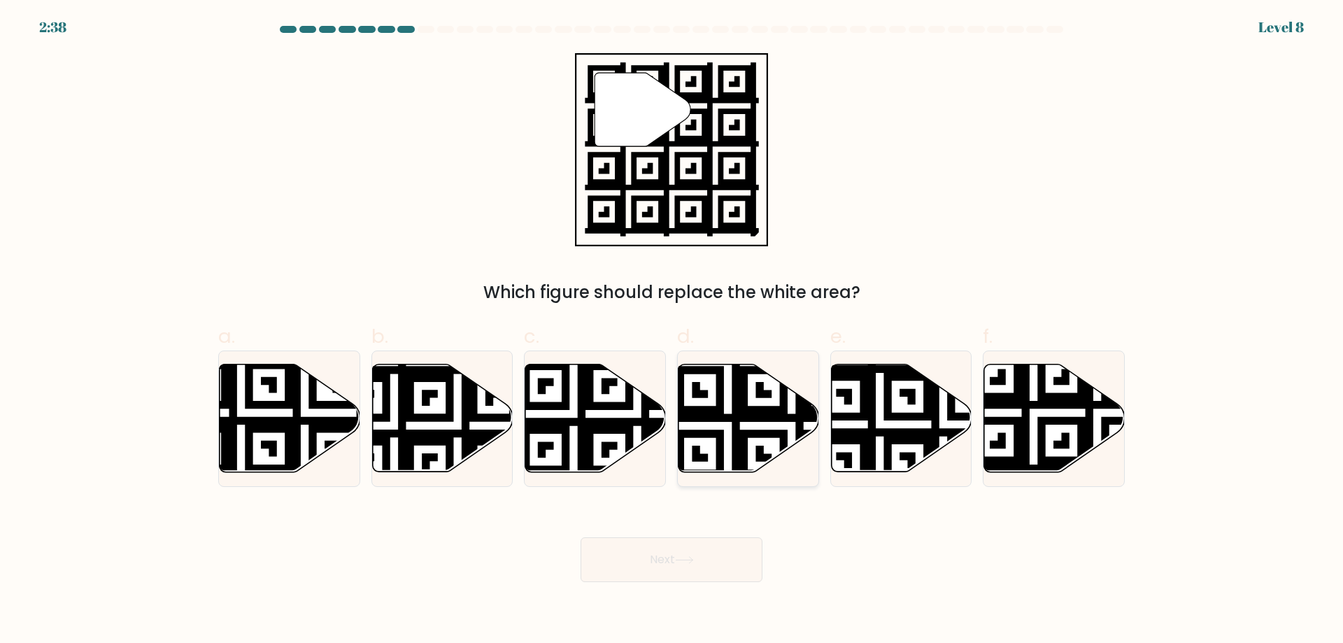
click at [728, 399] on icon at bounding box center [749, 418] width 141 height 108
click at [672, 331] on input "d." at bounding box center [672, 326] width 1 height 9
radio input "true"
click at [1067, 418] on icon at bounding box center [1097, 476] width 255 height 255
click at [672, 331] on input "f." at bounding box center [672, 326] width 1 height 9
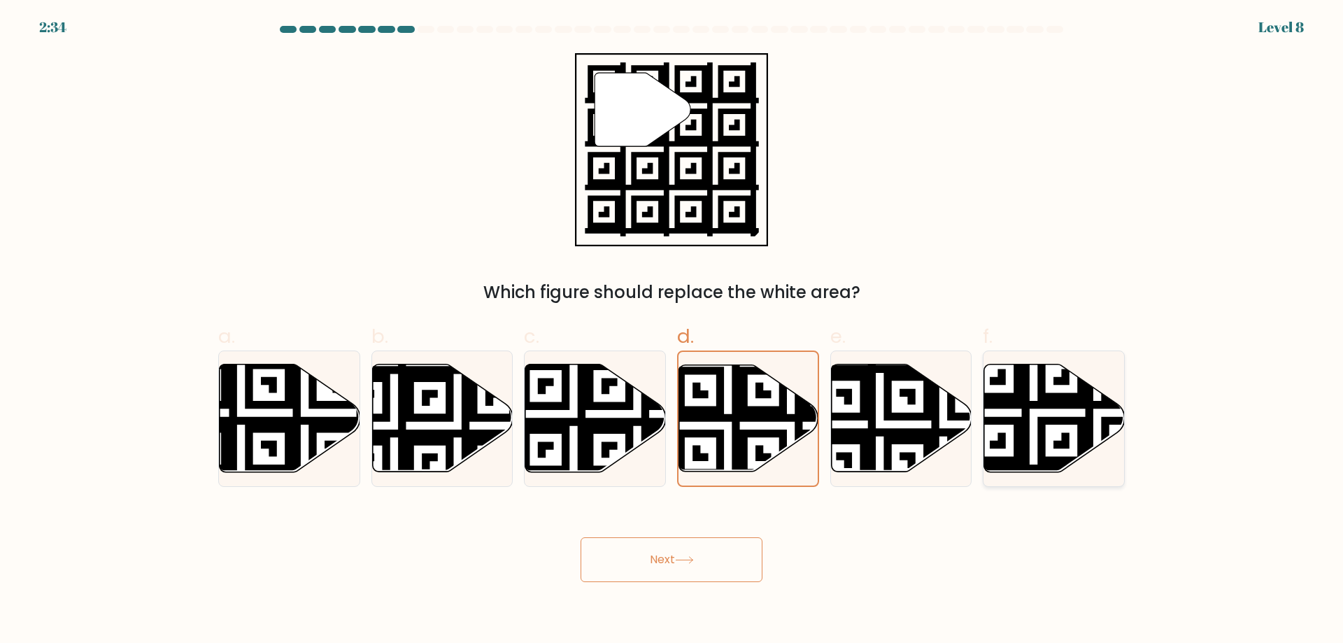
radio input "true"
click at [717, 569] on button "Next" at bounding box center [672, 559] width 182 height 45
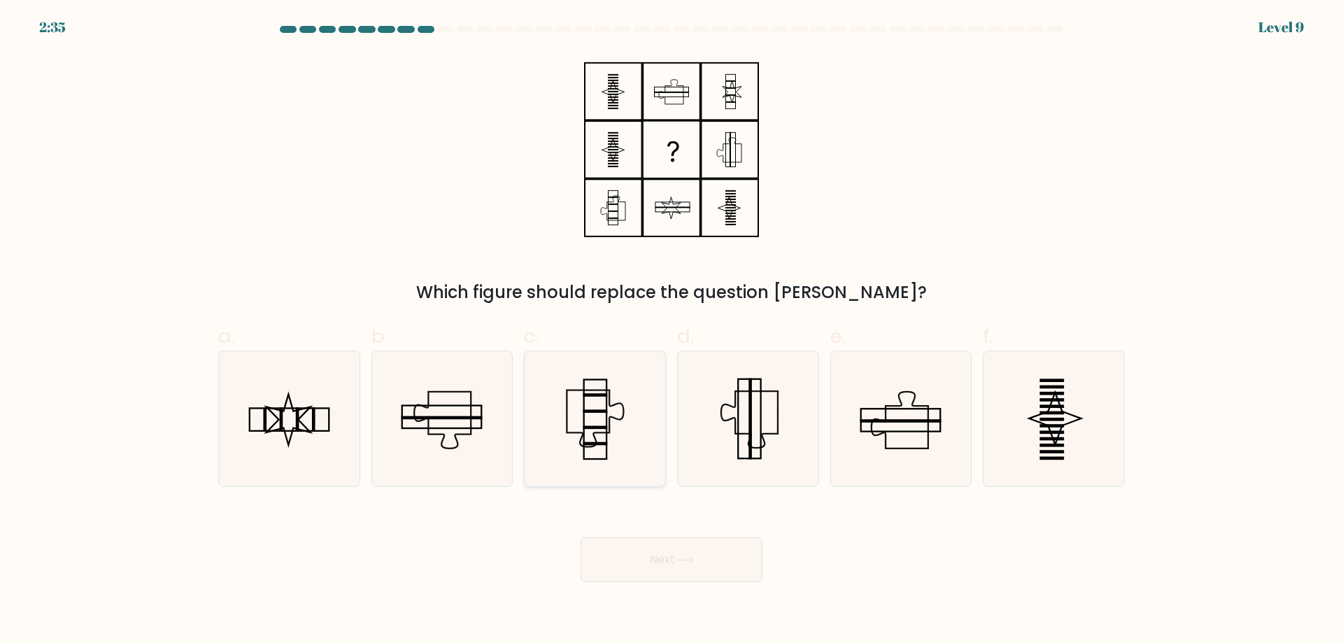
click at [617, 378] on icon at bounding box center [594, 418] width 135 height 135
click at [672, 331] on input "c." at bounding box center [672, 326] width 1 height 9
radio input "true"
click at [708, 562] on button "Next" at bounding box center [672, 559] width 182 height 45
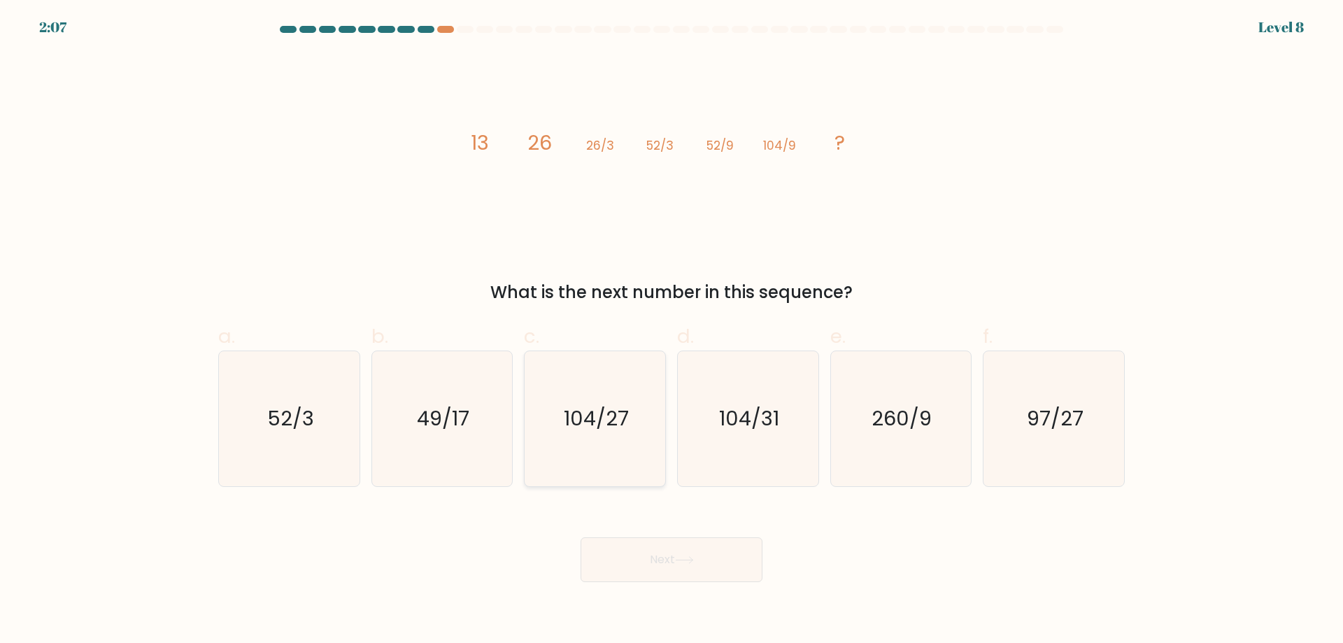
click at [551, 404] on icon "104/27" at bounding box center [594, 418] width 135 height 135
click at [672, 331] on input "c. 104/27" at bounding box center [672, 326] width 1 height 9
radio input "true"
click at [630, 563] on button "Next" at bounding box center [672, 559] width 182 height 45
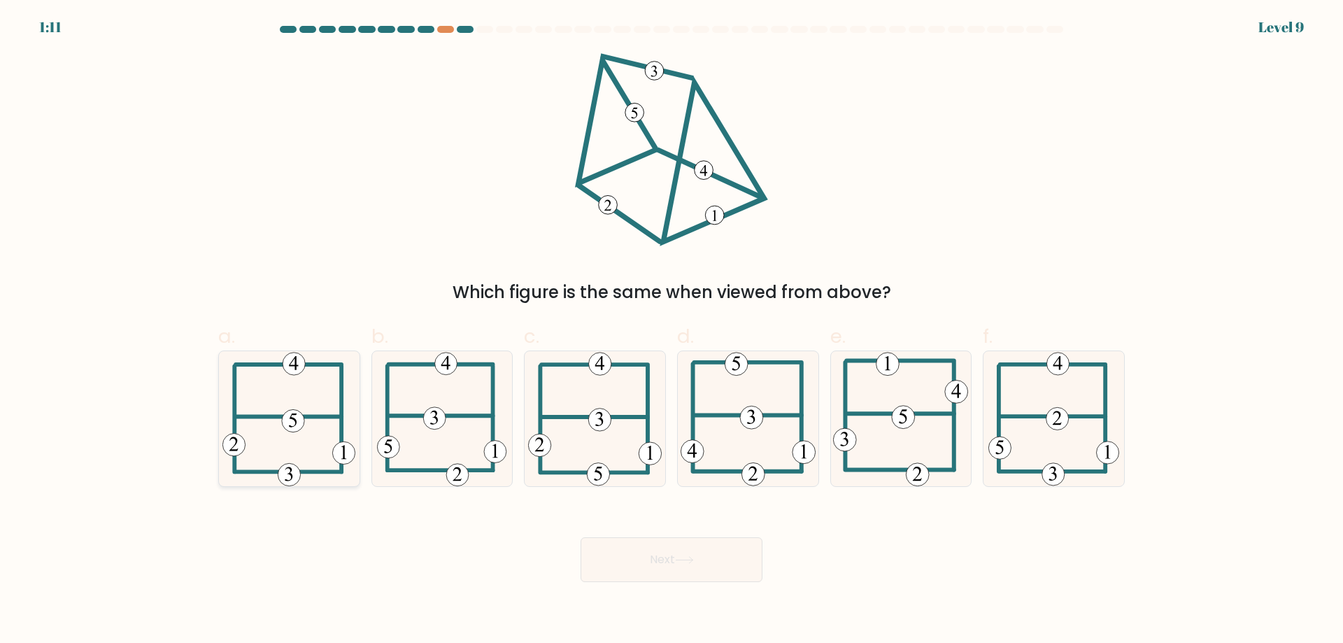
click at [286, 453] on icon at bounding box center [288, 418] width 133 height 135
click at [672, 331] on input "a." at bounding box center [672, 326] width 1 height 9
radio input "true"
click at [644, 565] on button "Next" at bounding box center [672, 559] width 182 height 45
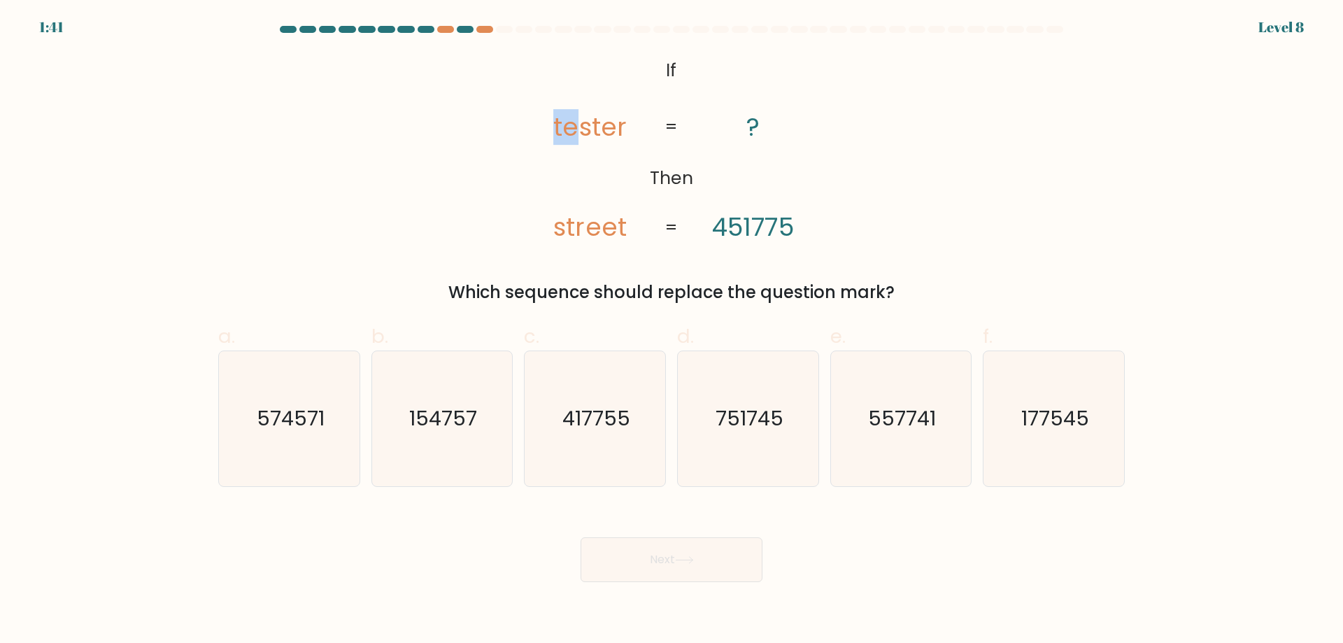
drag, startPoint x: 558, startPoint y: 132, endPoint x: 573, endPoint y: 129, distance: 15.0
click at [573, 129] on tspan "tester" at bounding box center [590, 127] width 73 height 36
click at [301, 405] on text "574571" at bounding box center [291, 418] width 68 height 28
click at [672, 331] on input "a. 574571" at bounding box center [672, 326] width 1 height 9
radio input "true"
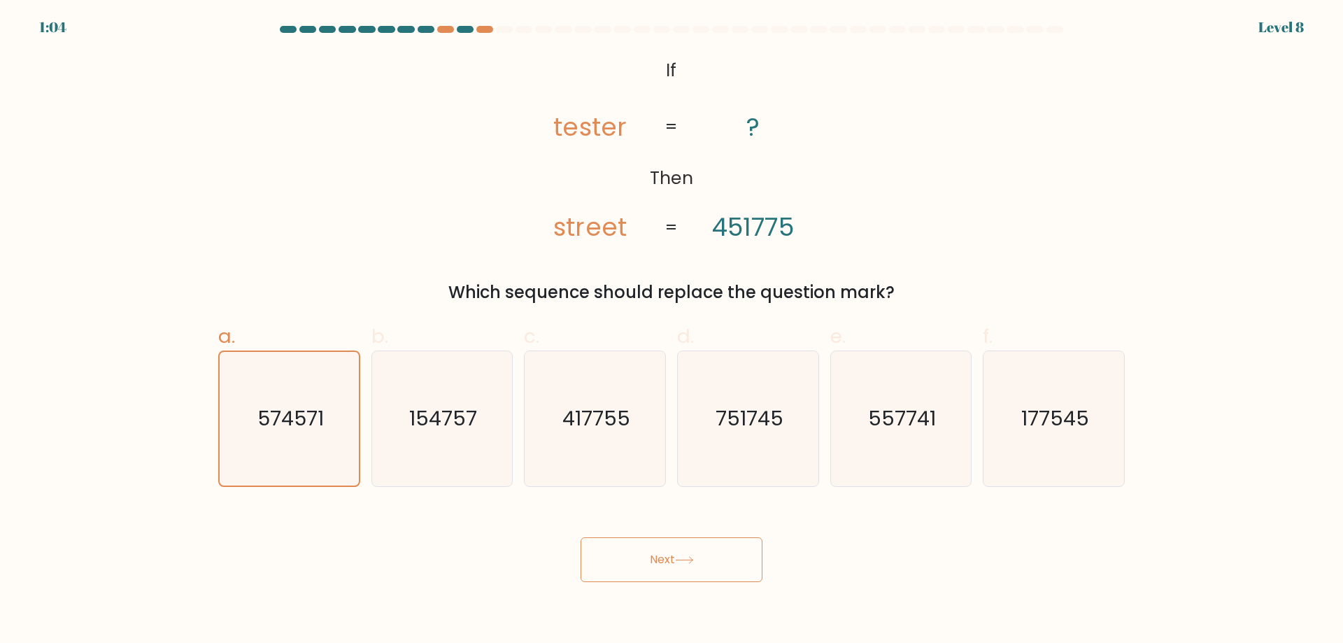
click at [678, 547] on button "Next" at bounding box center [672, 559] width 182 height 45
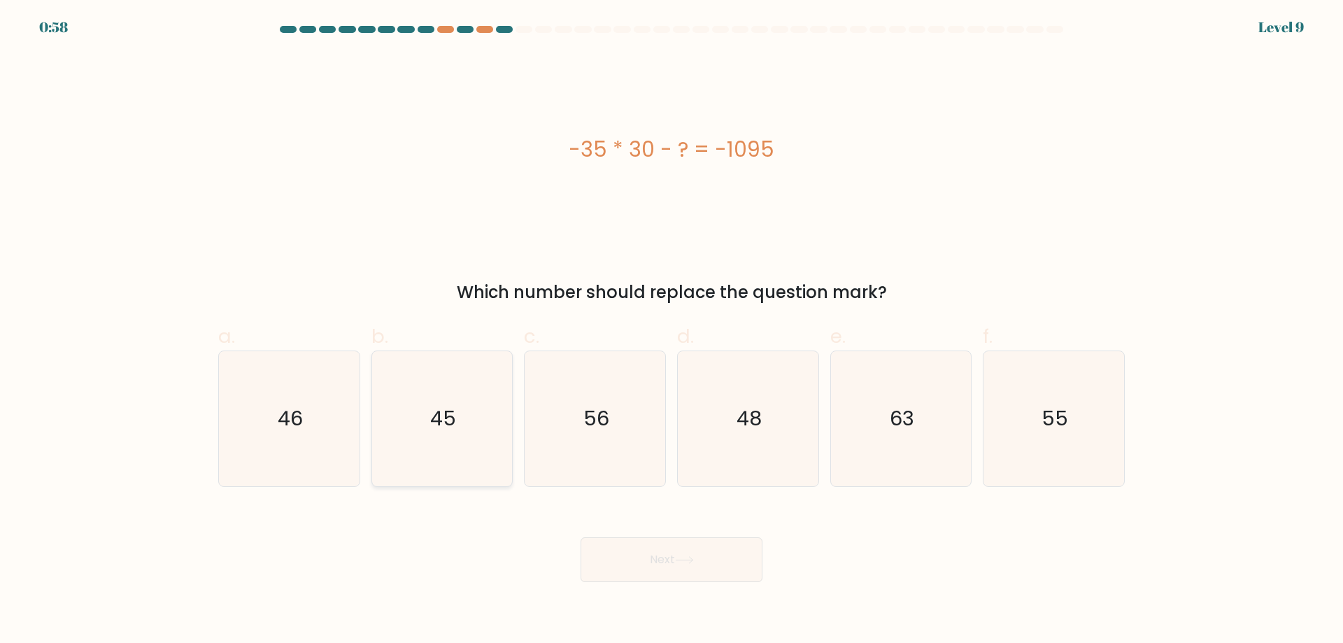
click at [420, 402] on icon "45" at bounding box center [441, 418] width 135 height 135
click at [672, 331] on input "b. 45" at bounding box center [672, 326] width 1 height 9
radio input "true"
click at [683, 565] on button "Next" at bounding box center [672, 559] width 182 height 45
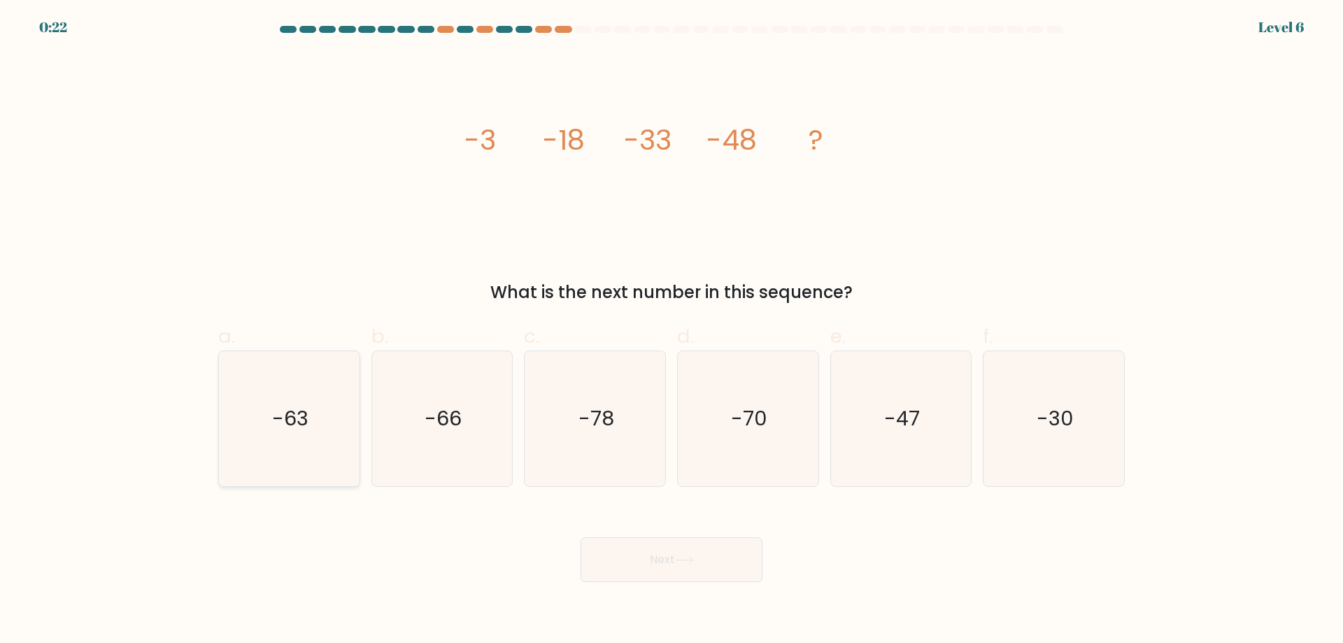
click at [320, 427] on icon "-63" at bounding box center [289, 418] width 135 height 135
click at [672, 331] on input "a. -63" at bounding box center [672, 326] width 1 height 9
radio input "true"
click at [667, 564] on button "Next" at bounding box center [672, 559] width 182 height 45
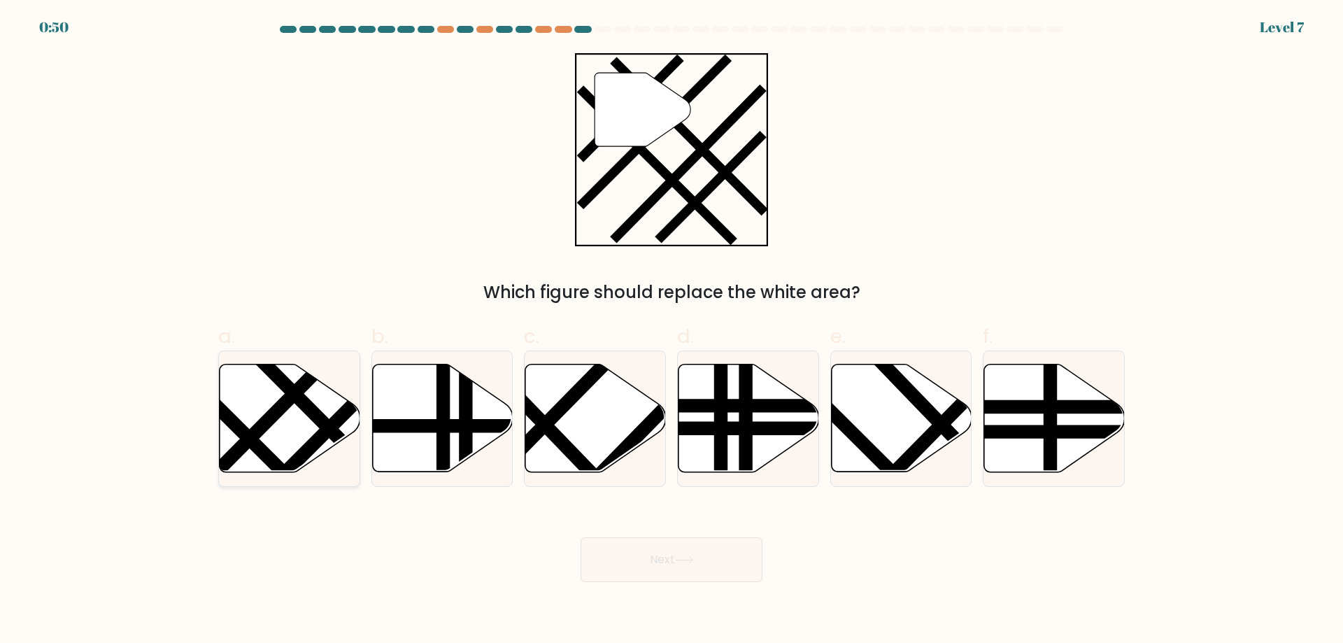
click at [281, 432] on icon at bounding box center [290, 418] width 141 height 108
click at [672, 331] on input "a." at bounding box center [672, 326] width 1 height 9
radio input "true"
click at [662, 560] on button "Next" at bounding box center [672, 559] width 182 height 45
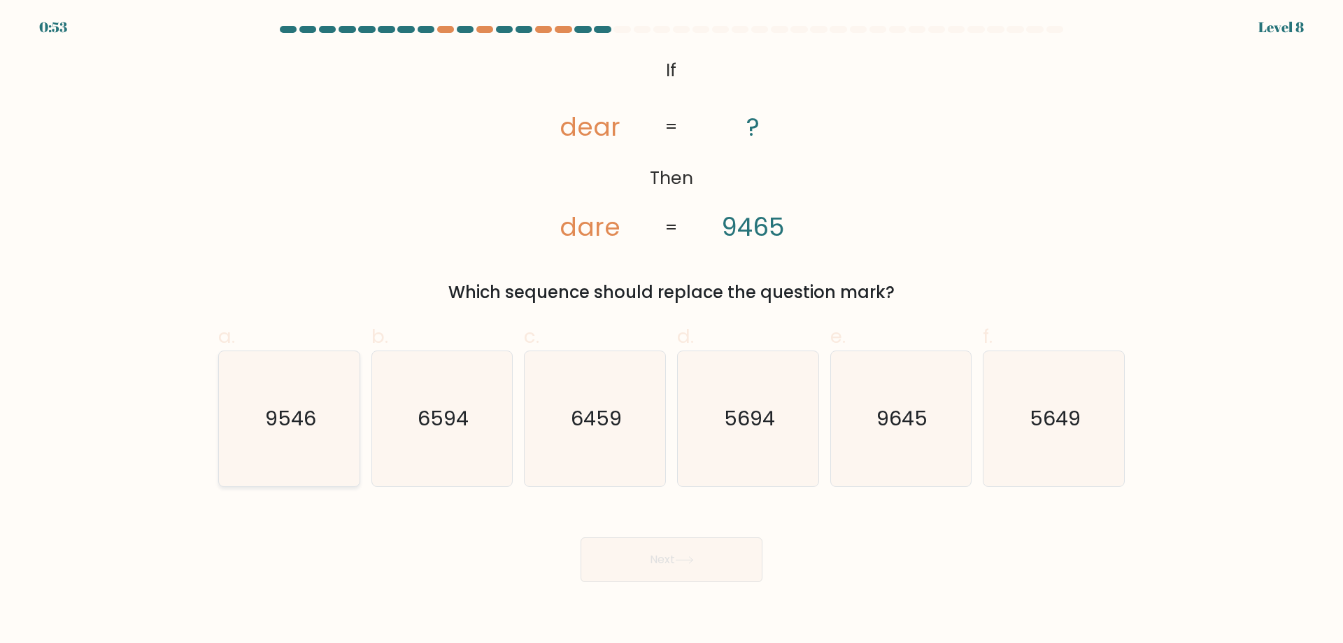
click at [293, 432] on text "9546" at bounding box center [290, 418] width 51 height 28
click at [672, 331] on input "a. 9546" at bounding box center [672, 326] width 1 height 9
radio input "true"
drag, startPoint x: 669, startPoint y: 555, endPoint x: 661, endPoint y: 553, distance: 8.7
click at [669, 555] on button "Next" at bounding box center [672, 559] width 182 height 45
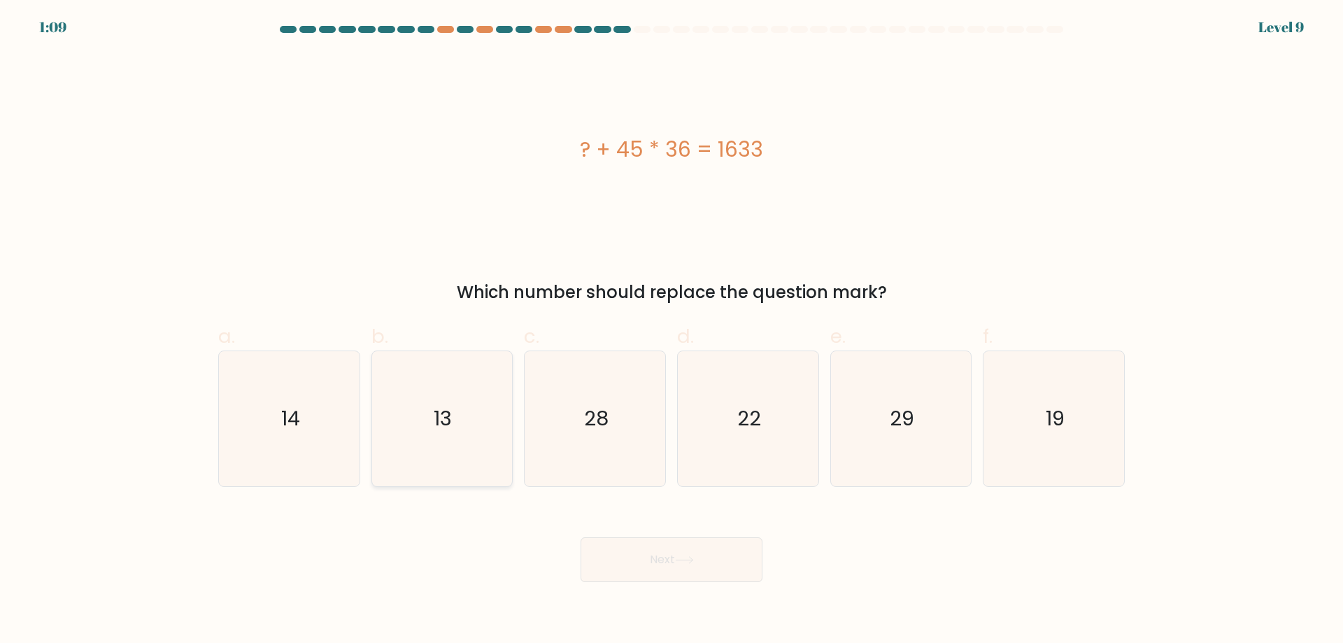
click at [481, 390] on icon "13" at bounding box center [441, 418] width 135 height 135
click at [672, 331] on input "b. 13" at bounding box center [672, 326] width 1 height 9
radio input "true"
click at [749, 571] on button "Next" at bounding box center [672, 559] width 182 height 45
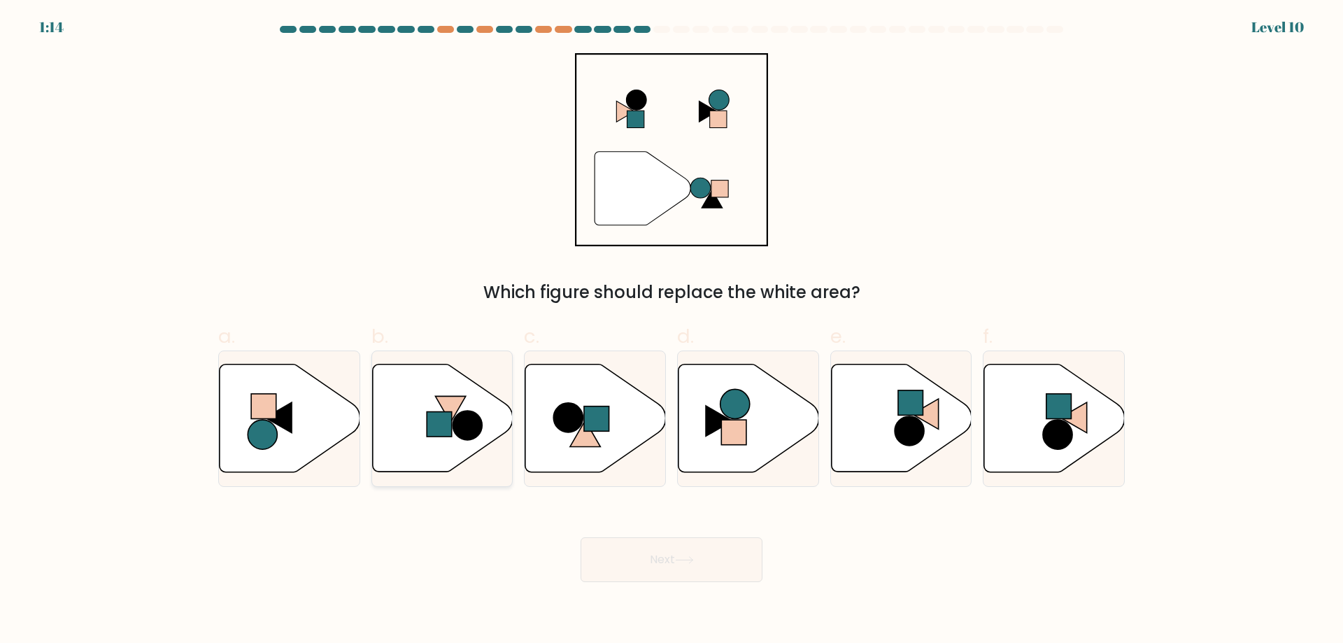
drag, startPoint x: 434, startPoint y: 453, endPoint x: 427, endPoint y: 467, distance: 16.0
click at [434, 453] on icon at bounding box center [442, 418] width 141 height 108
click at [672, 331] on input "b." at bounding box center [672, 326] width 1 height 9
radio input "true"
click at [669, 560] on button "Next" at bounding box center [672, 559] width 182 height 45
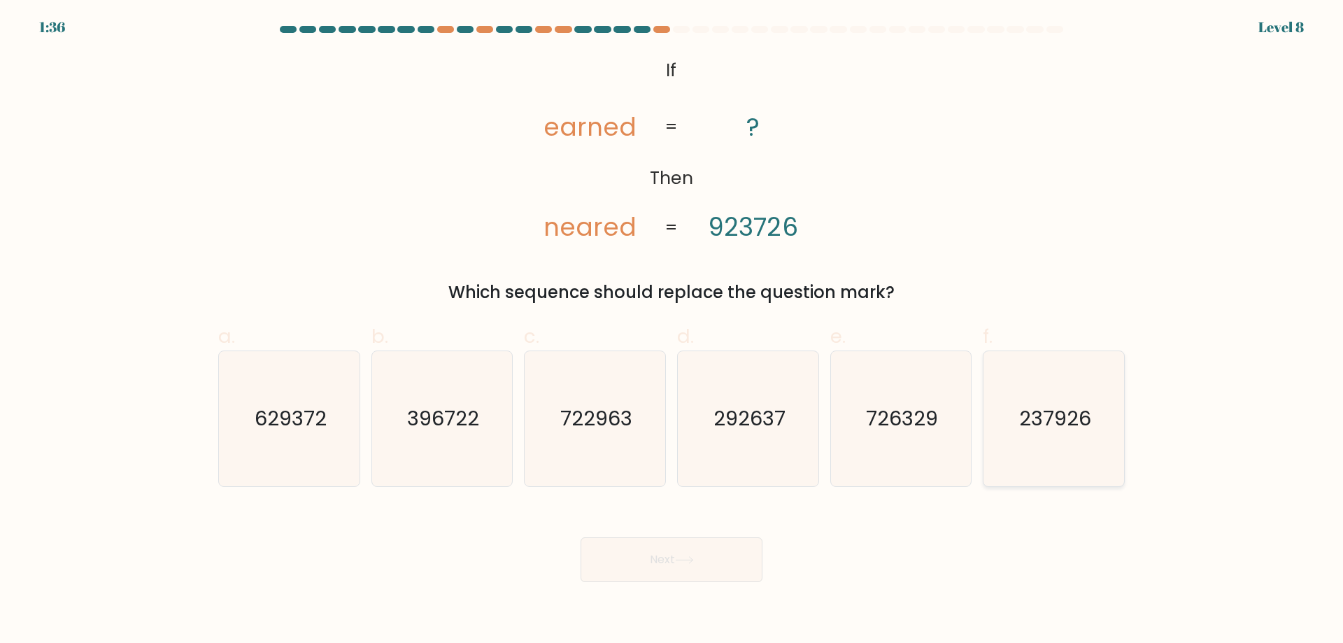
click at [1026, 417] on text "237926" at bounding box center [1055, 418] width 72 height 28
click at [672, 331] on input "f. 237926" at bounding box center [672, 326] width 1 height 9
radio input "true"
click at [725, 575] on button "Next" at bounding box center [672, 559] width 182 height 45
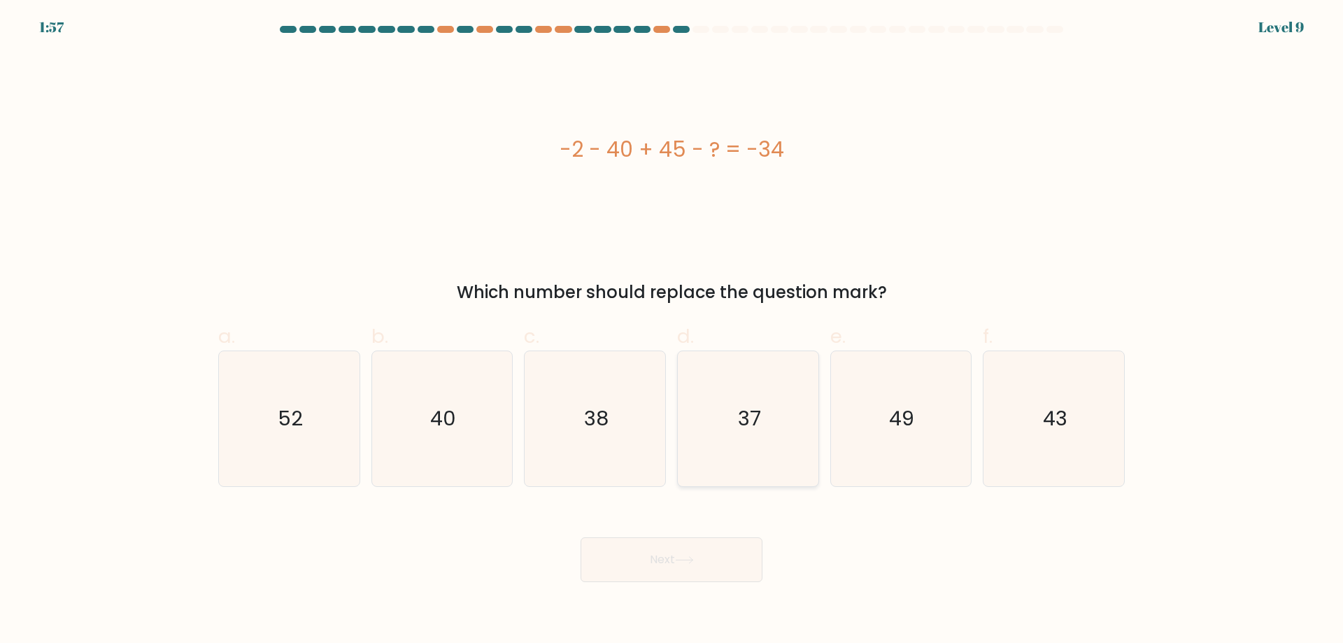
click at [758, 430] on text "37" at bounding box center [749, 418] width 23 height 28
click at [672, 331] on input "d. 37" at bounding box center [672, 326] width 1 height 9
radio input "true"
drag, startPoint x: 693, startPoint y: 563, endPoint x: 702, endPoint y: 553, distance: 13.9
click at [693, 564] on icon at bounding box center [684, 560] width 19 height 8
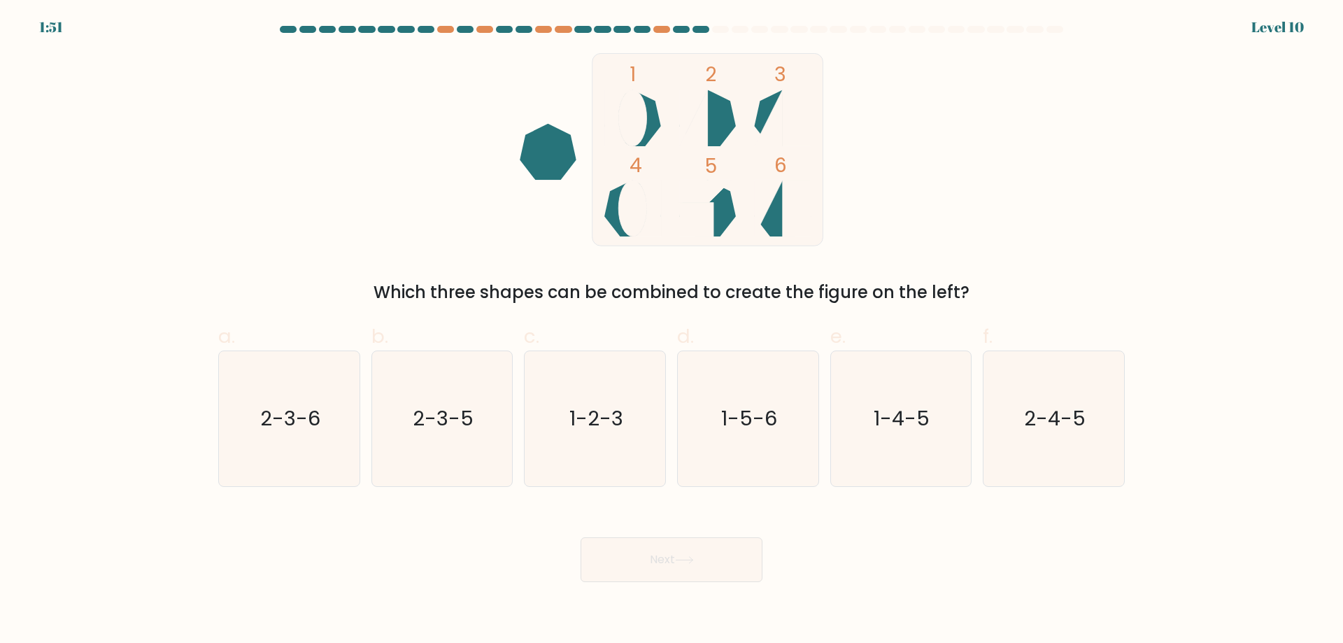
drag, startPoint x: 675, startPoint y: 383, endPoint x: 679, endPoint y: 390, distance: 8.2
click at [674, 385] on div "d. 1-5-6" at bounding box center [748, 404] width 153 height 165
click at [731, 399] on icon "1-5-6" at bounding box center [748, 418] width 135 height 135
click at [672, 331] on input "d. 1-5-6" at bounding box center [672, 326] width 1 height 9
radio input "true"
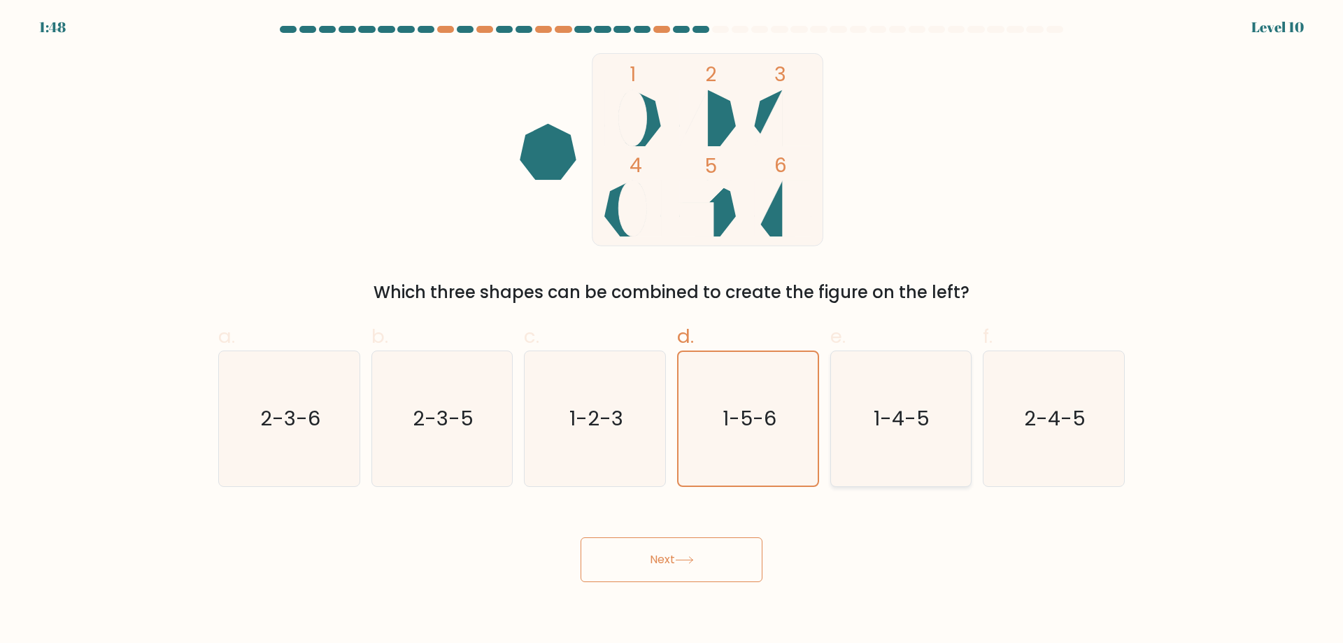
click at [911, 428] on text "1-4-5" at bounding box center [902, 418] width 56 height 28
click at [672, 331] on input "e. 1-4-5" at bounding box center [672, 326] width 1 height 9
radio input "true"
click at [729, 569] on button "Next" at bounding box center [672, 559] width 182 height 45
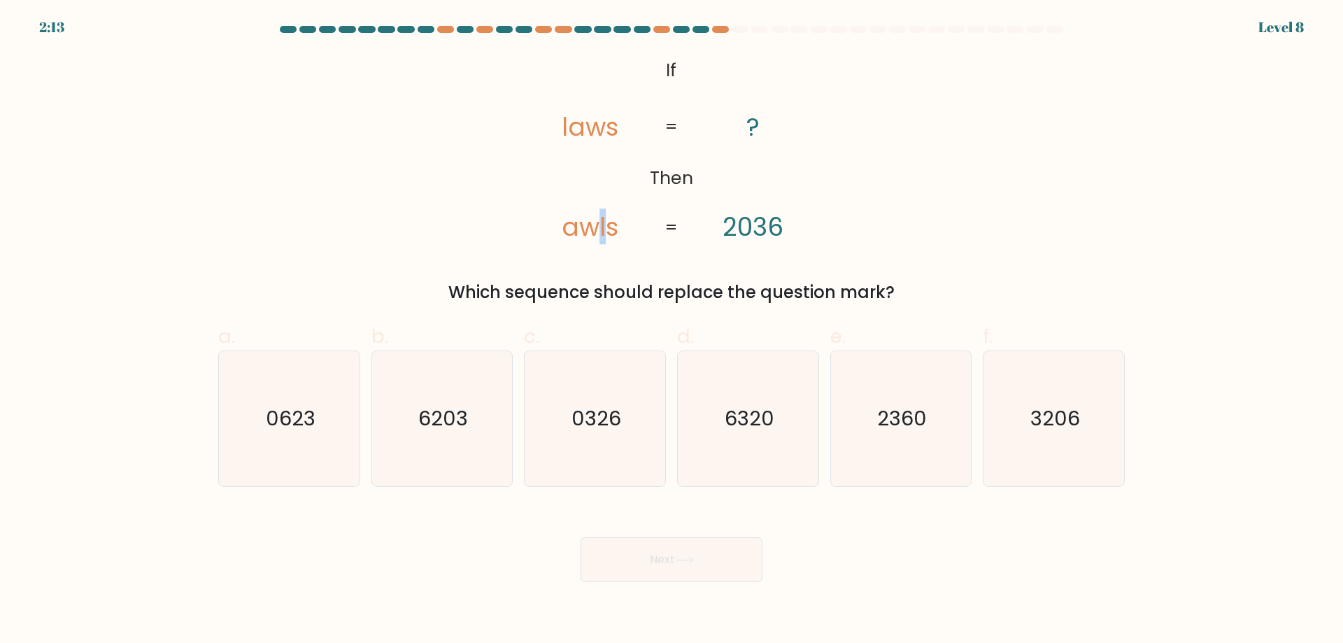
drag, startPoint x: 606, startPoint y: 228, endPoint x: 599, endPoint y: 228, distance: 7.7
click at [598, 228] on tspan "awls" at bounding box center [590, 226] width 57 height 36
click at [1056, 434] on icon "3206" at bounding box center [1053, 418] width 135 height 135
click at [672, 331] on input "f. 3206" at bounding box center [672, 326] width 1 height 9
radio input "true"
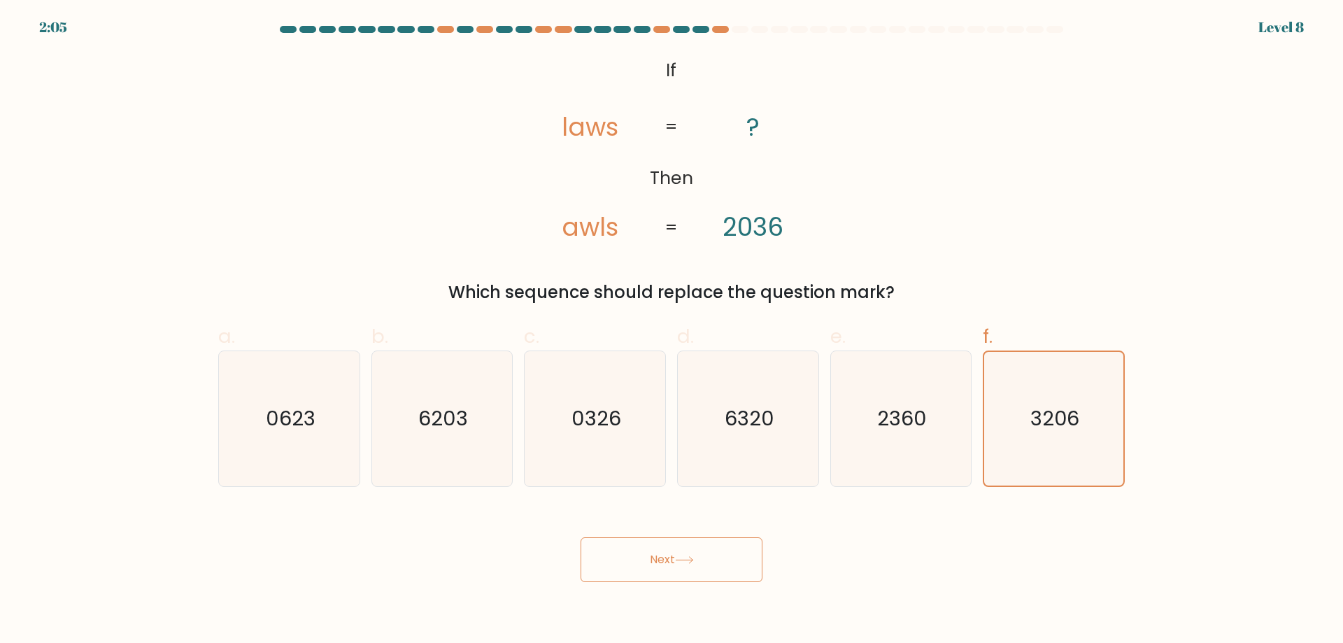
click at [701, 564] on button "Next" at bounding box center [672, 559] width 182 height 45
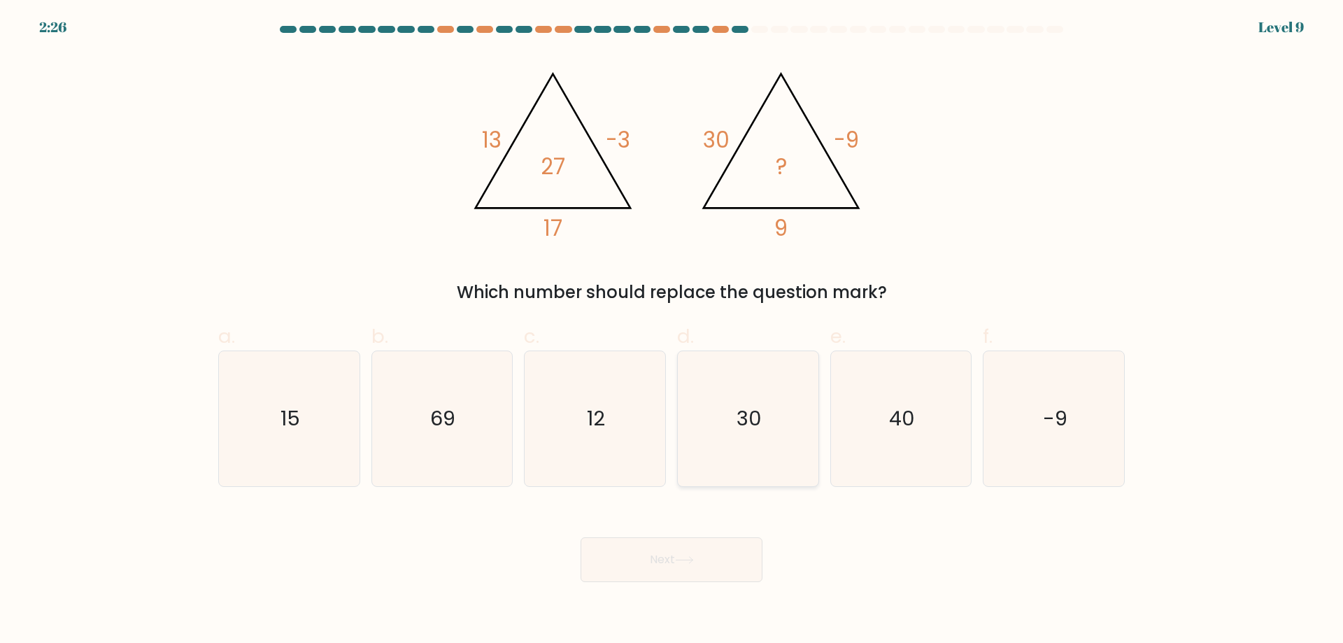
click at [806, 446] on icon "30" at bounding box center [748, 418] width 135 height 135
click at [672, 331] on input "d. 30" at bounding box center [672, 326] width 1 height 9
radio input "true"
click at [721, 547] on button "Next" at bounding box center [672, 559] width 182 height 45
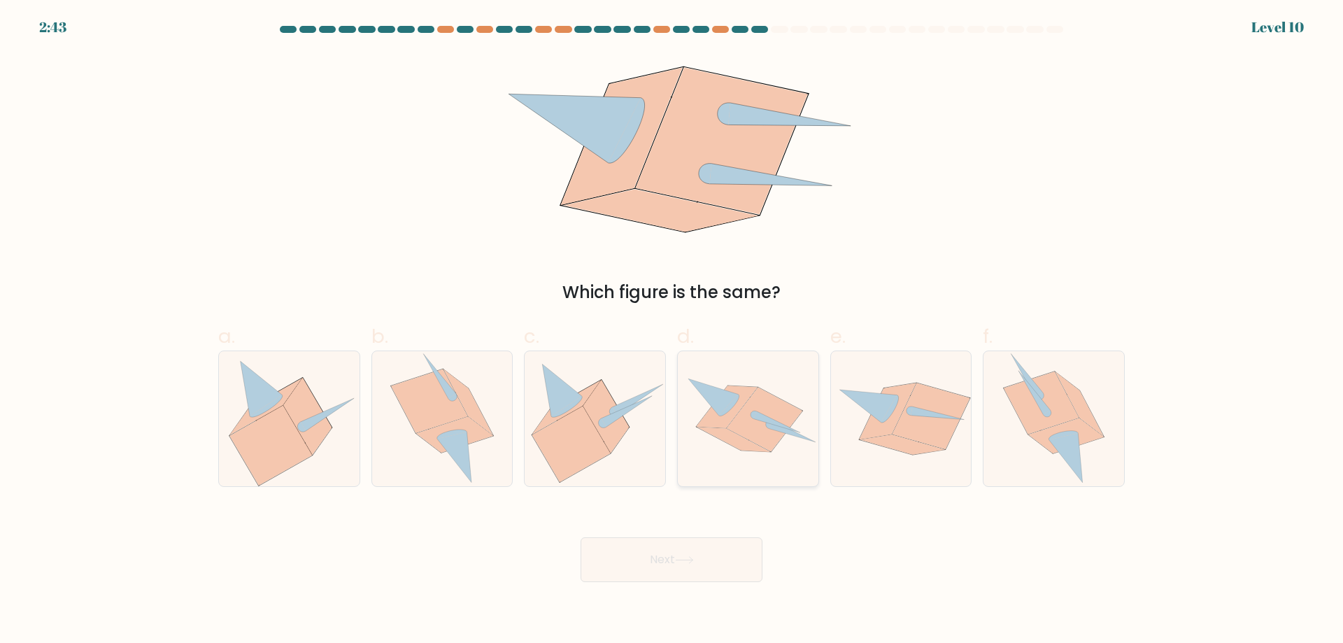
click at [744, 438] on icon at bounding box center [733, 439] width 73 height 25
click at [672, 331] on input "d." at bounding box center [672, 326] width 1 height 9
radio input "true"
click at [711, 568] on button "Next" at bounding box center [672, 559] width 182 height 45
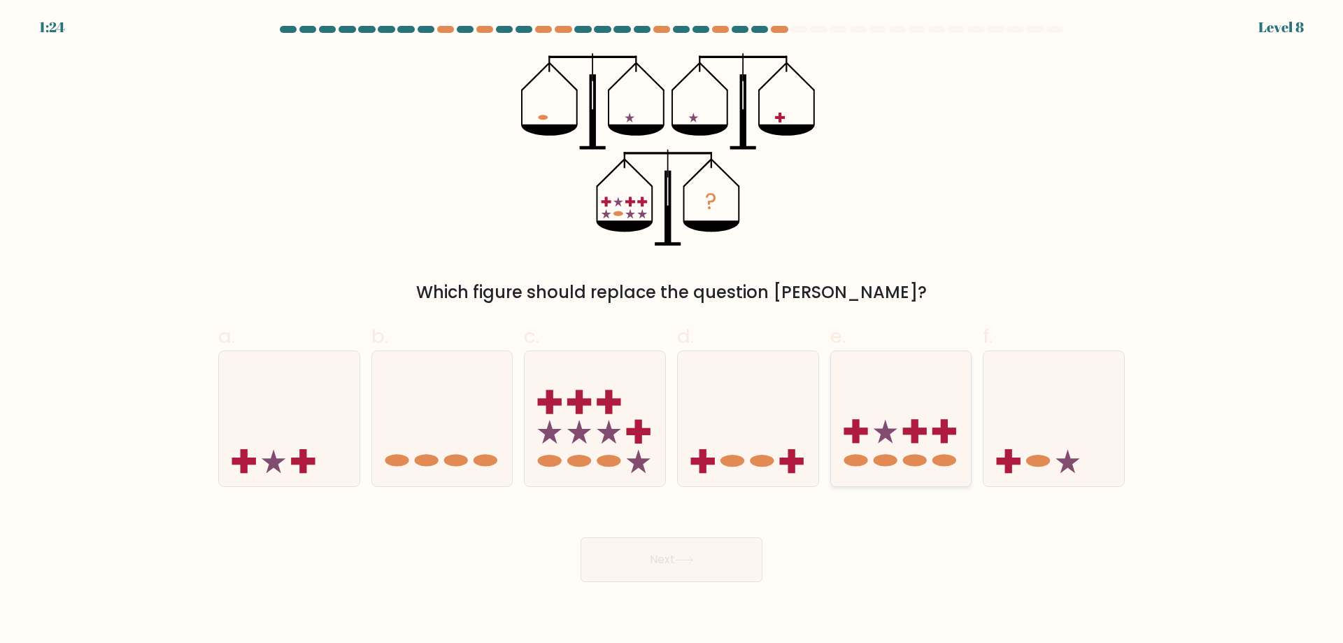
click at [890, 415] on icon at bounding box center [901, 418] width 141 height 116
click at [672, 331] on input "e." at bounding box center [672, 326] width 1 height 9
radio input "true"
click at [677, 559] on button "Next" at bounding box center [672, 559] width 182 height 45
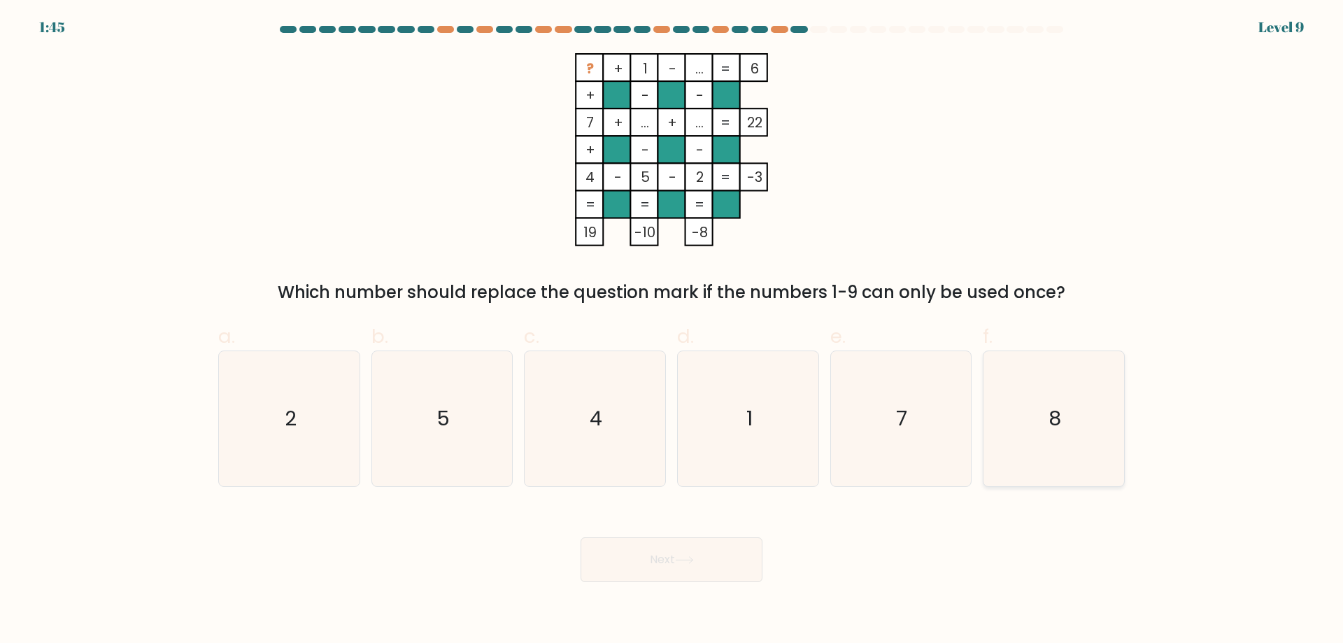
click at [1042, 402] on icon "8" at bounding box center [1053, 418] width 135 height 135
click at [672, 331] on input "f. 8" at bounding box center [672, 326] width 1 height 9
radio input "true"
click at [710, 569] on button "Next" at bounding box center [672, 559] width 182 height 45
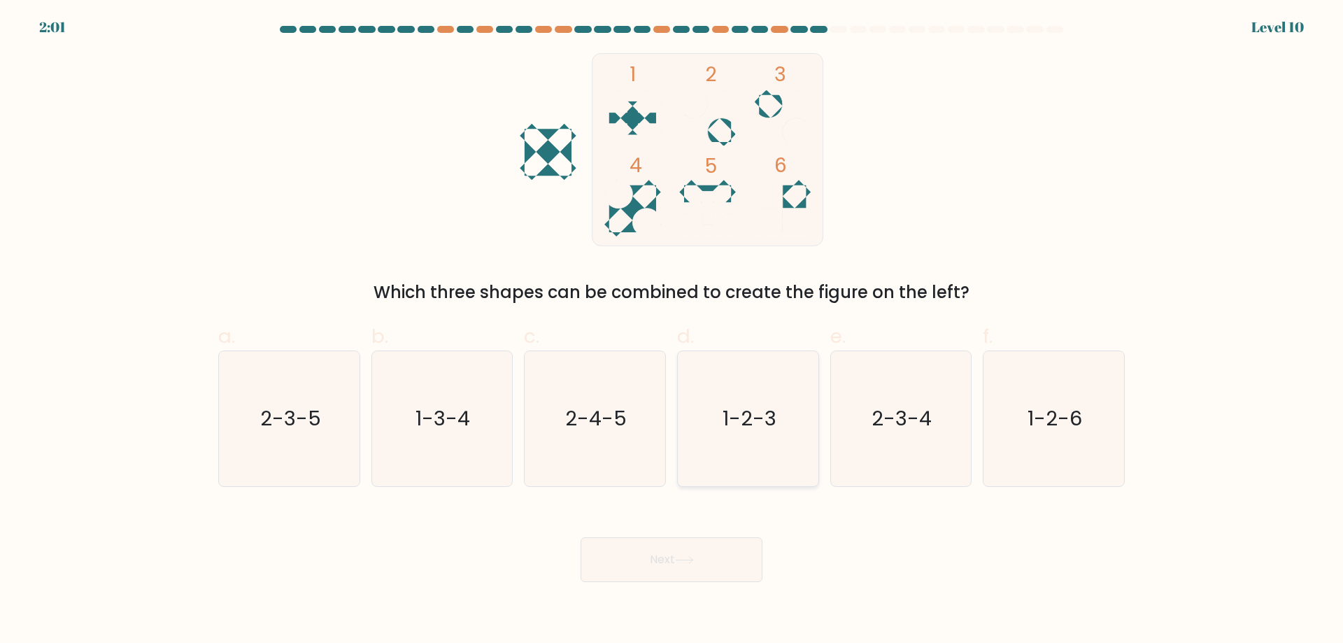
click at [727, 413] on text "1-2-3" at bounding box center [750, 418] width 54 height 28
click at [672, 331] on input "d. 1-2-3" at bounding box center [672, 326] width 1 height 9
radio input "true"
click at [694, 562] on icon at bounding box center [684, 560] width 19 height 8
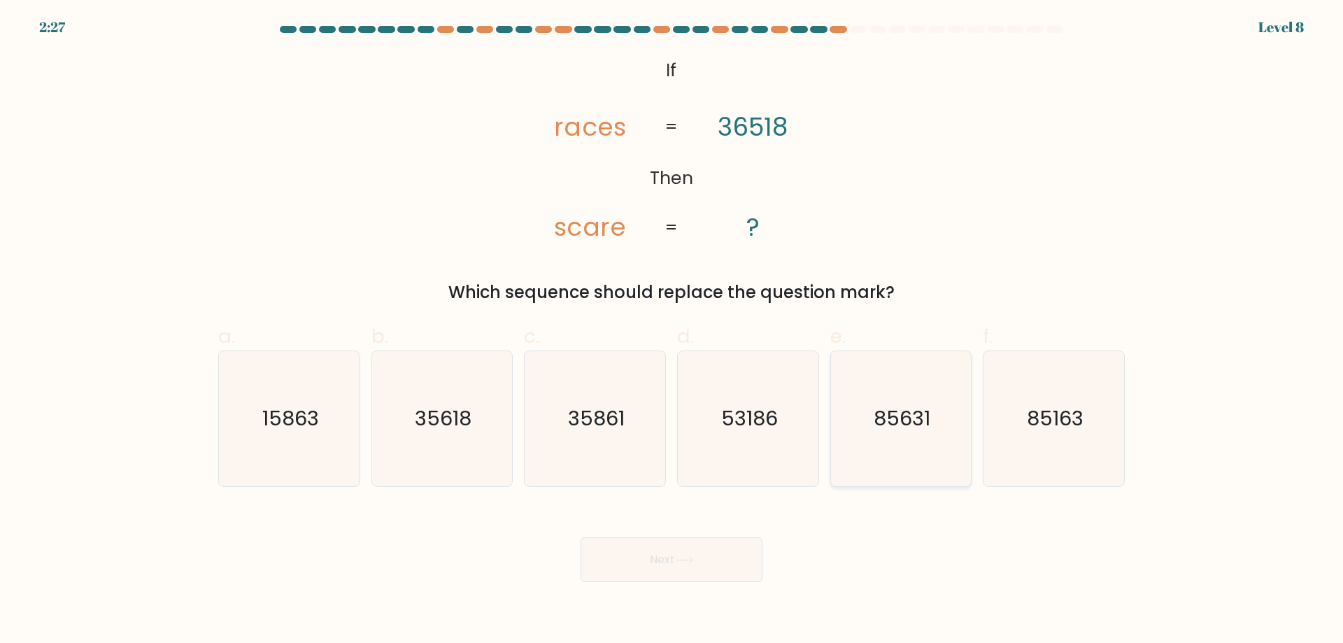
click at [896, 427] on text "85631" at bounding box center [902, 418] width 57 height 28
click at [672, 331] on input "e. 85631" at bounding box center [672, 326] width 1 height 9
radio input "true"
click at [713, 554] on button "Next" at bounding box center [672, 559] width 182 height 45
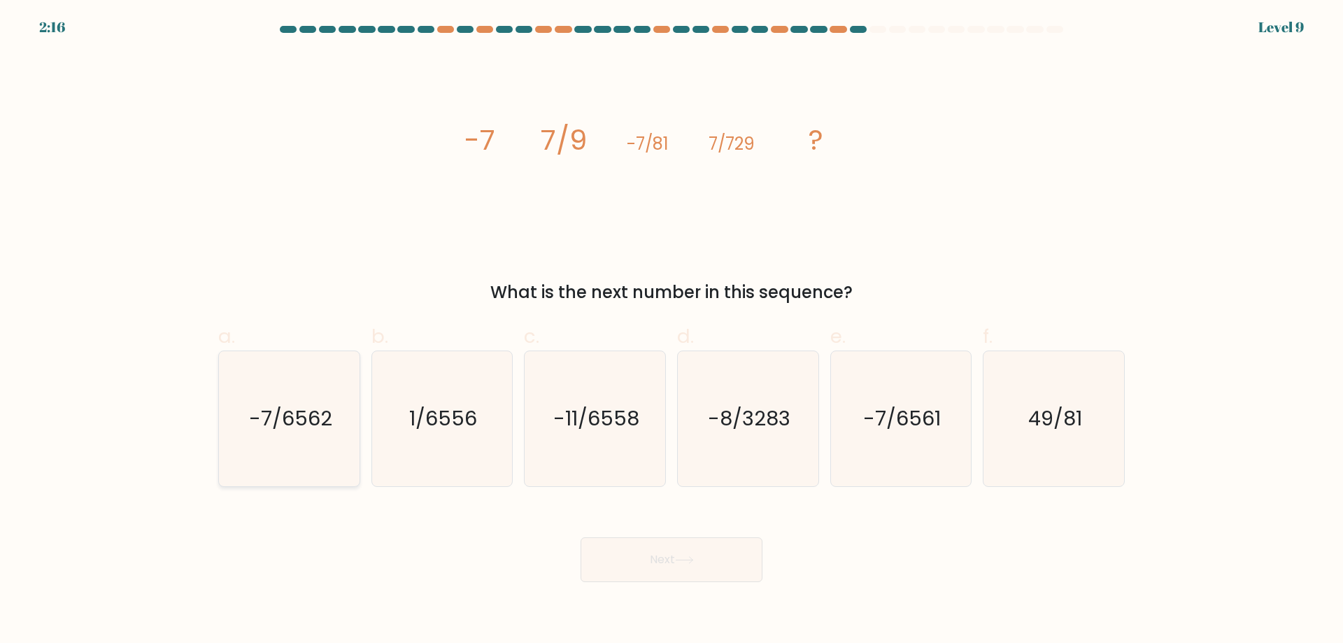
click at [325, 439] on icon "-7/6562" at bounding box center [289, 418] width 135 height 135
click at [672, 331] on input "a. -7/6562" at bounding box center [672, 326] width 1 height 9
radio input "true"
click at [652, 565] on button "Next" at bounding box center [672, 559] width 182 height 45
click at [686, 563] on icon at bounding box center [684, 560] width 19 height 8
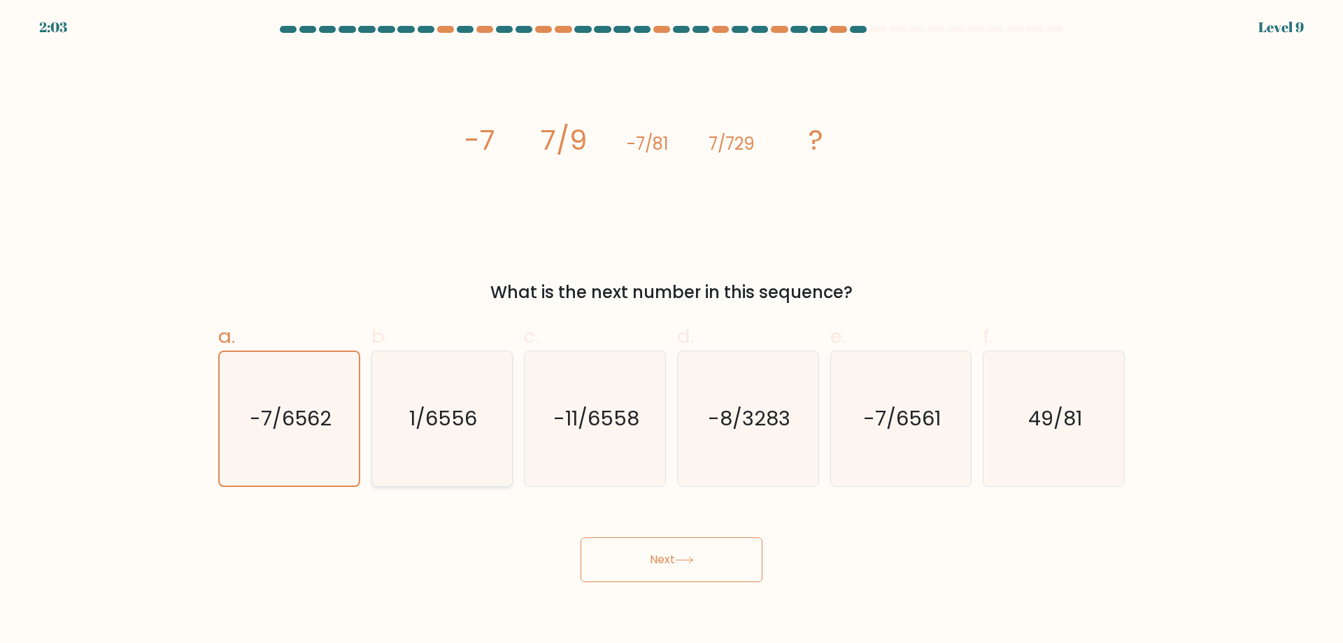
click at [407, 408] on icon "1/6556" at bounding box center [441, 418] width 135 height 135
click at [672, 331] on input "b. 1/6556" at bounding box center [672, 326] width 1 height 9
radio input "true"
click at [295, 385] on icon "-7/6562" at bounding box center [289, 418] width 135 height 135
click at [672, 331] on input "a. -7/6562" at bounding box center [672, 326] width 1 height 9
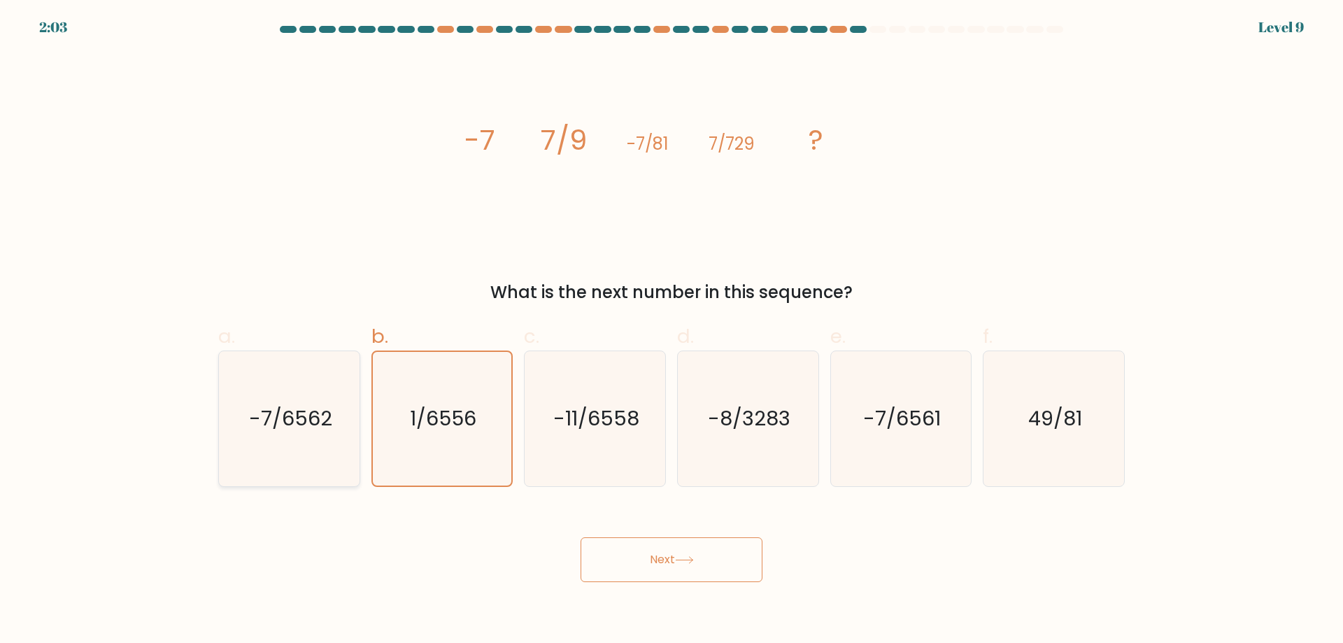
radio input "true"
click at [672, 552] on button "Next" at bounding box center [672, 559] width 182 height 45
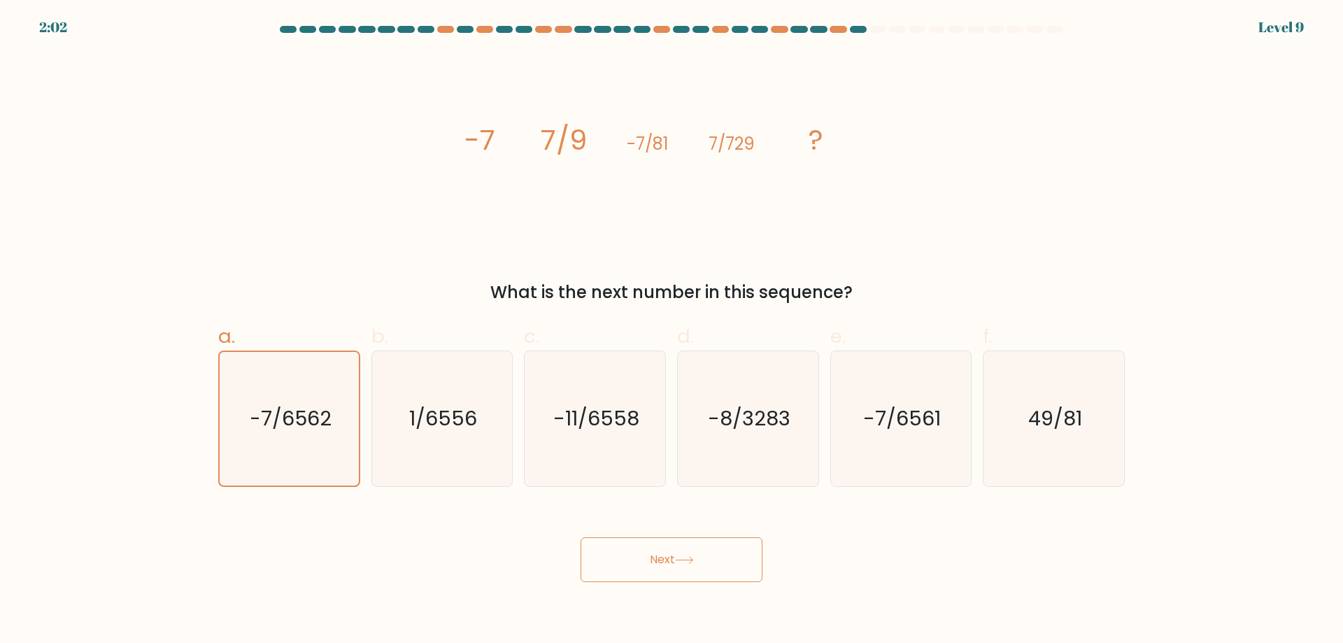
drag, startPoint x: 672, startPoint y: 552, endPoint x: 658, endPoint y: 315, distance: 236.9
click at [667, 520] on div "Next" at bounding box center [671, 543] width 923 height 78
click at [1172, 419] on form at bounding box center [671, 304] width 1343 height 556
click at [1024, 452] on icon "49/81" at bounding box center [1053, 418] width 135 height 135
click at [672, 331] on input "f. 49/81" at bounding box center [672, 326] width 1 height 9
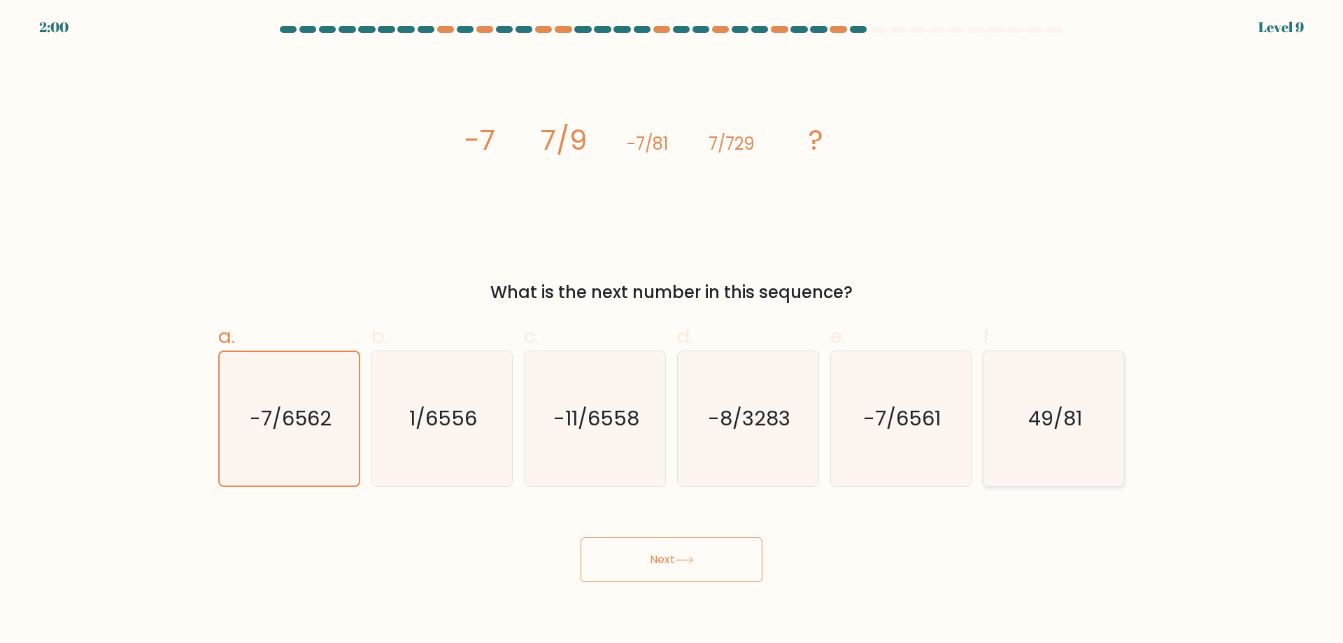
radio input "true"
click at [686, 560] on icon at bounding box center [684, 560] width 19 height 8
click at [463, 419] on text "1/6556" at bounding box center [443, 418] width 68 height 28
click at [672, 331] on input "b. 1/6556" at bounding box center [672, 326] width 1 height 9
radio input "true"
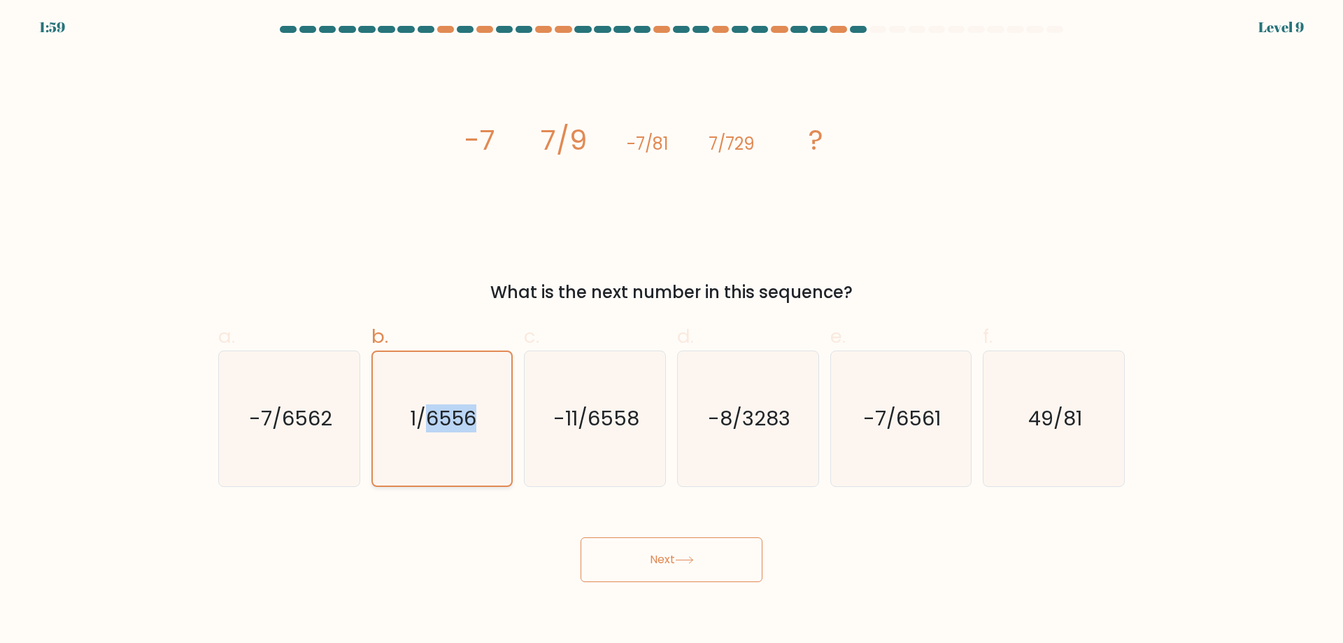
drag, startPoint x: 463, startPoint y: 419, endPoint x: 456, endPoint y: 417, distance: 7.3
click at [461, 418] on text "1/6556" at bounding box center [443, 418] width 66 height 28
click at [672, 331] on input "b. 1/6556" at bounding box center [672, 326] width 1 height 9
click at [246, 392] on icon "-7/6562" at bounding box center [289, 418] width 135 height 135
click at [672, 331] on input "a. -7/6562" at bounding box center [672, 326] width 1 height 9
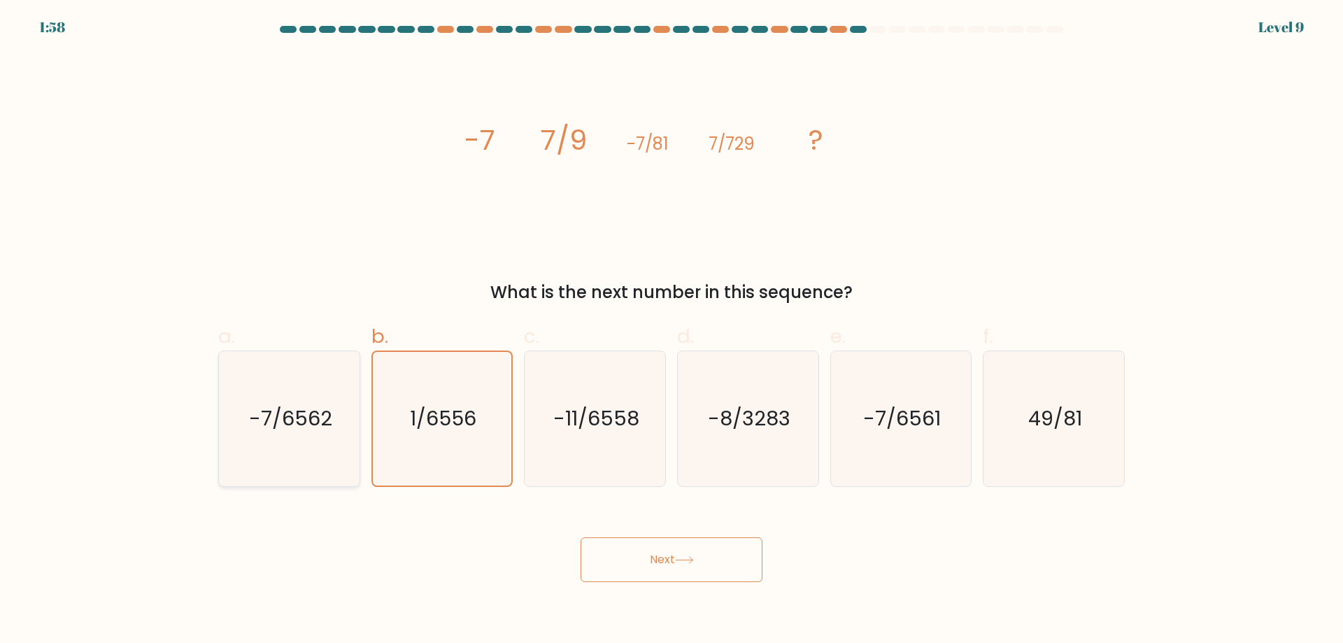
radio input "true"
click at [683, 597] on body "1:57 Level 9" at bounding box center [671, 321] width 1343 height 643
drag, startPoint x: 730, startPoint y: 410, endPoint x: 728, endPoint y: 497, distance: 87.5
click at [736, 446] on icon "-8/3283" at bounding box center [748, 418] width 135 height 135
click at [672, 331] on input "d. -8/3283" at bounding box center [672, 326] width 1 height 9
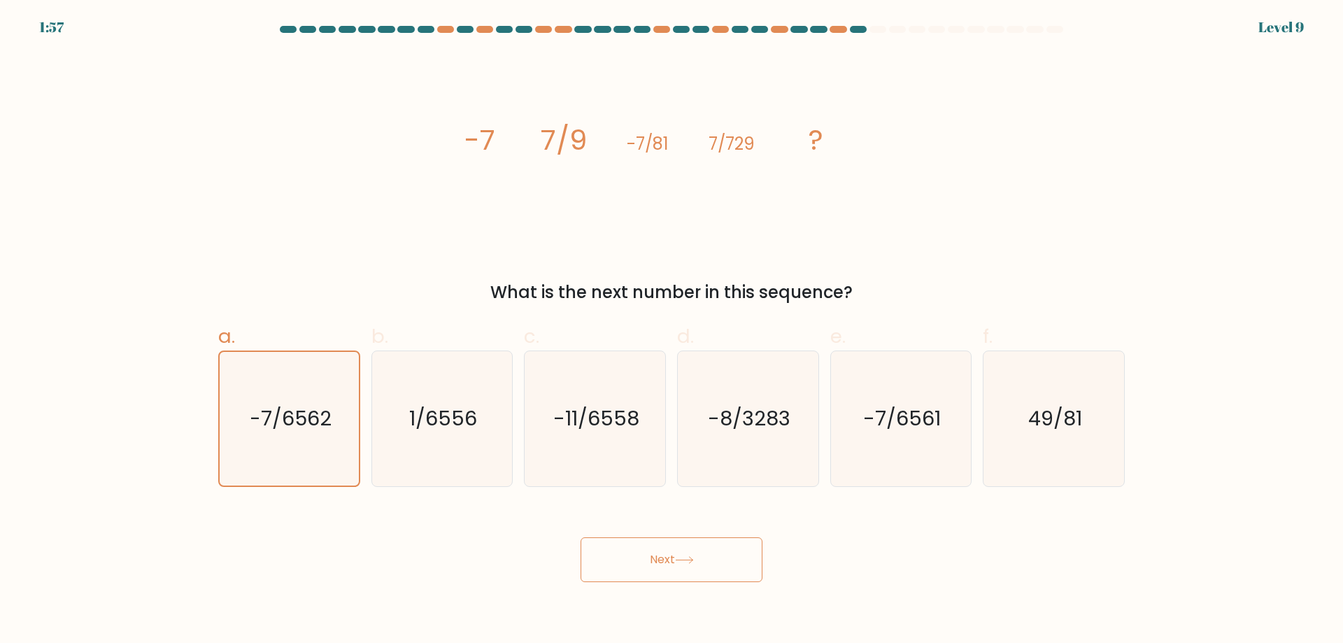
radio input "true"
click at [658, 527] on div "Next" at bounding box center [671, 543] width 923 height 78
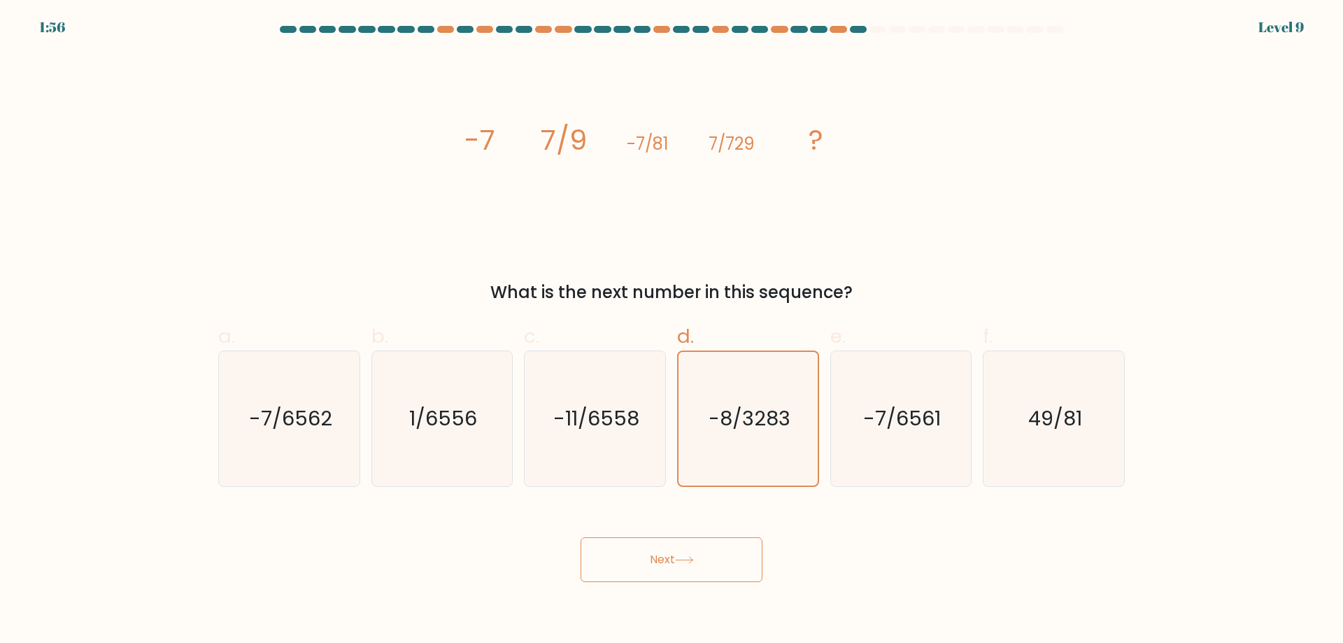
click at [669, 557] on button "Next" at bounding box center [672, 559] width 182 height 45
click at [674, 556] on button "Next" at bounding box center [672, 559] width 182 height 45
drag, startPoint x: 673, startPoint y: 555, endPoint x: 655, endPoint y: 547, distance: 19.7
click at [660, 548] on button "Next" at bounding box center [672, 559] width 182 height 45
drag, startPoint x: 173, startPoint y: 334, endPoint x: 244, endPoint y: 358, distance: 74.5
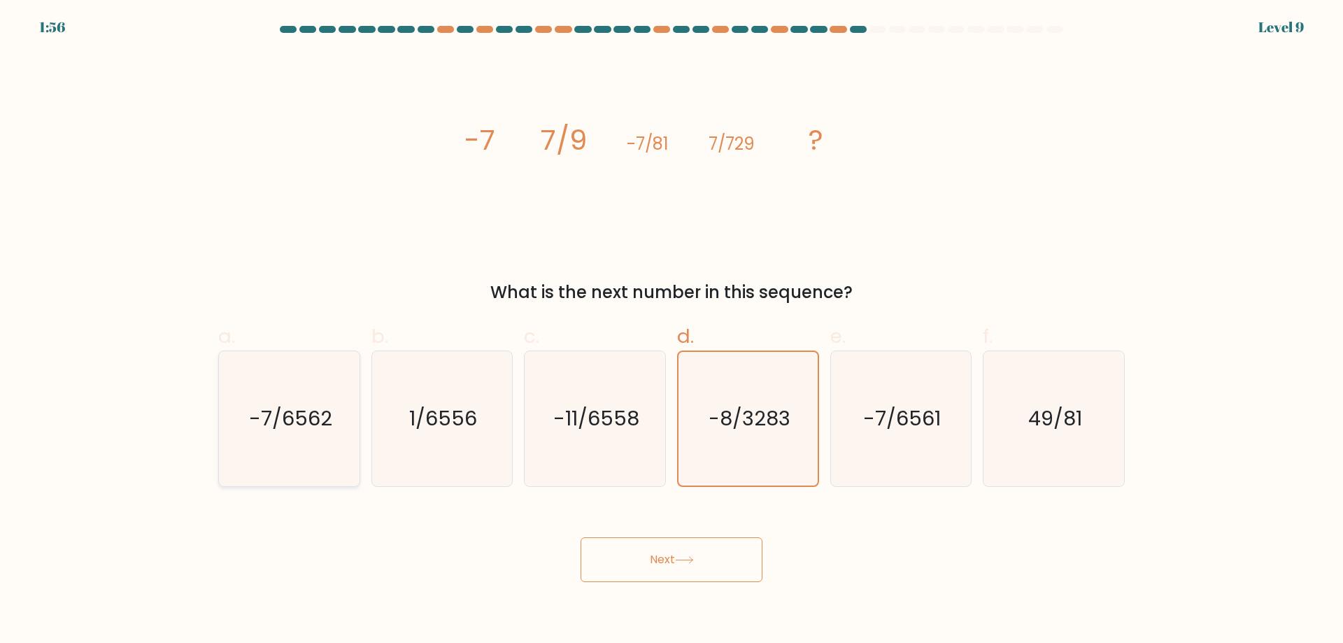
click at [176, 335] on form at bounding box center [671, 304] width 1343 height 556
click at [245, 360] on icon "-7/6562" at bounding box center [289, 418] width 135 height 135
click at [672, 331] on input "a. -7/6562" at bounding box center [672, 326] width 1 height 9
radio input "true"
click at [684, 582] on body "1:51 Level 9" at bounding box center [671, 321] width 1343 height 643
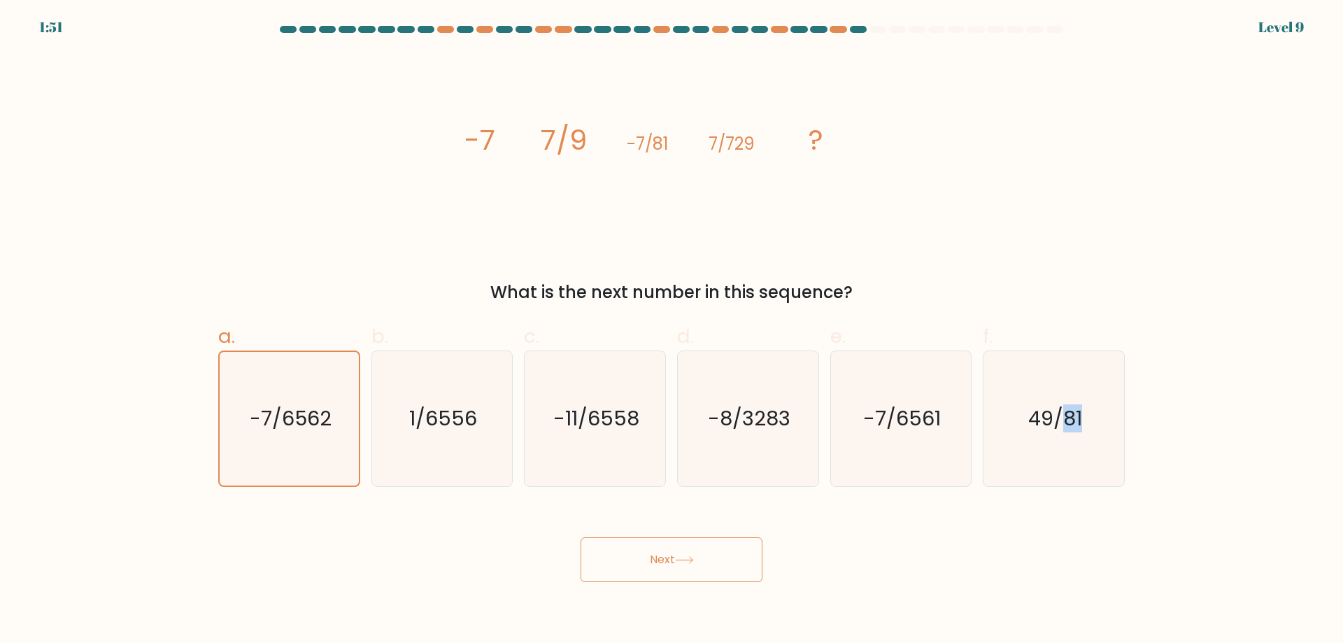
drag, startPoint x: 684, startPoint y: 582, endPoint x: 693, endPoint y: 569, distance: 16.1
click at [685, 578] on body "1:51 Level 9" at bounding box center [671, 321] width 1343 height 643
click at [693, 569] on button "Next" at bounding box center [672, 559] width 182 height 45
click at [694, 564] on icon at bounding box center [684, 560] width 19 height 8
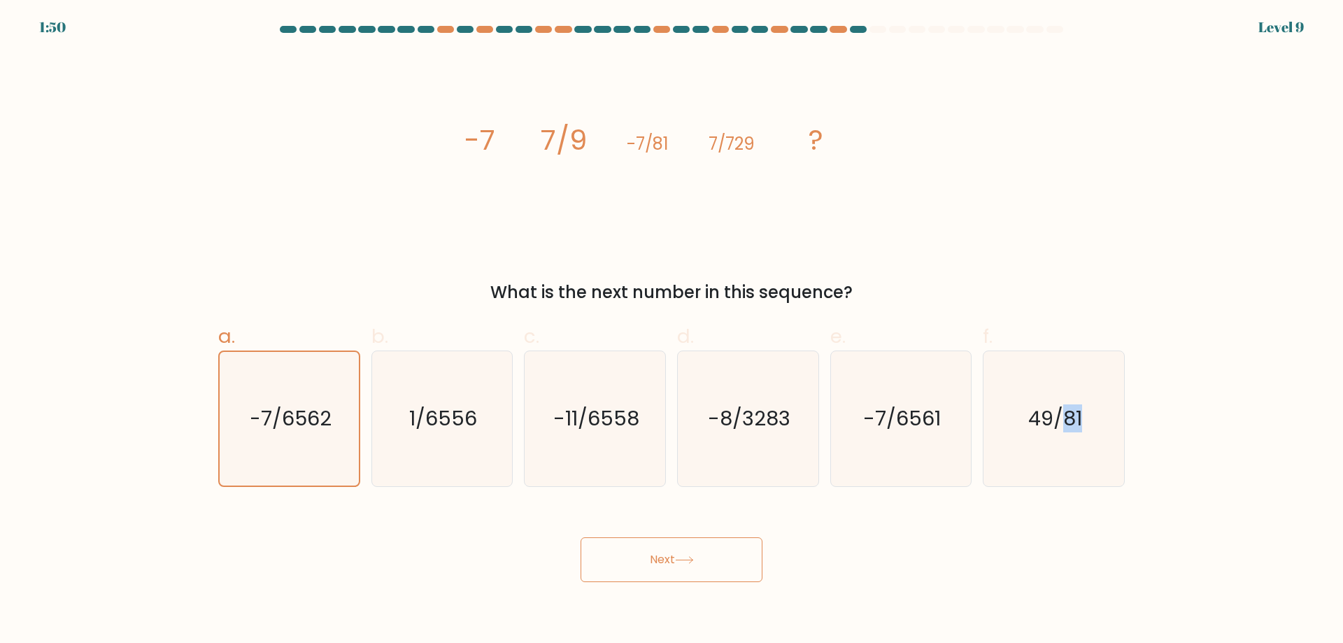
click at [693, 560] on icon at bounding box center [684, 560] width 17 height 6
click at [446, 388] on icon "1/6556" at bounding box center [441, 418] width 135 height 135
click at [672, 331] on input "b. 1/6556" at bounding box center [672, 326] width 1 height 9
radio input "true"
click at [674, 584] on body "1:49 Level 9" at bounding box center [671, 321] width 1343 height 643
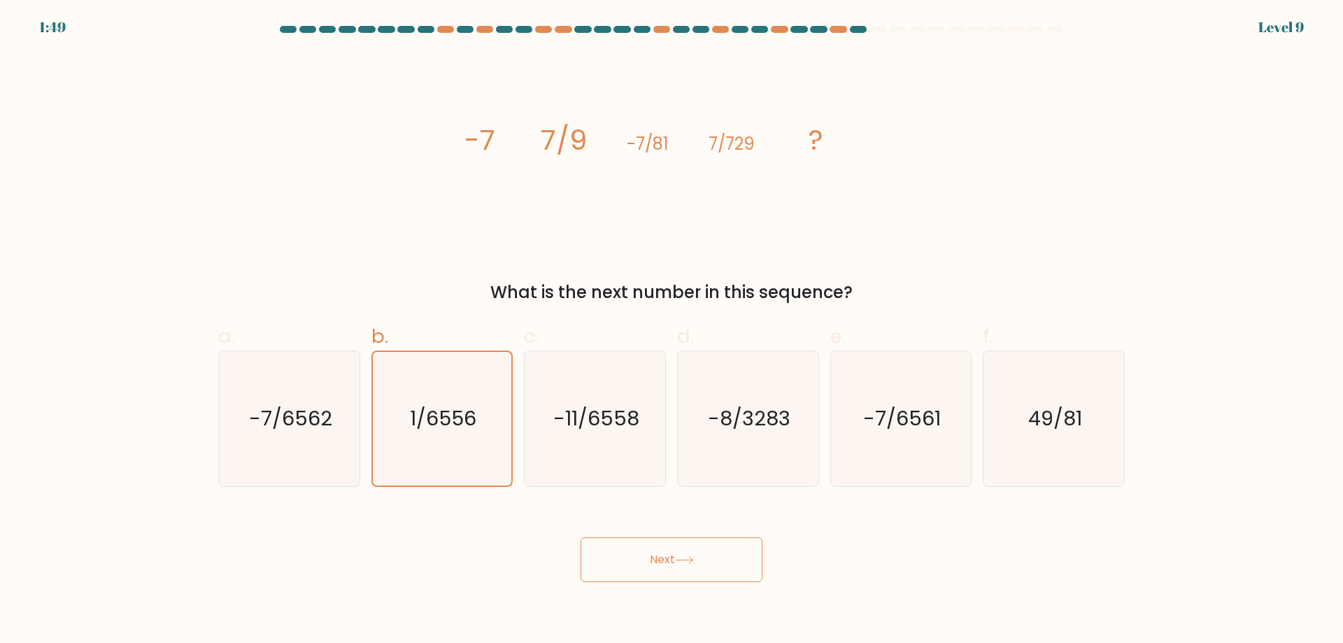
click at [676, 562] on button "Next" at bounding box center [672, 559] width 182 height 45
click at [651, 545] on button "Next" at bounding box center [672, 559] width 182 height 45
click at [581, 404] on text "-11/6558" at bounding box center [596, 418] width 86 height 28
click at [672, 331] on input "c. -11/6558" at bounding box center [672, 326] width 1 height 9
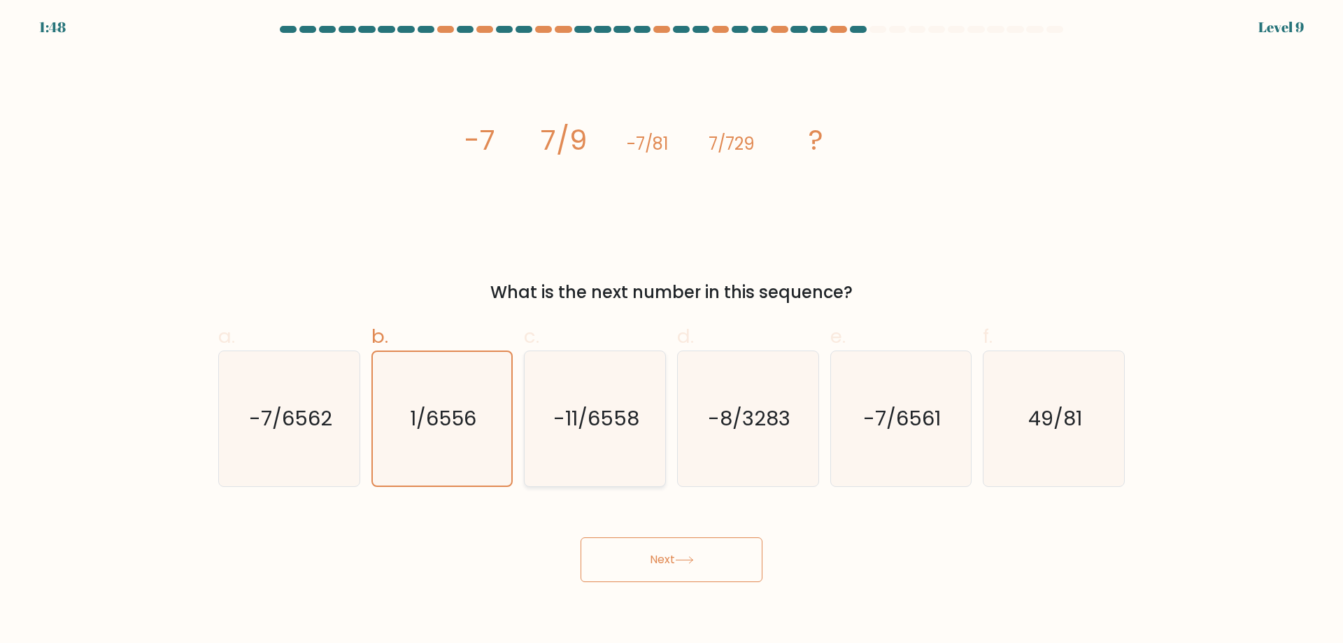
radio input "true"
click at [253, 423] on text "-7/6562" at bounding box center [290, 418] width 83 height 28
click at [672, 331] on input "a. -7/6562" at bounding box center [672, 326] width 1 height 9
radio input "true"
click at [253, 419] on text "-7/6562" at bounding box center [291, 418] width 82 height 28
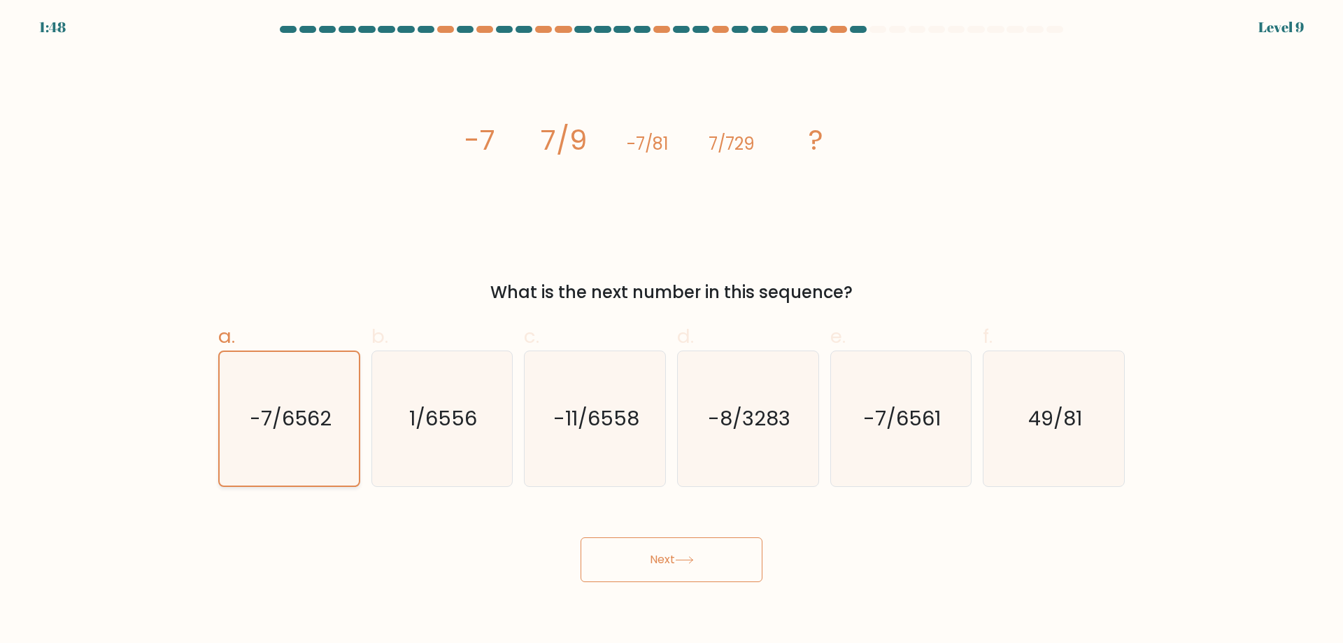
click at [672, 331] on input "a. -7/6562" at bounding box center [672, 326] width 1 height 9
click at [671, 568] on button "Next" at bounding box center [672, 559] width 182 height 45
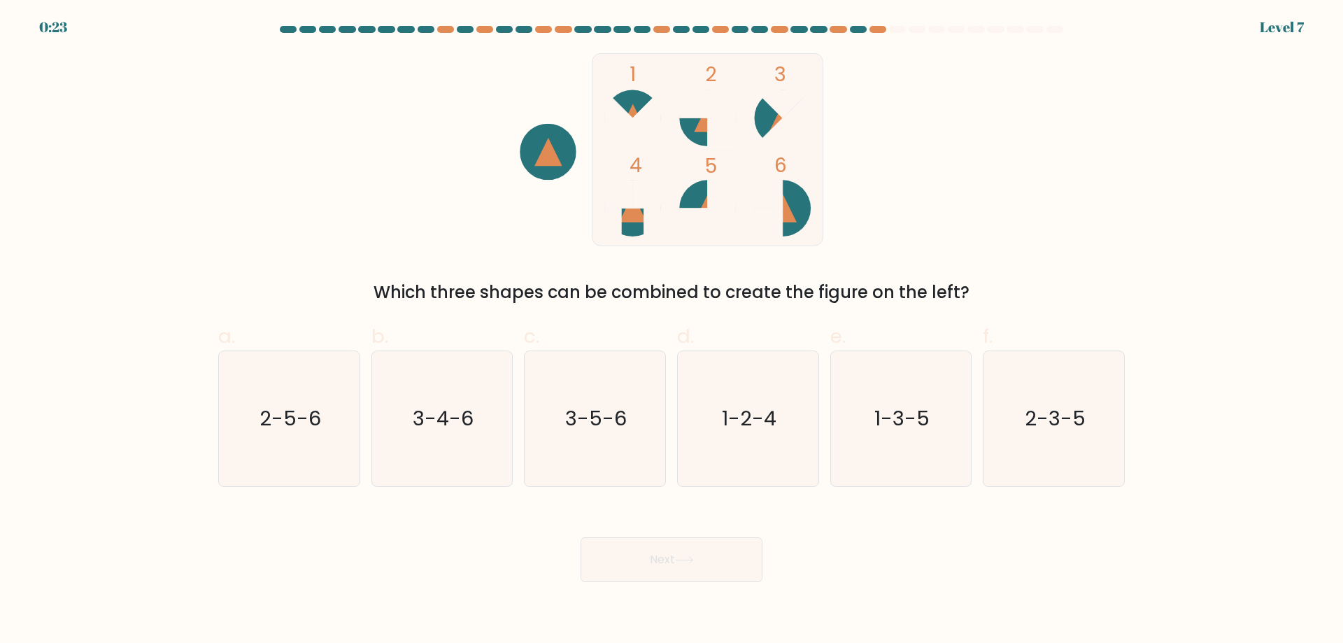
click at [0, 363] on form at bounding box center [671, 304] width 1343 height 556
drag, startPoint x: 282, startPoint y: 220, endPoint x: 543, endPoint y: 367, distance: 299.8
click at [284, 219] on div "1 2 3 4 5 6 Which three shapes can be combined to create the figure on the left?" at bounding box center [671, 179] width 923 height 252
drag, startPoint x: 1021, startPoint y: 395, endPoint x: 902, endPoint y: 464, distance: 137.3
click at [1021, 395] on icon "2-3-5" at bounding box center [1053, 418] width 135 height 135
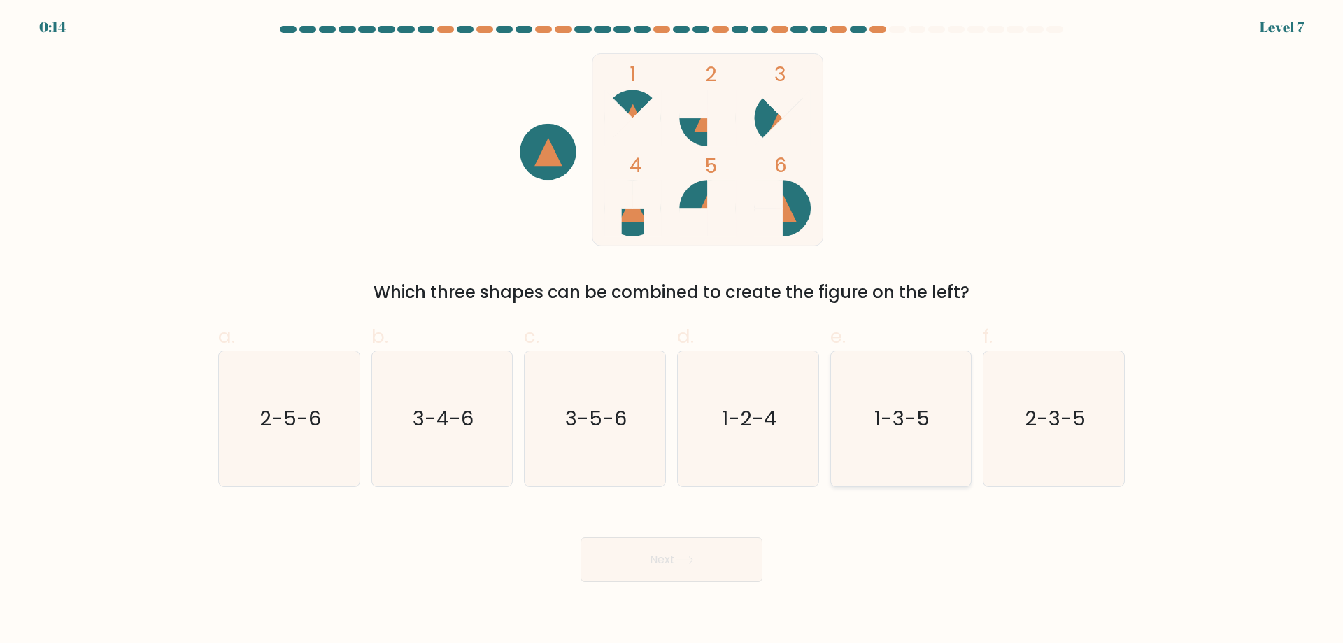
click at [672, 331] on input "f. 2-3-5" at bounding box center [672, 326] width 1 height 9
radio input "true"
click at [707, 560] on button "Next" at bounding box center [672, 559] width 182 height 45
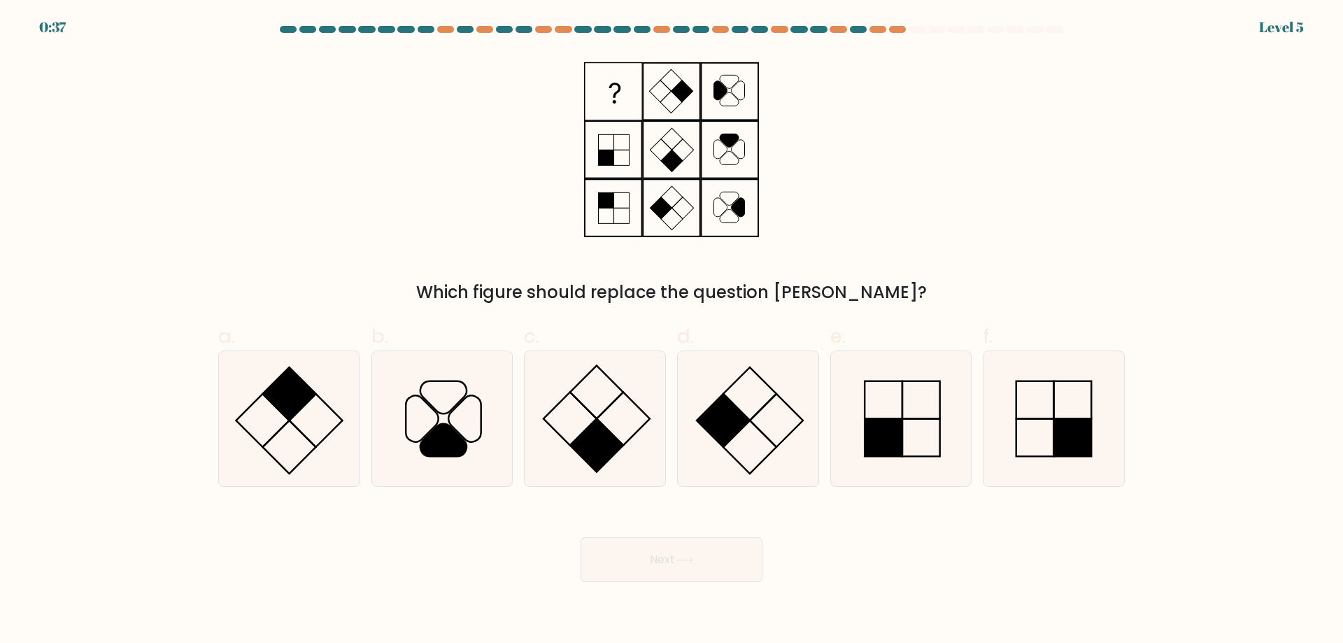
drag, startPoint x: 51, startPoint y: 209, endPoint x: 196, endPoint y: 295, distance: 168.4
click at [51, 209] on form at bounding box center [671, 304] width 1343 height 556
click at [764, 437] on icon at bounding box center [748, 418] width 135 height 135
click at [672, 331] on input "d." at bounding box center [672, 326] width 1 height 9
radio input "true"
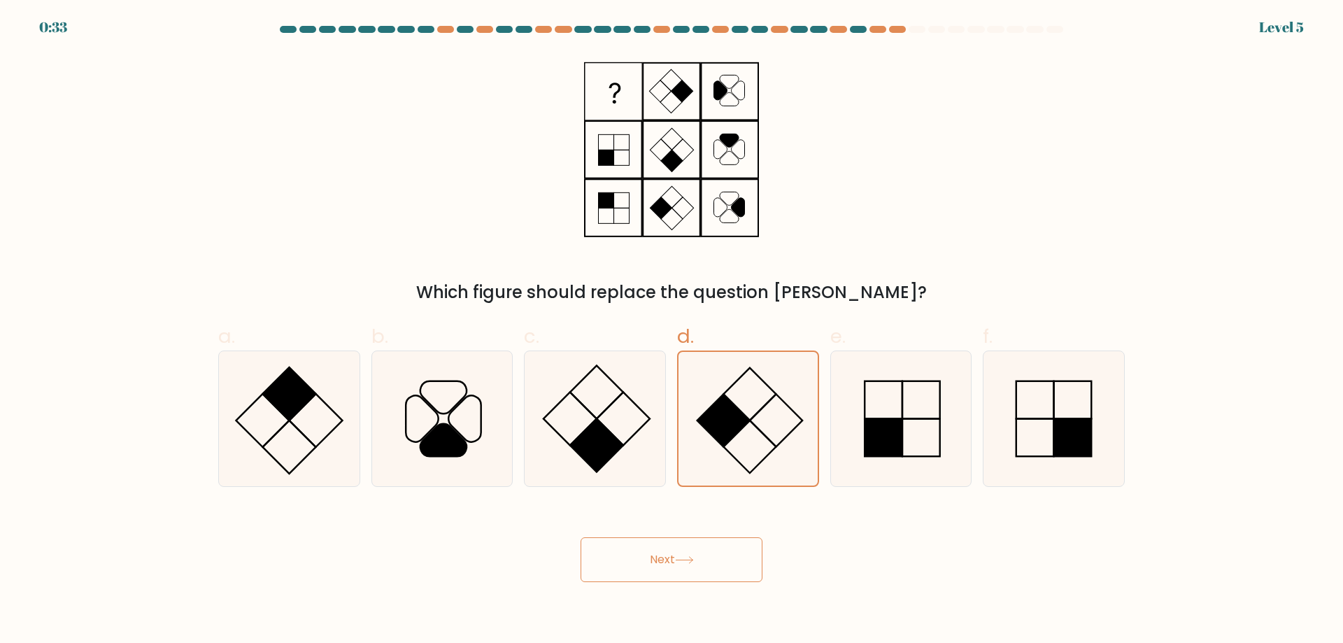
click at [694, 556] on icon at bounding box center [684, 560] width 19 height 8
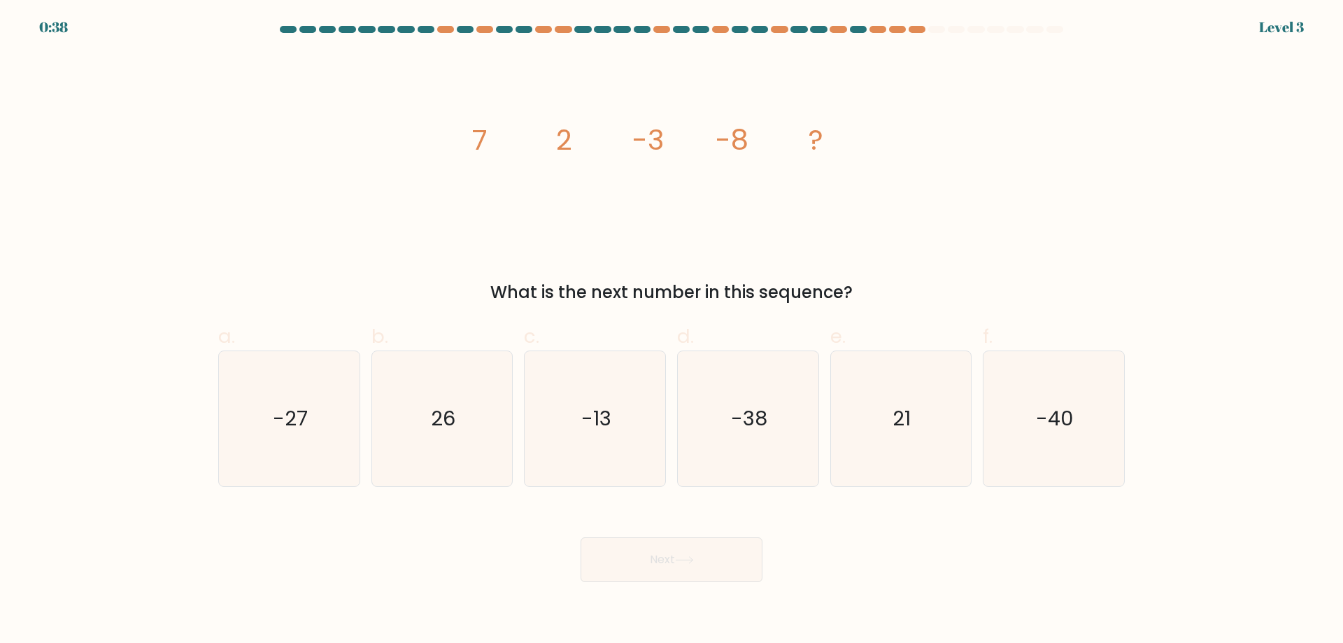
drag, startPoint x: 6, startPoint y: 195, endPoint x: 21, endPoint y: 201, distance: 16.4
click at [6, 195] on form at bounding box center [671, 304] width 1343 height 556
drag, startPoint x: 613, startPoint y: 434, endPoint x: 634, endPoint y: 528, distance: 96.7
click at [613, 434] on icon "-13" at bounding box center [594, 418] width 135 height 135
click at [672, 331] on input "c. -13" at bounding box center [672, 326] width 1 height 9
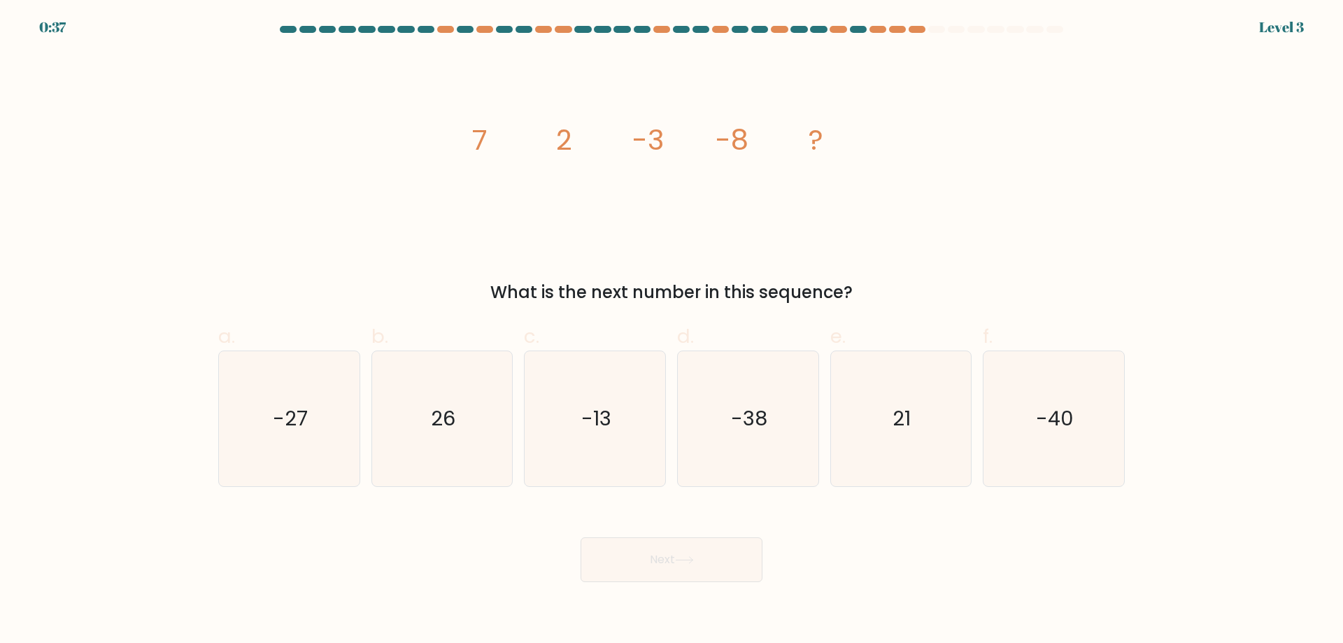
radio input "true"
click at [649, 567] on button "Next" at bounding box center [672, 559] width 182 height 45
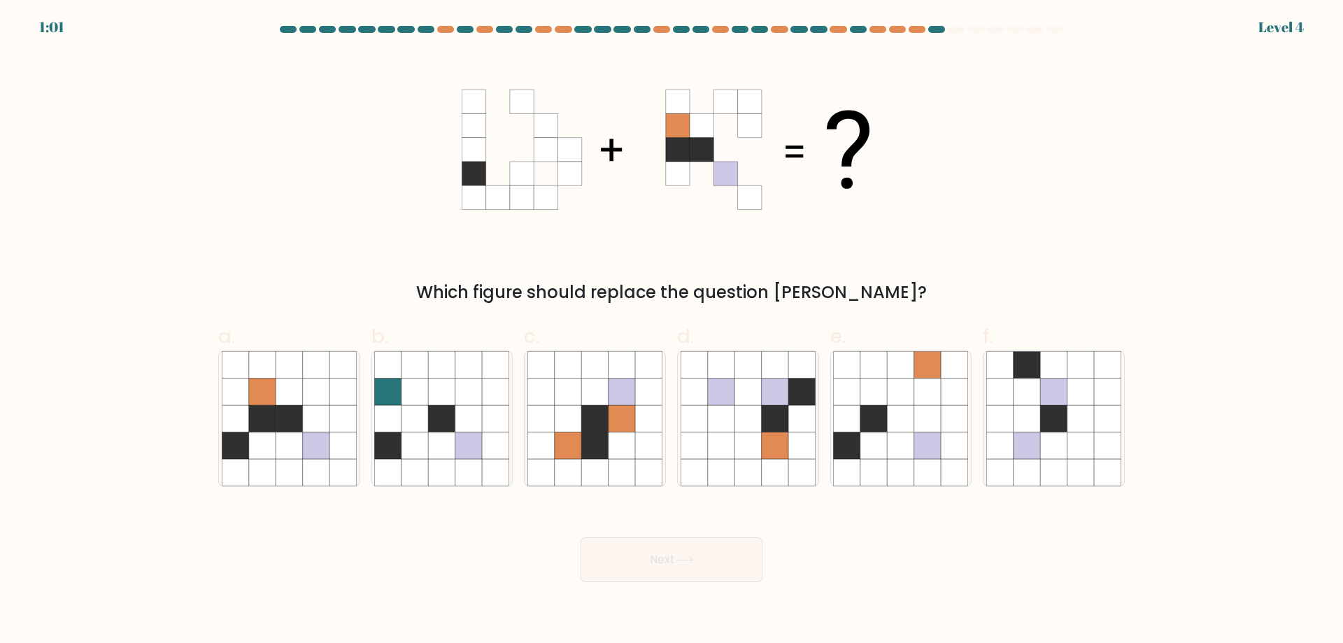
click at [6, 241] on form at bounding box center [671, 304] width 1343 height 556
click at [329, 438] on icon at bounding box center [342, 445] width 27 height 27
click at [672, 331] on input "a." at bounding box center [672, 326] width 1 height 9
radio input "true"
click at [671, 557] on button "Next" at bounding box center [672, 559] width 182 height 45
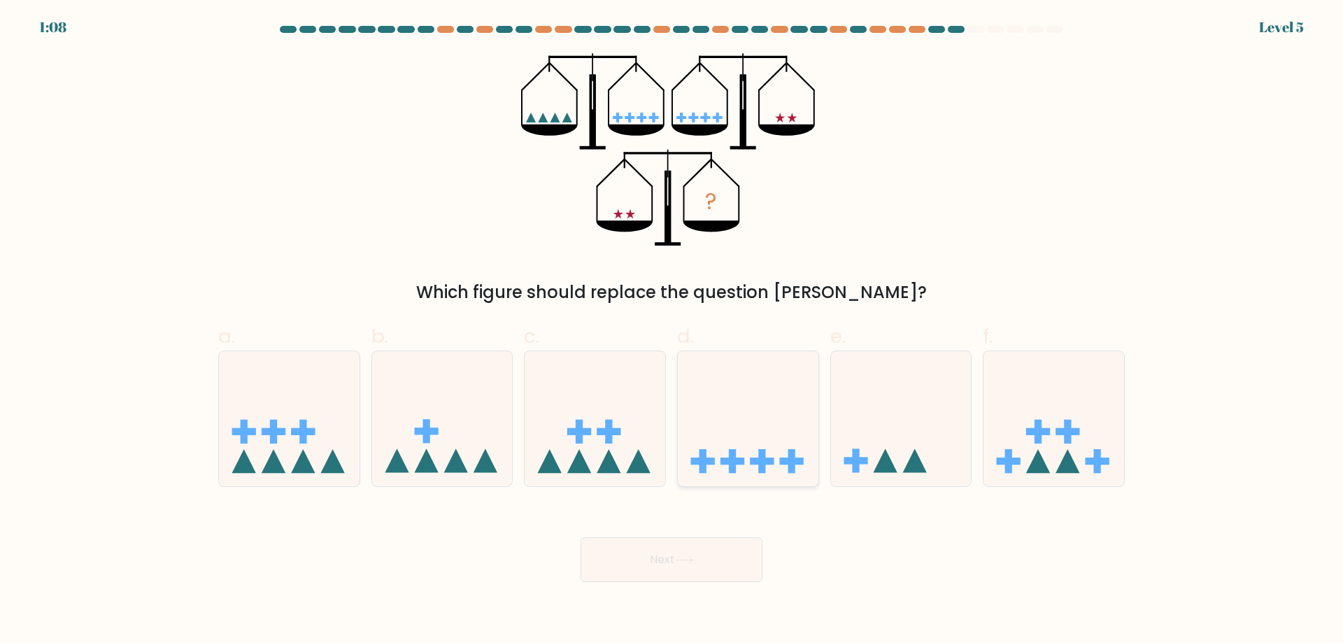
click at [735, 393] on icon at bounding box center [748, 418] width 141 height 116
click at [672, 331] on input "d." at bounding box center [672, 326] width 1 height 9
radio input "true"
click at [663, 560] on button "Next" at bounding box center [672, 559] width 182 height 45
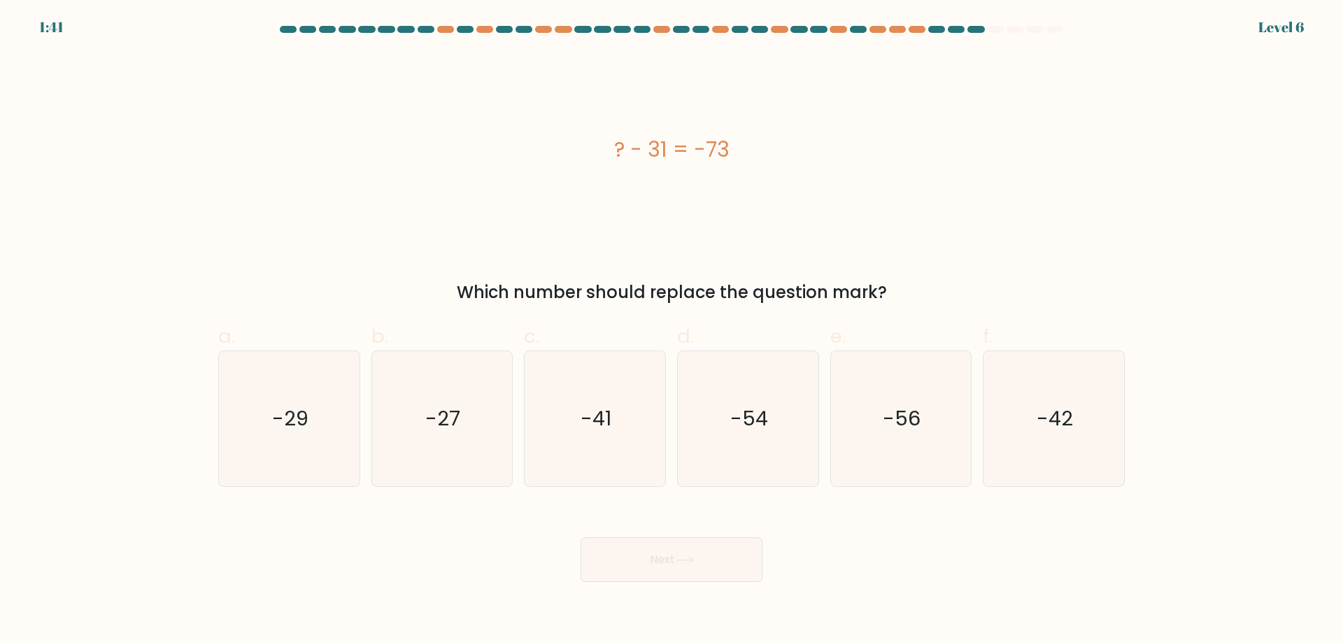
drag, startPoint x: 328, startPoint y: 173, endPoint x: 337, endPoint y: 173, distance: 9.1
click at [328, 173] on div "? - 31 = -73" at bounding box center [671, 149] width 907 height 193
drag, startPoint x: 1081, startPoint y: 433, endPoint x: 1065, endPoint y: 457, distance: 28.3
click at [1081, 433] on icon "-42" at bounding box center [1053, 418] width 135 height 135
click at [672, 331] on input "f. -42" at bounding box center [672, 326] width 1 height 9
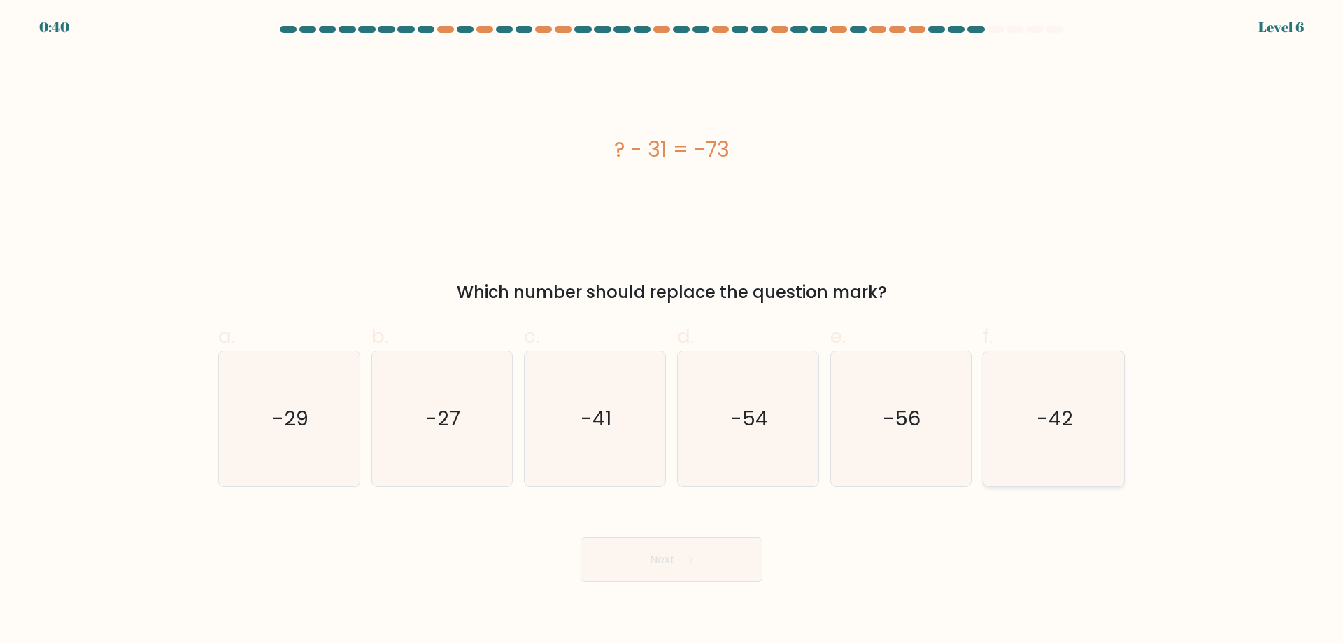
radio input "true"
click at [392, 164] on div "? - 31 = -73" at bounding box center [671, 149] width 907 height 31
click at [679, 556] on button "Next" at bounding box center [672, 559] width 182 height 45
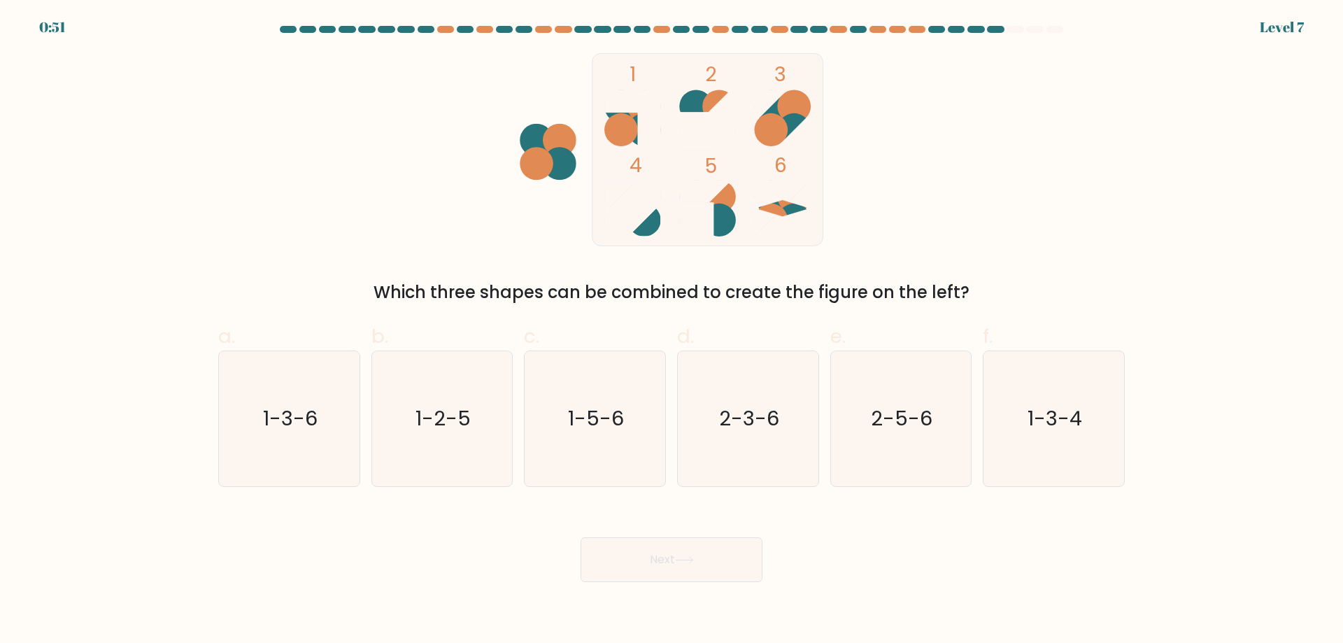
click at [12, 358] on form at bounding box center [671, 304] width 1343 height 556
click at [341, 424] on icon "1-3-6" at bounding box center [289, 418] width 135 height 135
click at [672, 331] on input "a. 1-3-6" at bounding box center [672, 326] width 1 height 9
radio input "true"
click at [683, 569] on button "Next" at bounding box center [672, 559] width 182 height 45
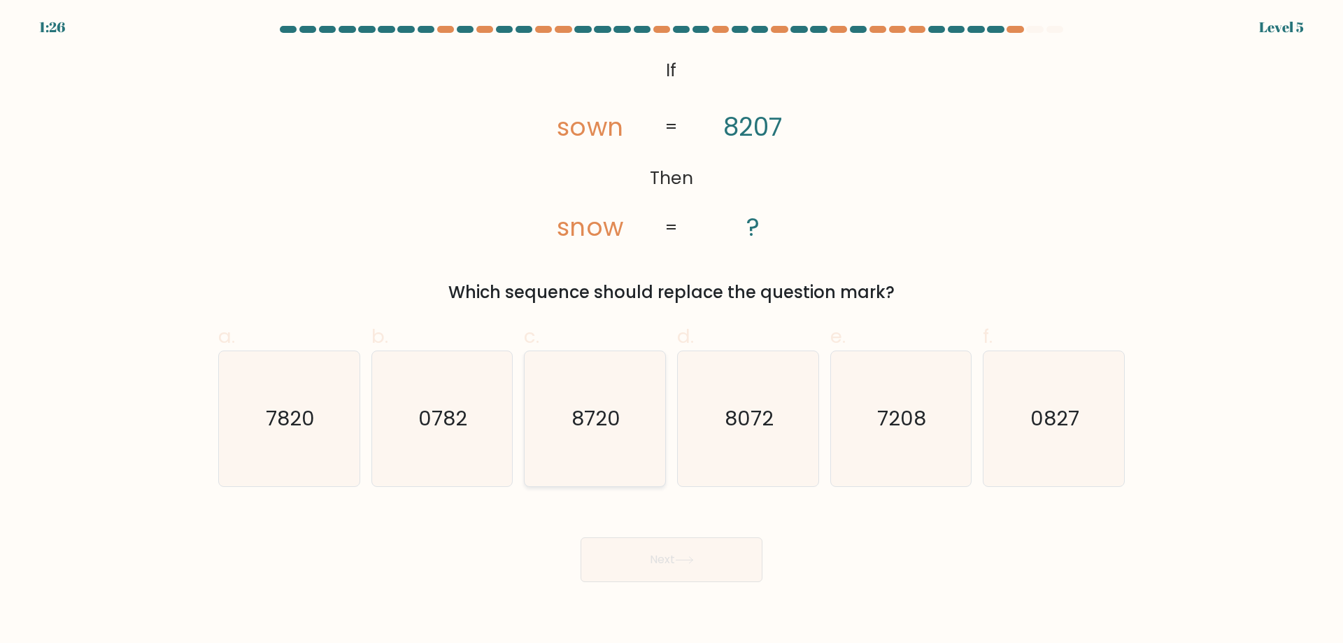
drag, startPoint x: 592, startPoint y: 435, endPoint x: 576, endPoint y: 437, distance: 15.5
click at [592, 435] on icon "8720" at bounding box center [594, 418] width 135 height 135
click at [672, 331] on input "c. 8720" at bounding box center [672, 326] width 1 height 9
radio input "true"
click at [597, 419] on text "8720" at bounding box center [596, 418] width 48 height 28
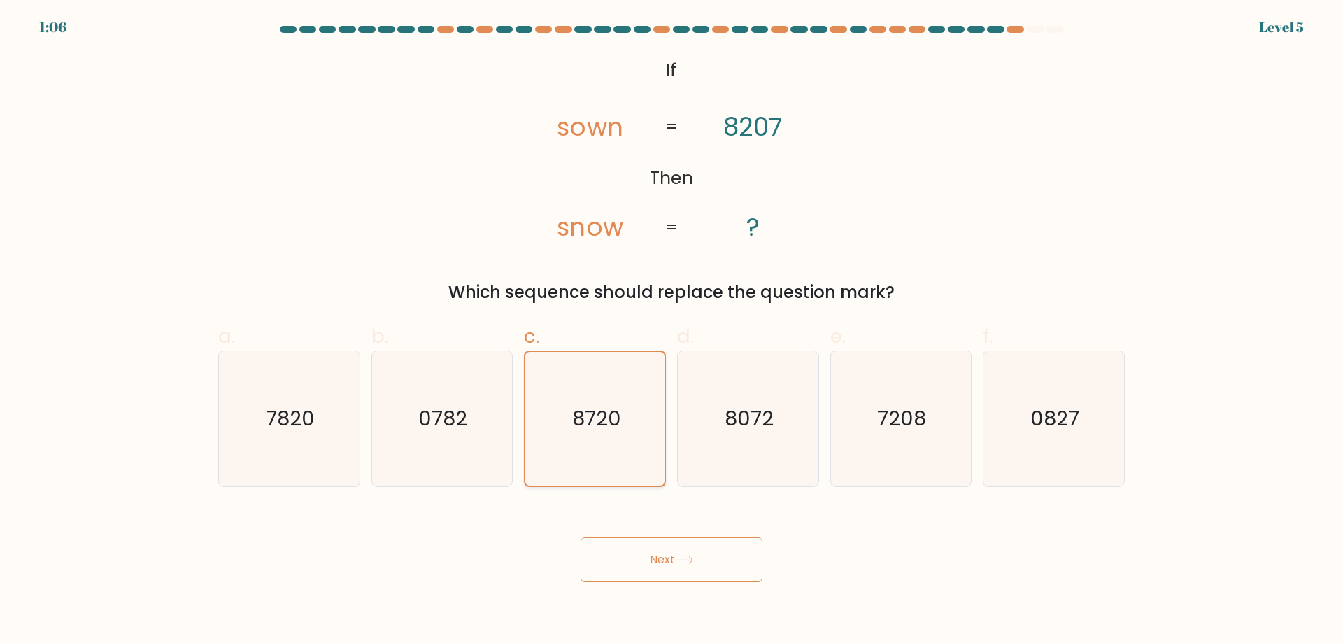
click at [672, 331] on input "c. 8720" at bounding box center [672, 326] width 1 height 9
click at [654, 574] on button "Next" at bounding box center [672, 559] width 182 height 45
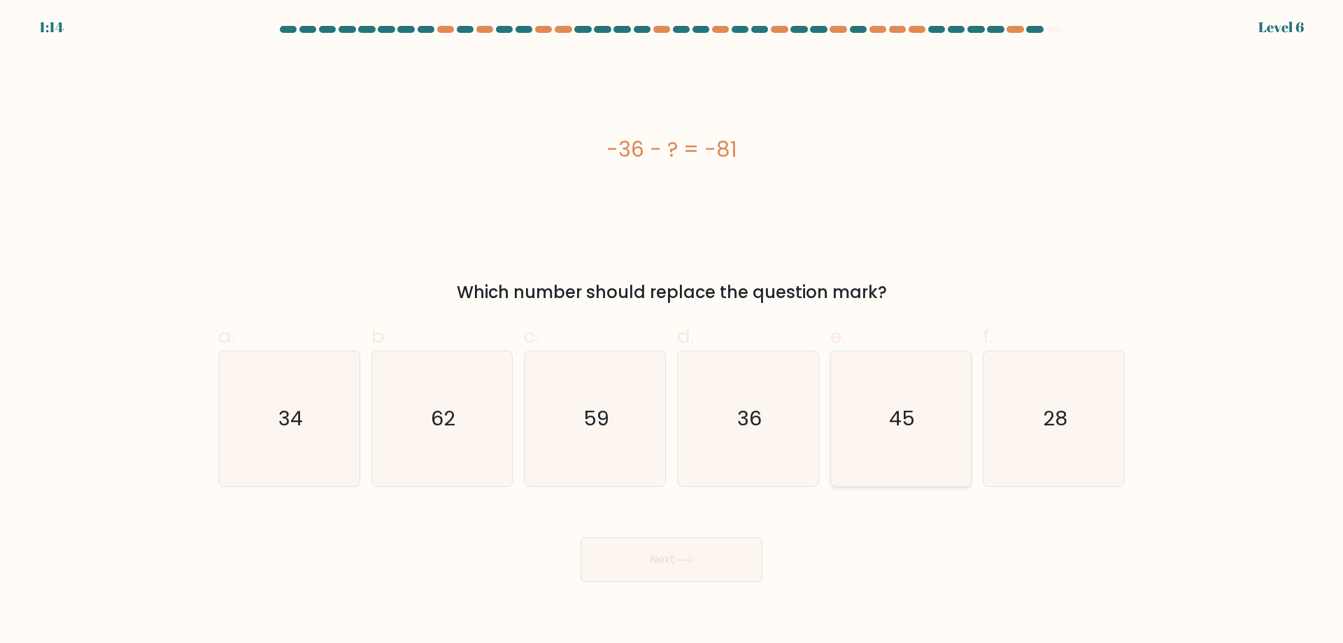
click at [914, 383] on icon "45" at bounding box center [900, 418] width 135 height 135
click at [672, 331] on input "e. 45" at bounding box center [672, 326] width 1 height 9
radio input "true"
click at [689, 569] on button "Next" at bounding box center [672, 559] width 182 height 45
